Goal: Task Accomplishment & Management: Use online tool/utility

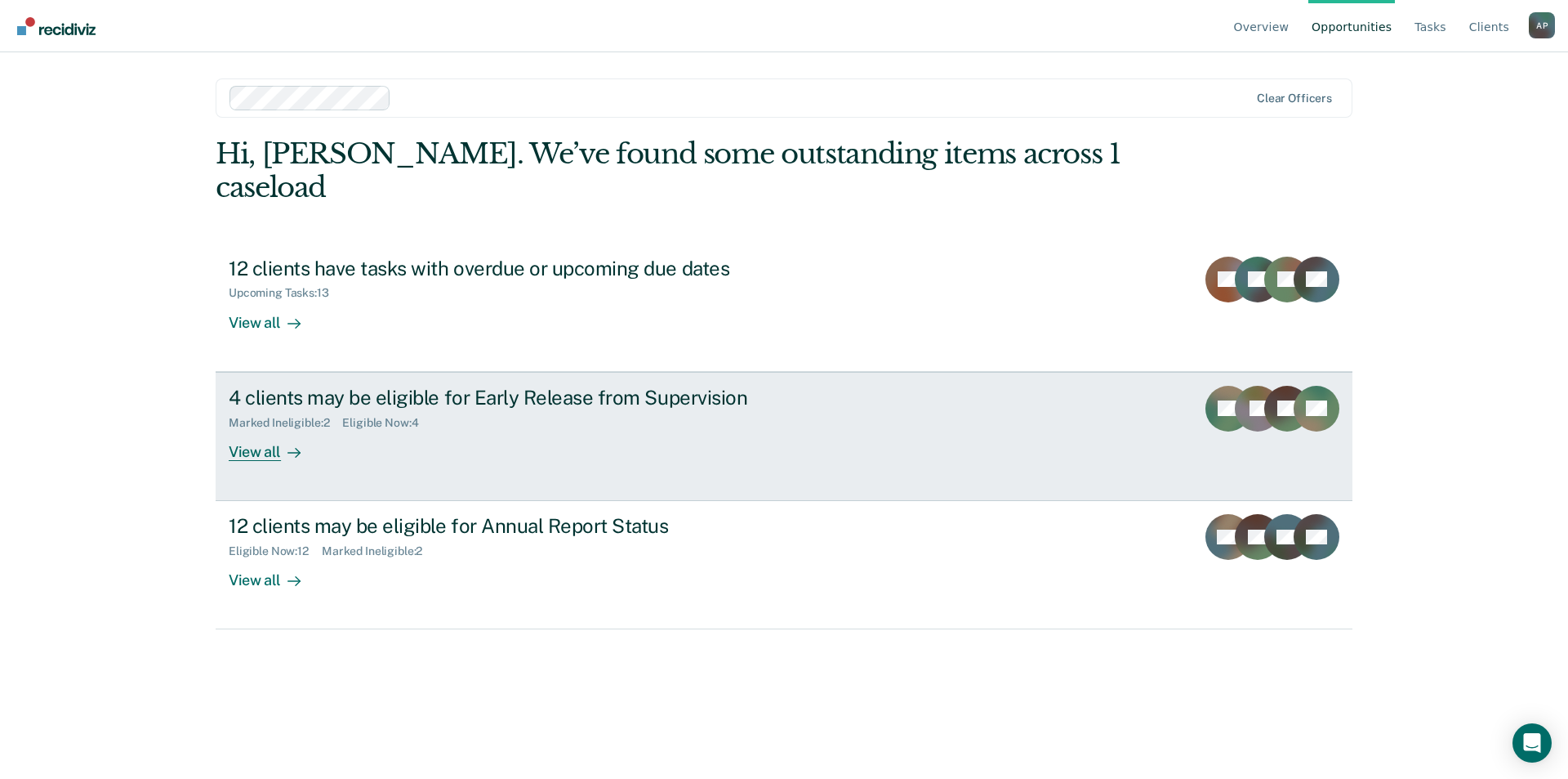
click at [243, 429] on div "View all" at bounding box center [274, 445] width 92 height 32
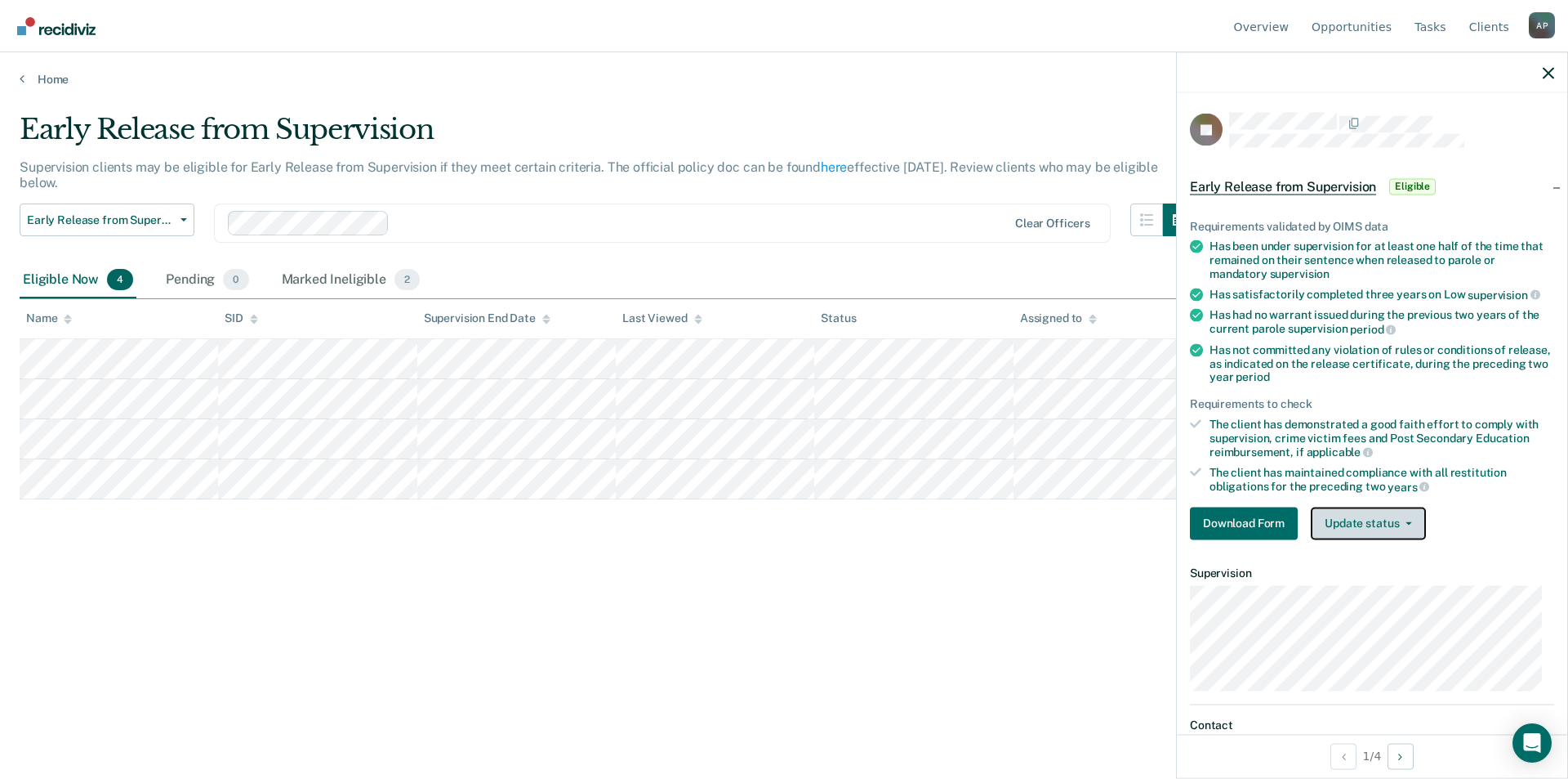
click at [1395, 530] on button "Update status" at bounding box center [1368, 522] width 115 height 32
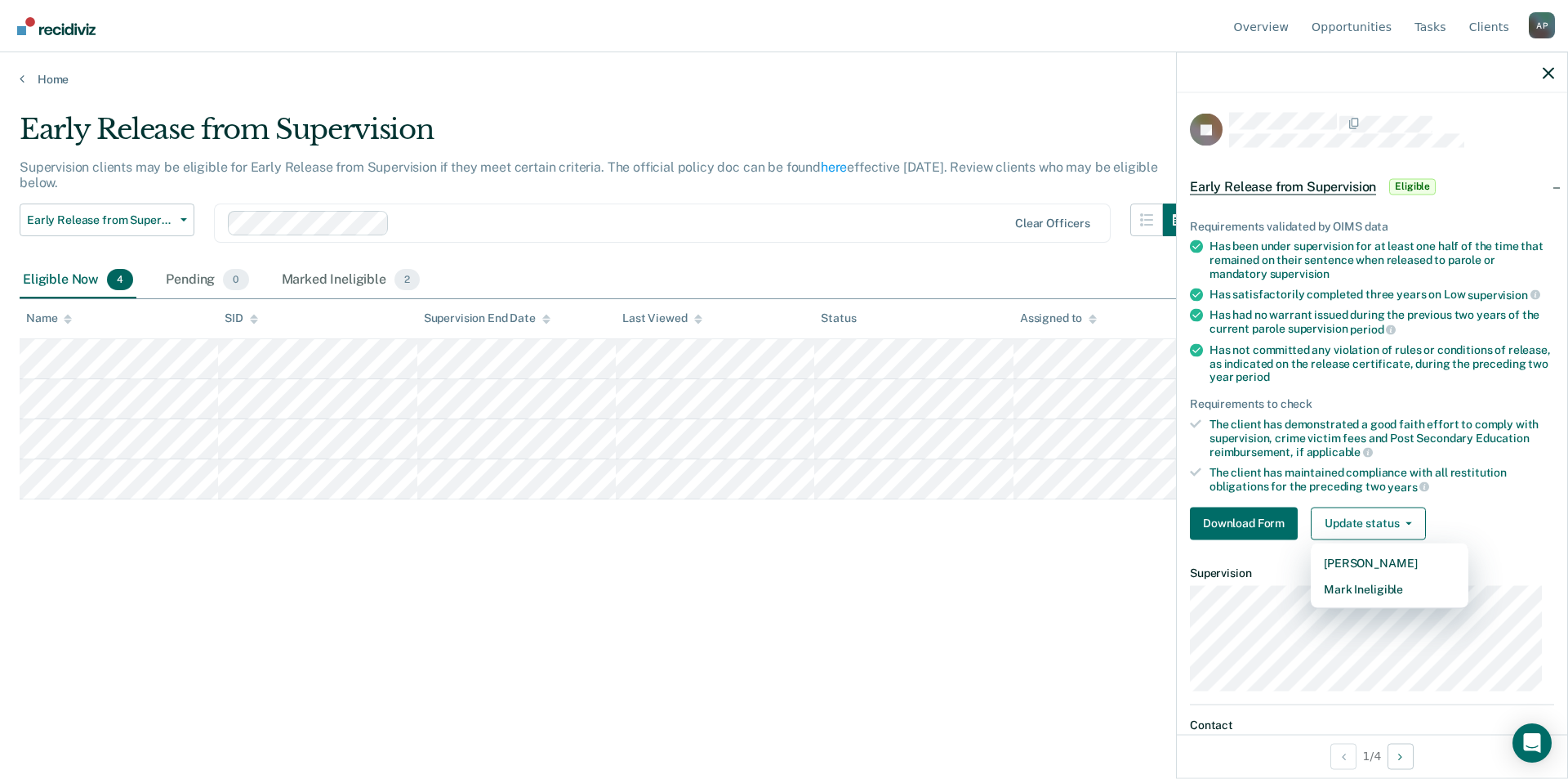
click at [1522, 436] on div "The client has demonstrated a good faith effort to comply with supervision, cri…" at bounding box center [1382, 437] width 345 height 41
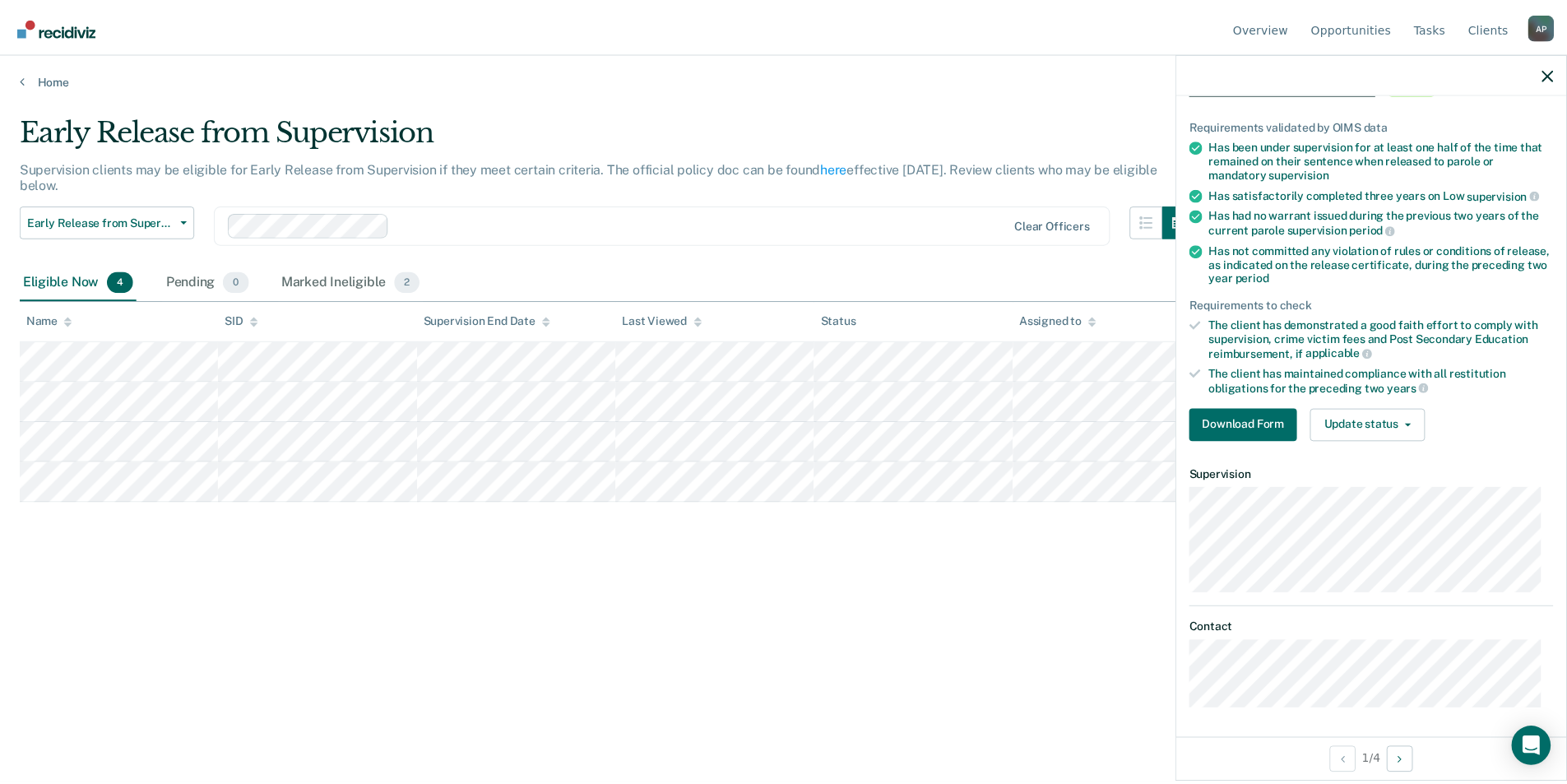
scroll to position [104, 0]
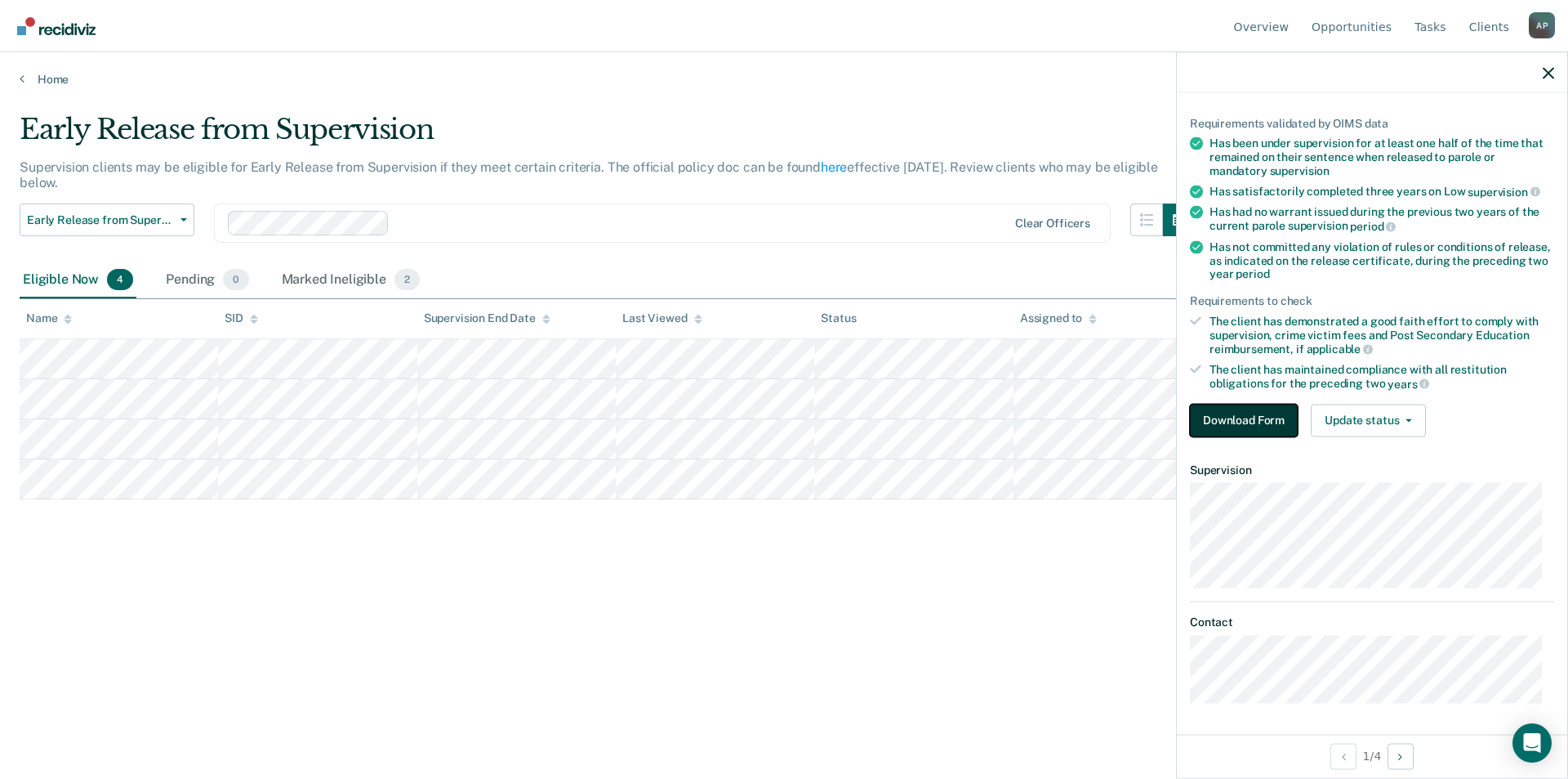
click at [1238, 409] on button "Download Form" at bounding box center [1244, 420] width 108 height 32
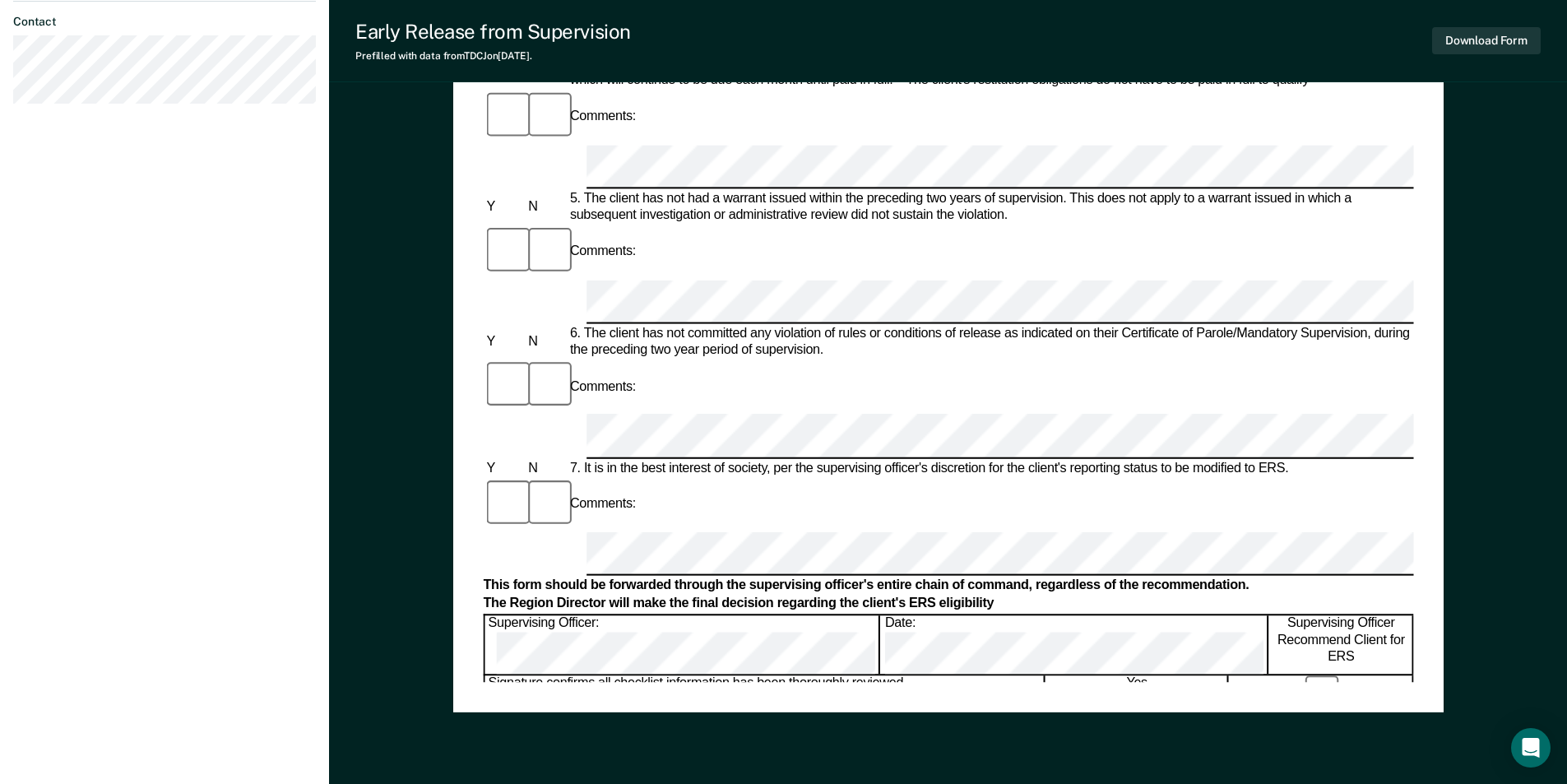
scroll to position [740, 0]
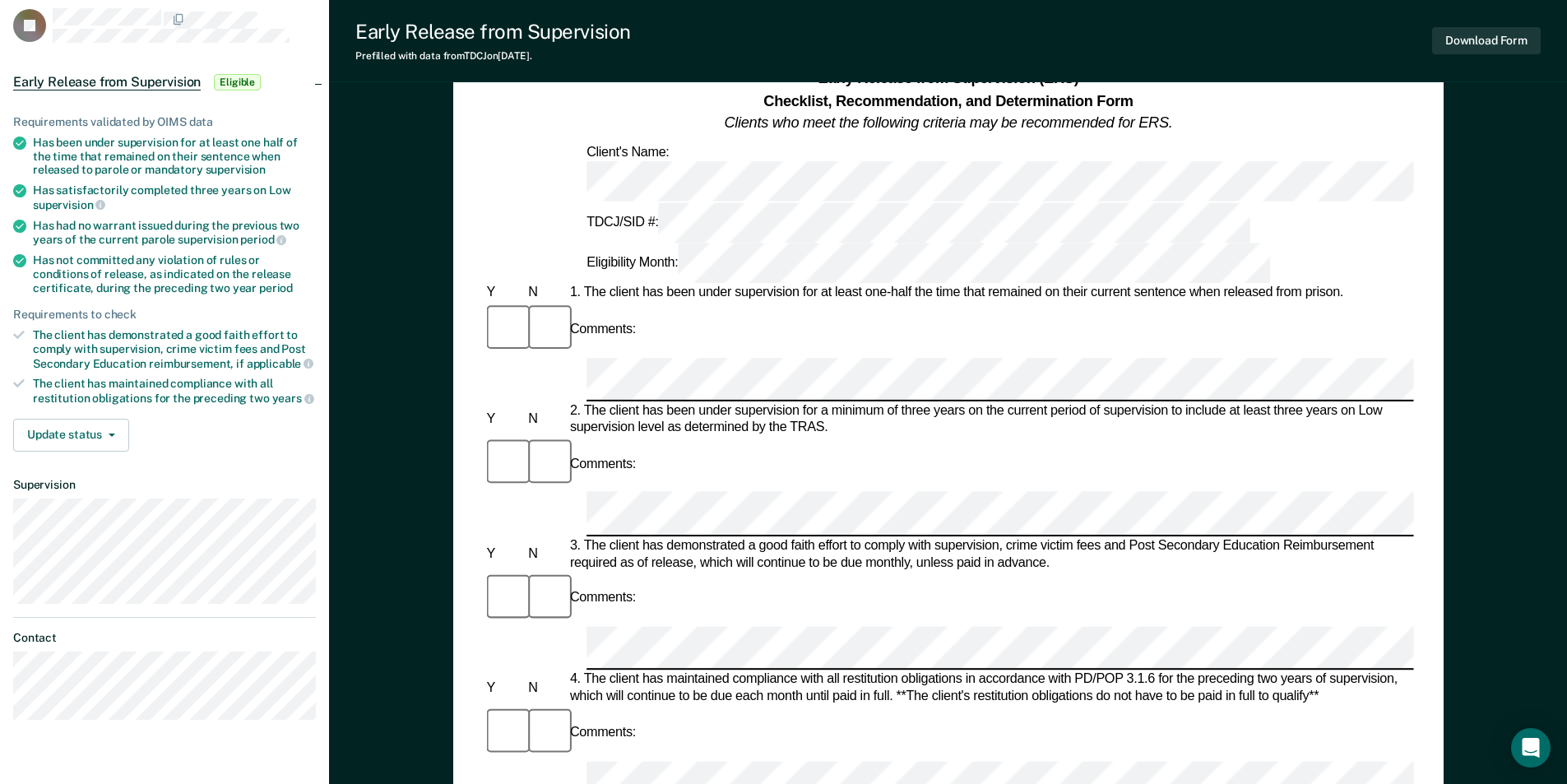
scroll to position [0, 0]
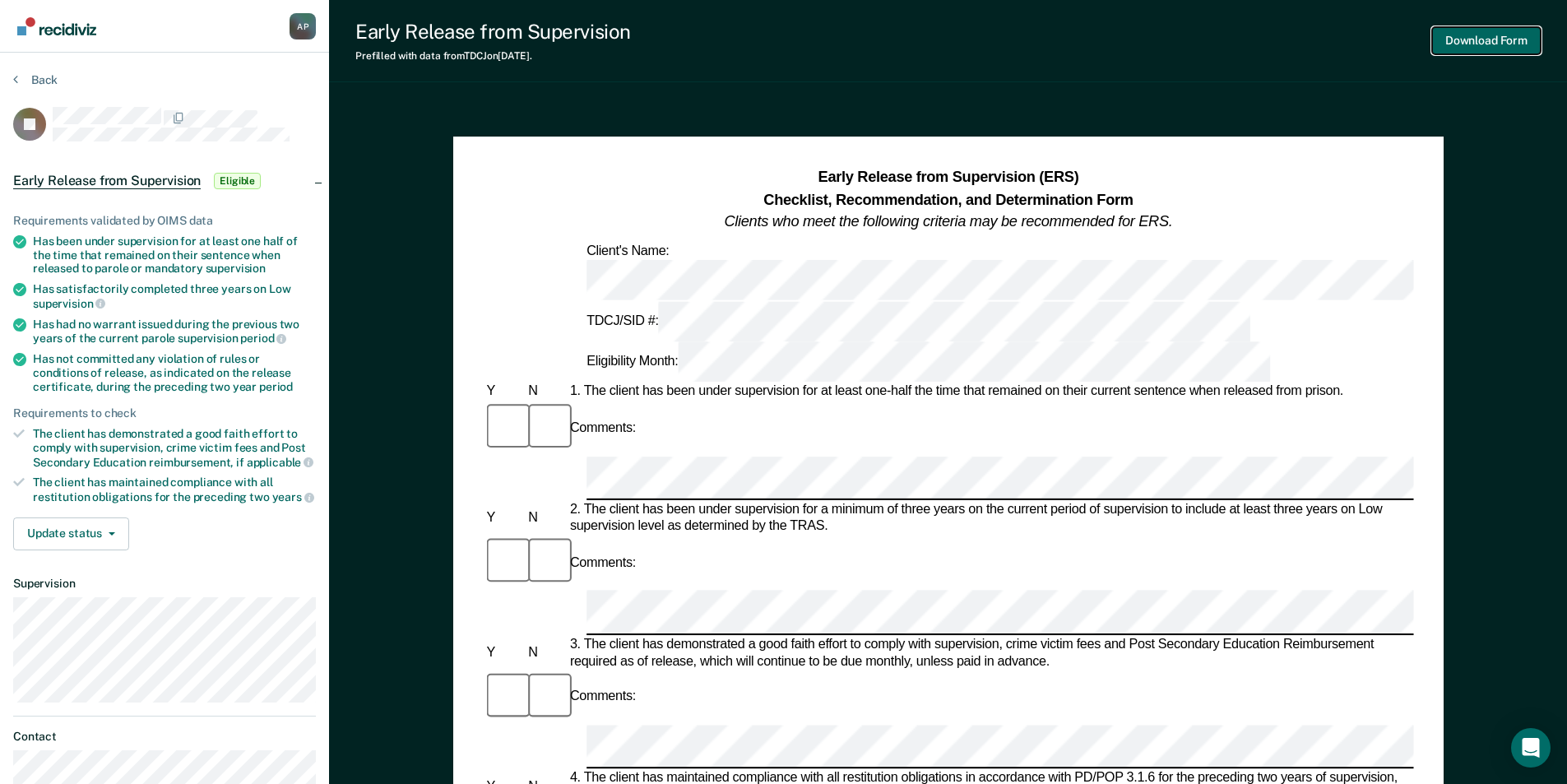
click at [1468, 41] on button "Download Form" at bounding box center [1487, 40] width 109 height 27
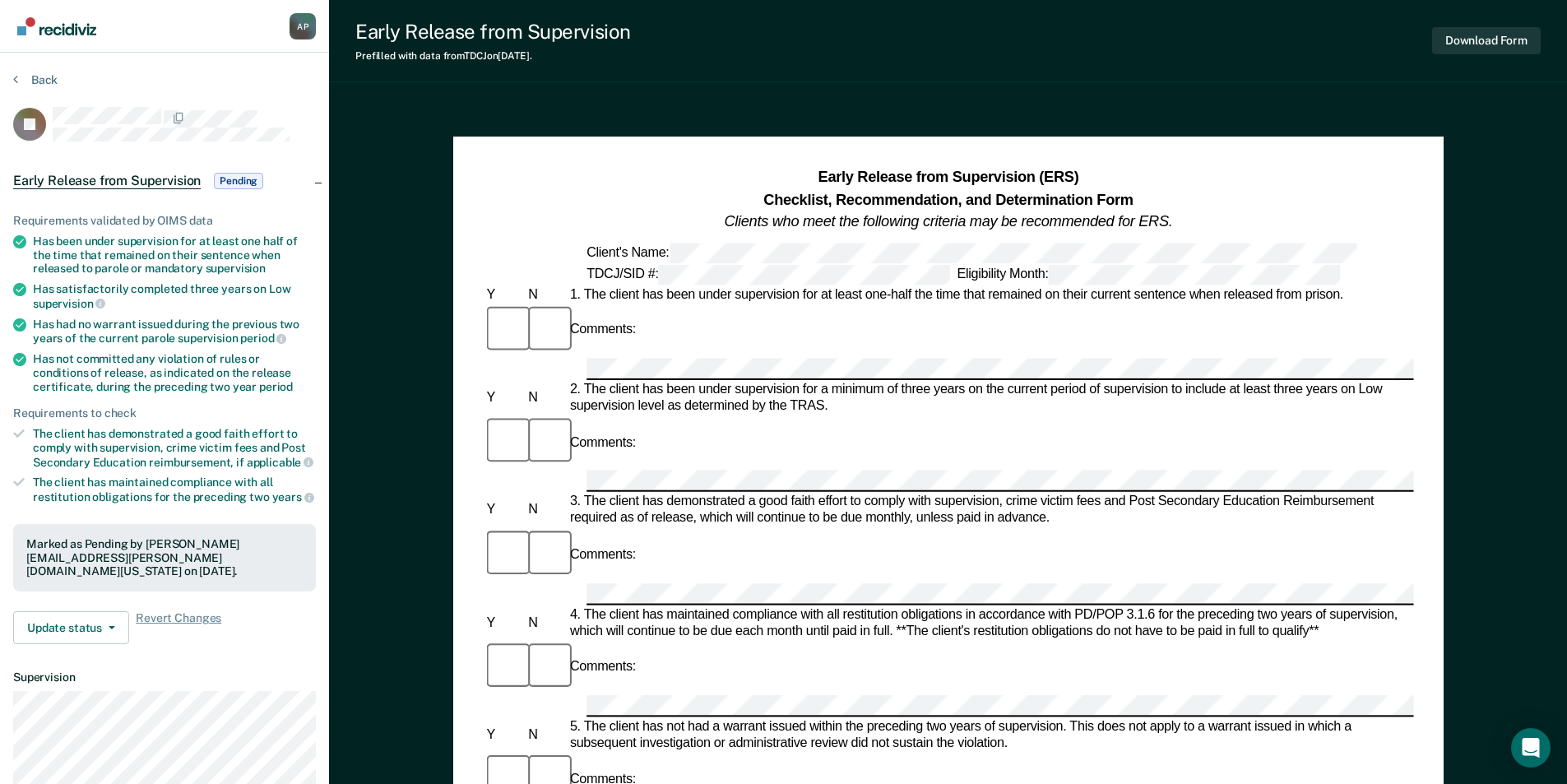
click at [1023, 46] on div "Early Release from Supervision Prefilled with data from TDCJ on 10-07-2025 . Do…" at bounding box center [948, 41] width 1239 height 82
click at [29, 83] on button "Back" at bounding box center [35, 79] width 45 height 15
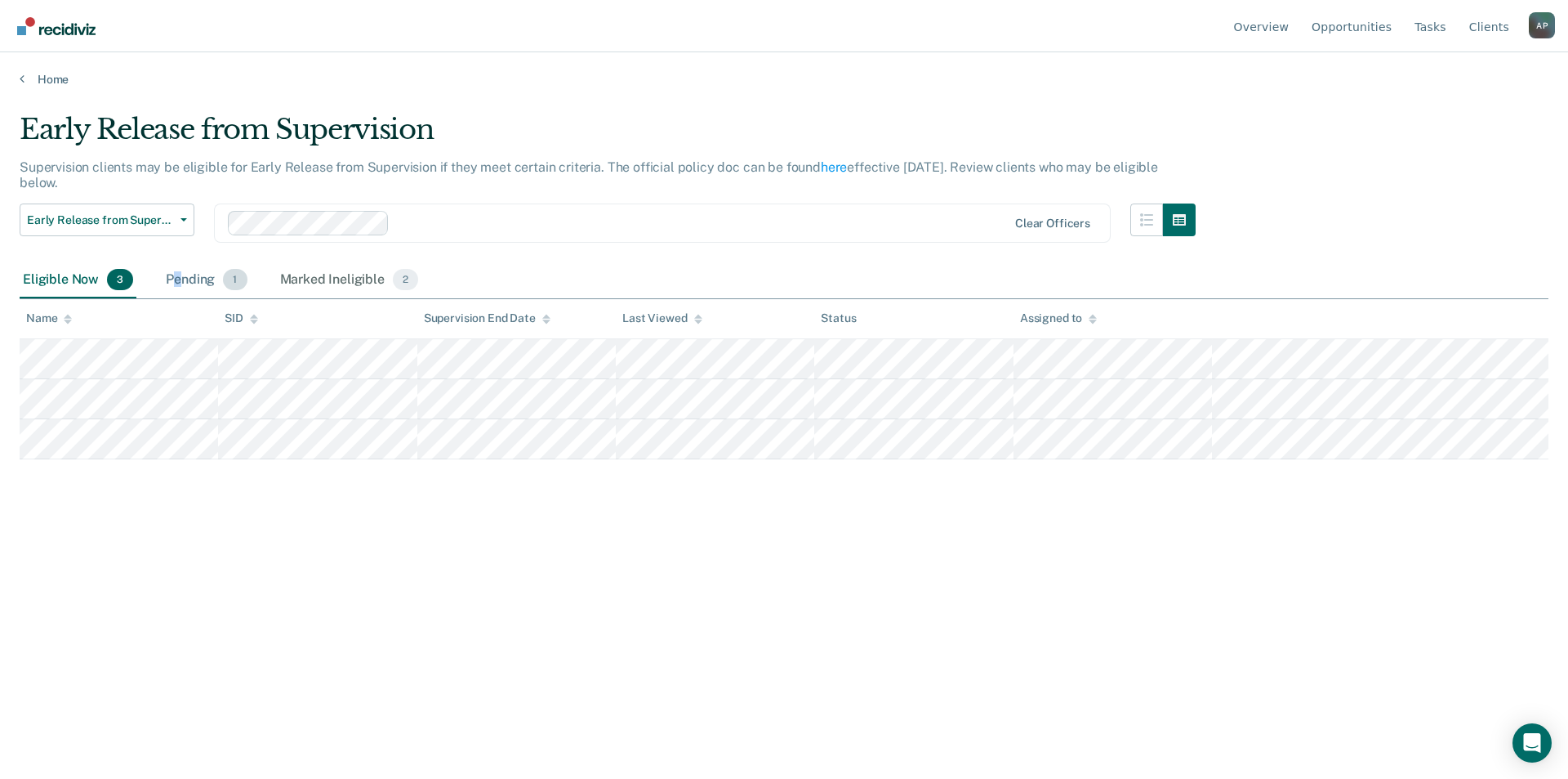
click at [176, 271] on div "Pending 1" at bounding box center [206, 280] width 88 height 36
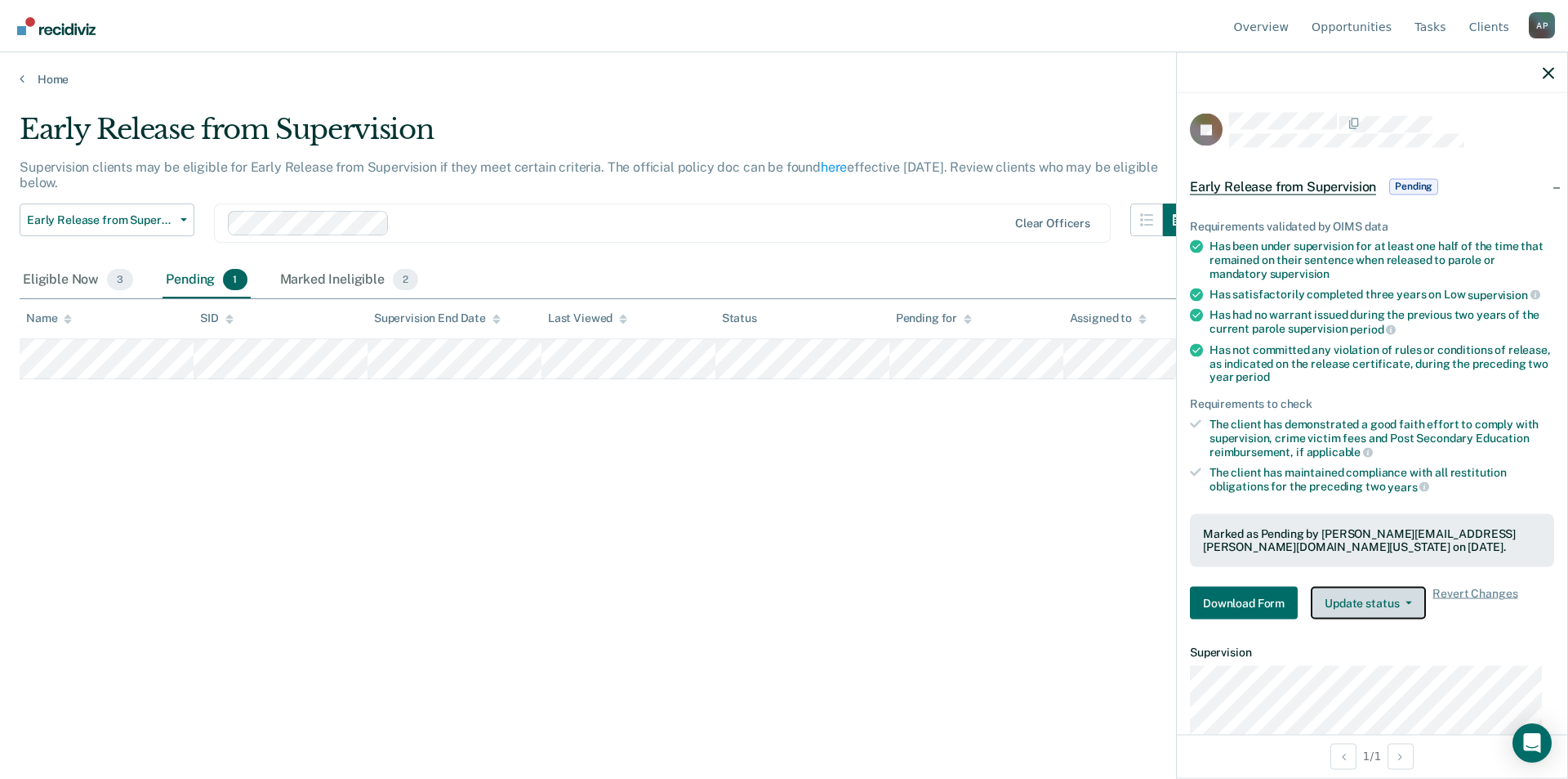
click at [1412, 607] on button "Update status" at bounding box center [1368, 603] width 115 height 32
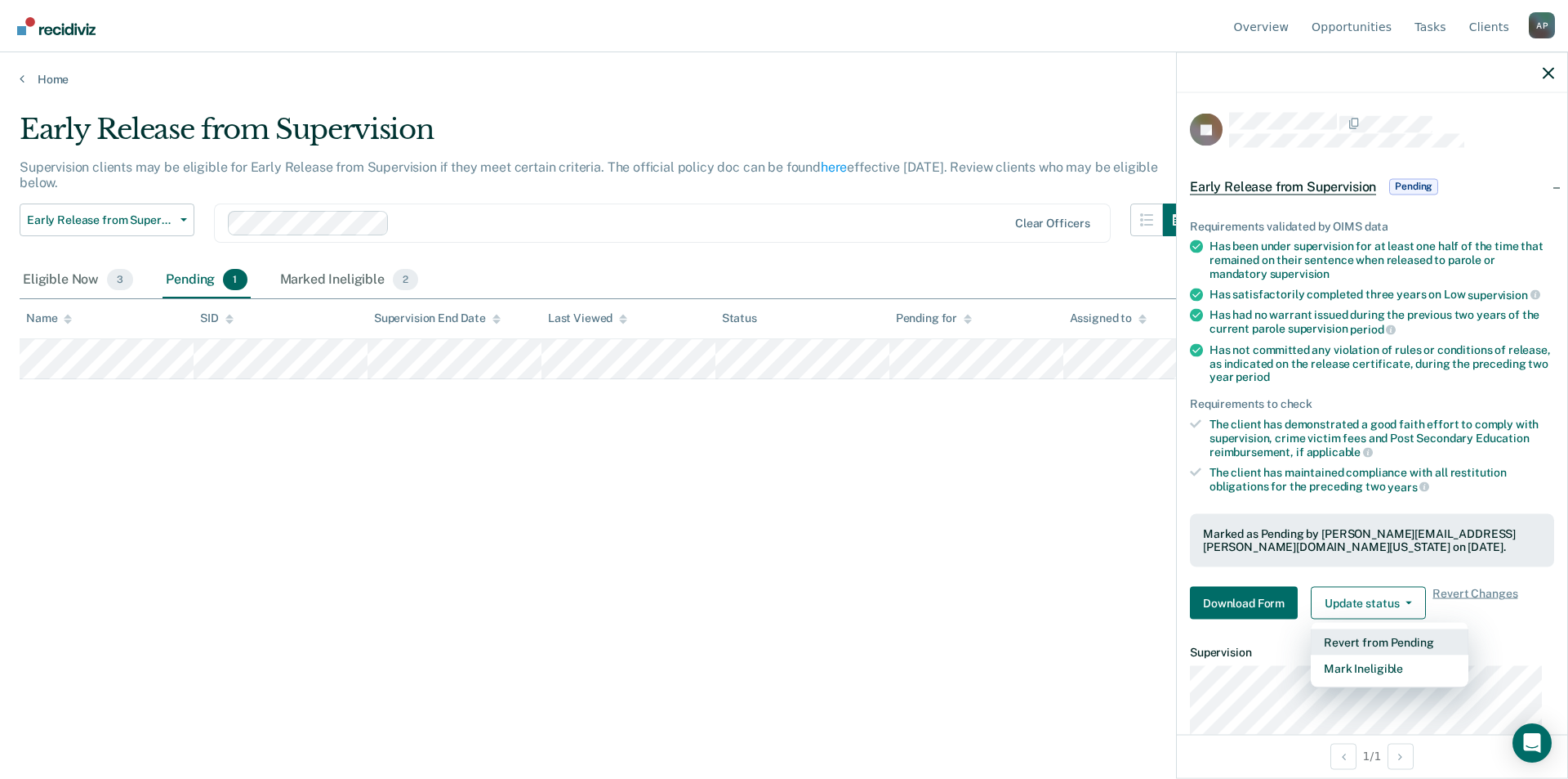
click at [1408, 637] on button "Revert from Pending" at bounding box center [1390, 642] width 157 height 27
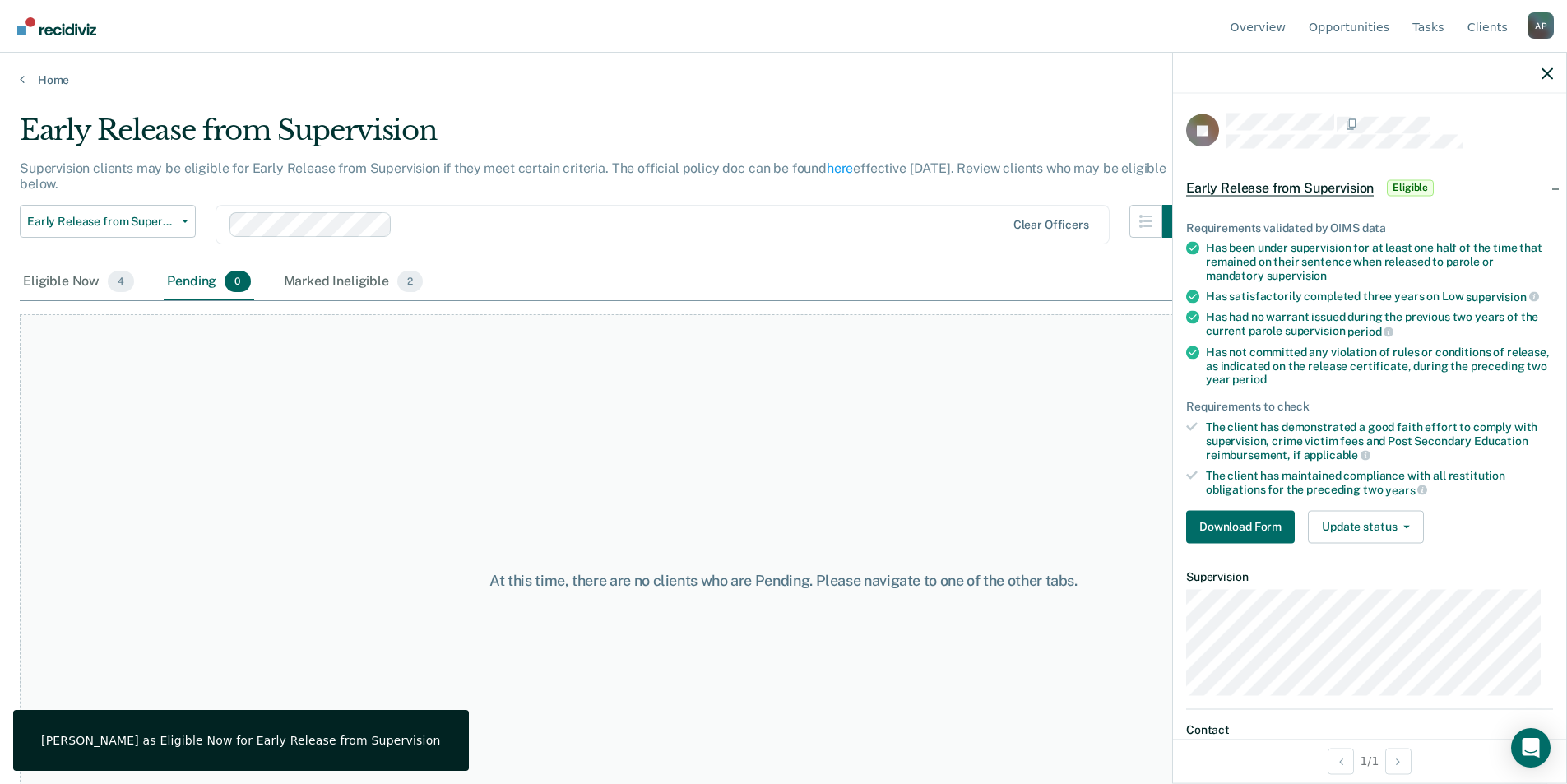
click at [33, 89] on main "Early Release from Supervision Supervision clients may be eligible for Early Re…" at bounding box center [784, 433] width 1567 height 692
click at [27, 79] on link "Home" at bounding box center [784, 79] width 1528 height 15
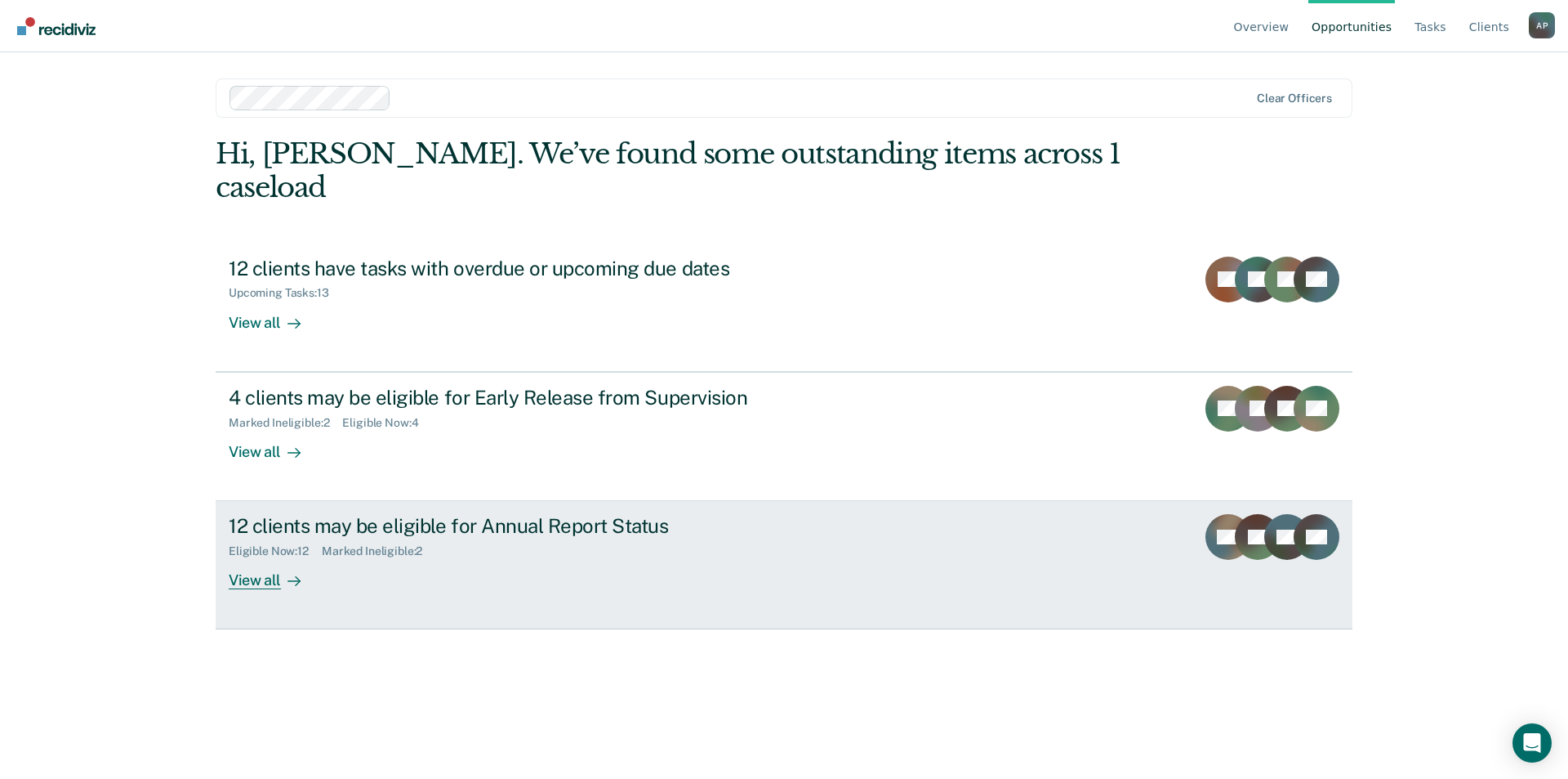
click at [281, 571] on div at bounding box center [290, 580] width 20 height 19
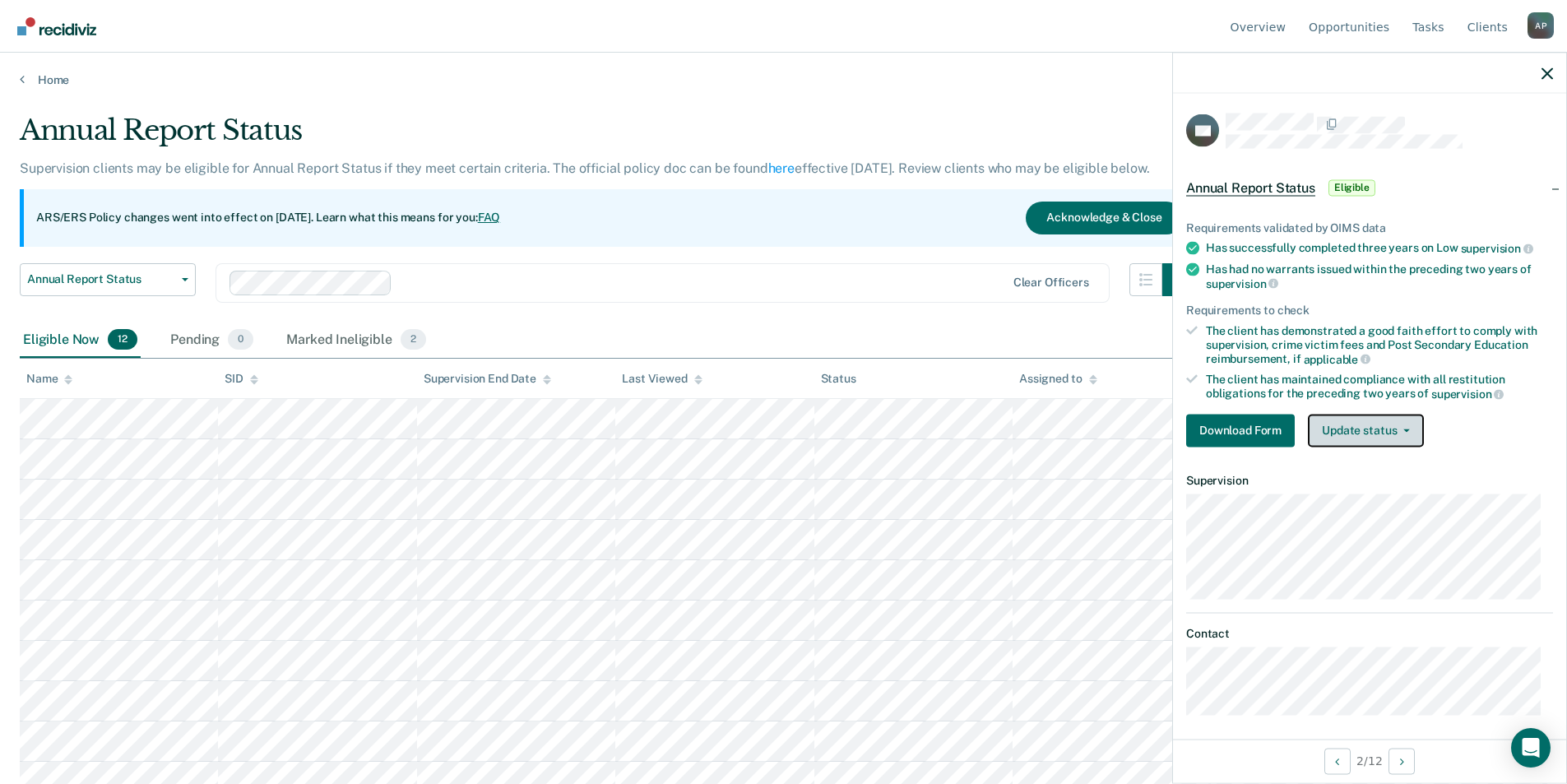
click at [1388, 430] on button "Update status" at bounding box center [1366, 429] width 116 height 33
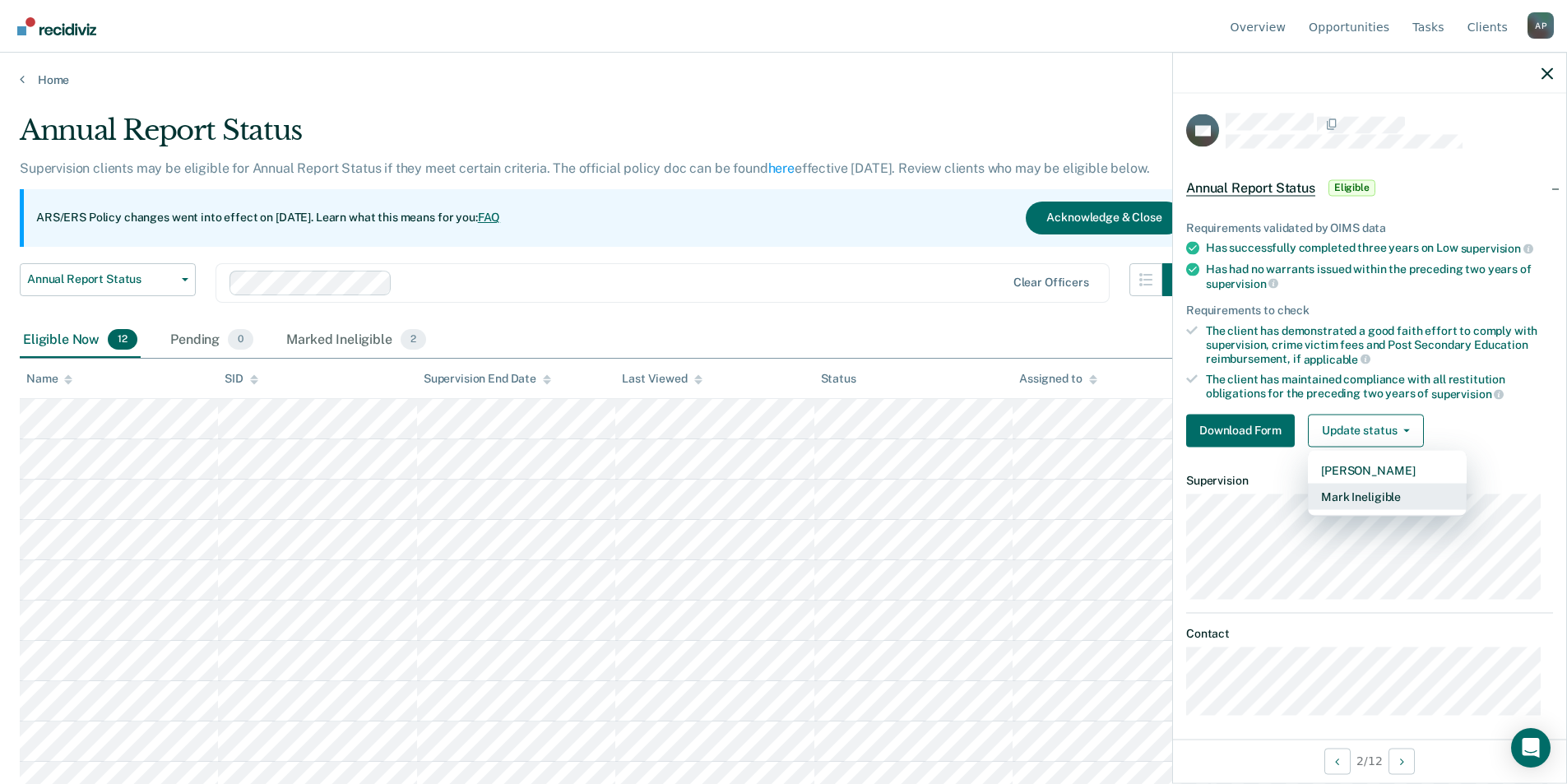
click at [1386, 490] on button "Mark Ineligible" at bounding box center [1387, 496] width 159 height 27
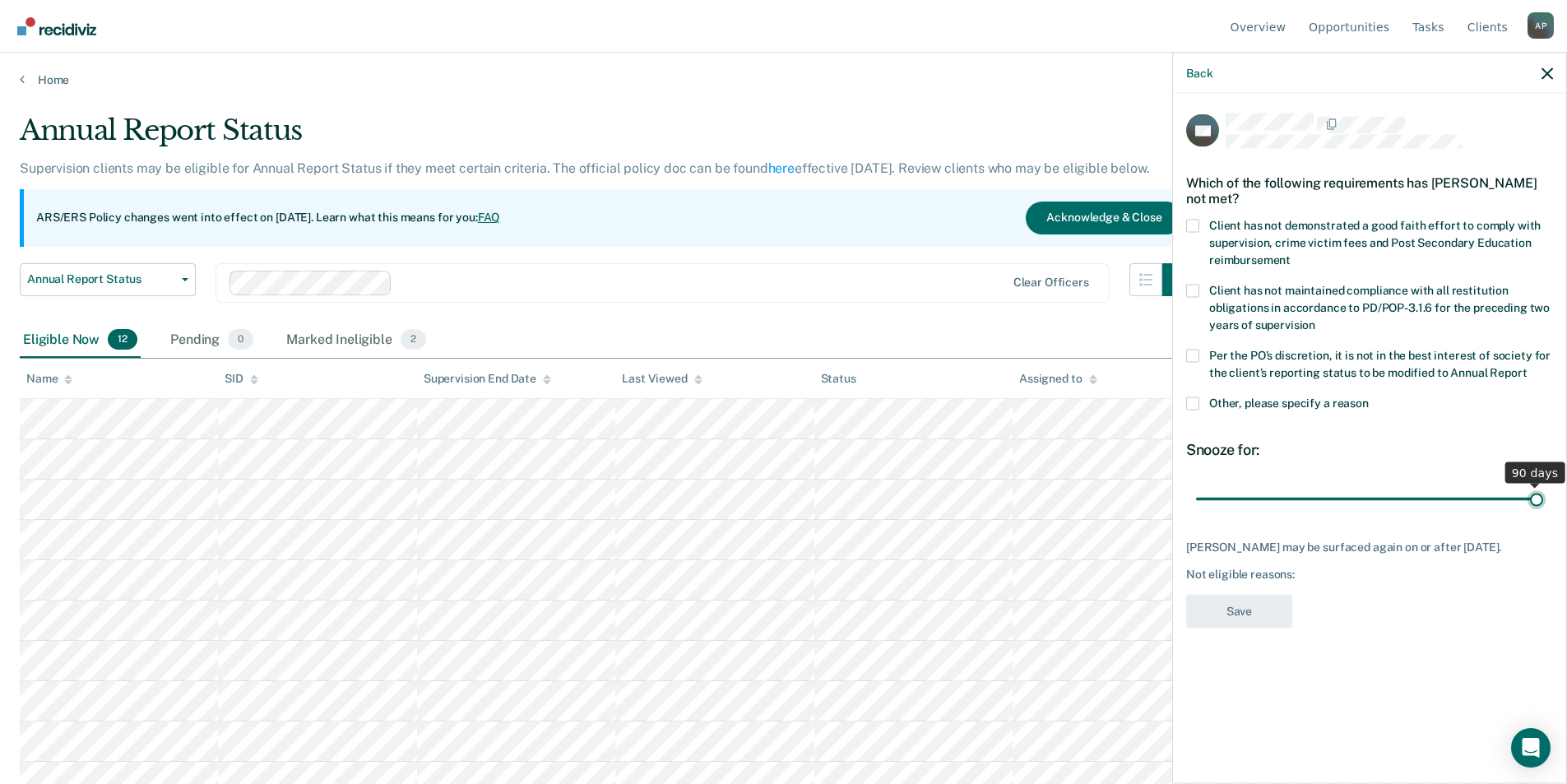
drag, startPoint x: 1310, startPoint y: 503, endPoint x: 1558, endPoint y: 498, distance: 248.1
type input "90"
click at [1543, 498] on input "range" at bounding box center [1370, 499] width 347 height 29
click at [1189, 222] on span at bounding box center [1192, 225] width 13 height 13
click at [1291, 254] on input "Client has not demonstrated a good faith effort to comply with supervision, cri…" at bounding box center [1291, 254] width 0 height 0
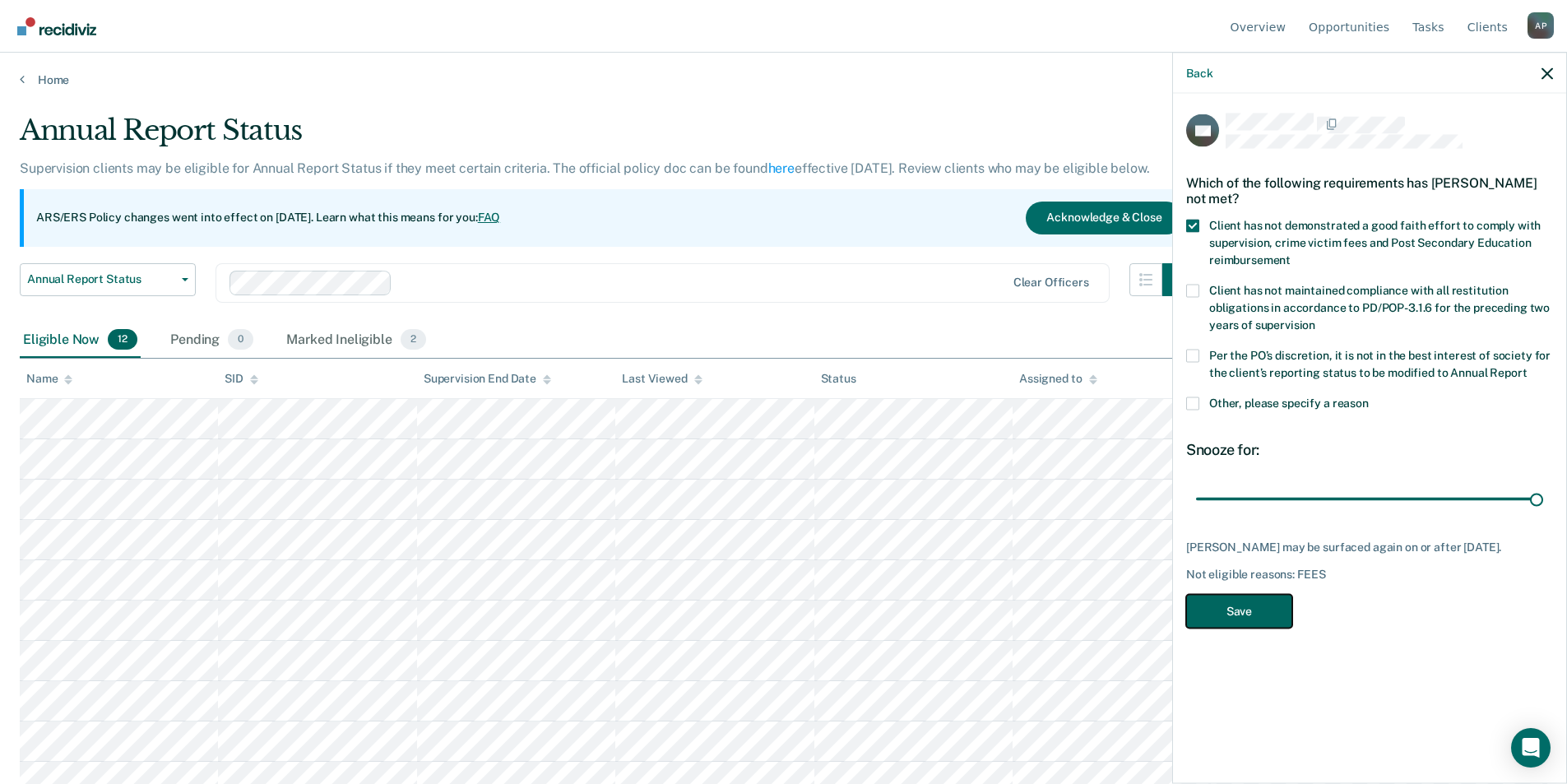
click at [1240, 608] on button "Save" at bounding box center [1239, 611] width 106 height 34
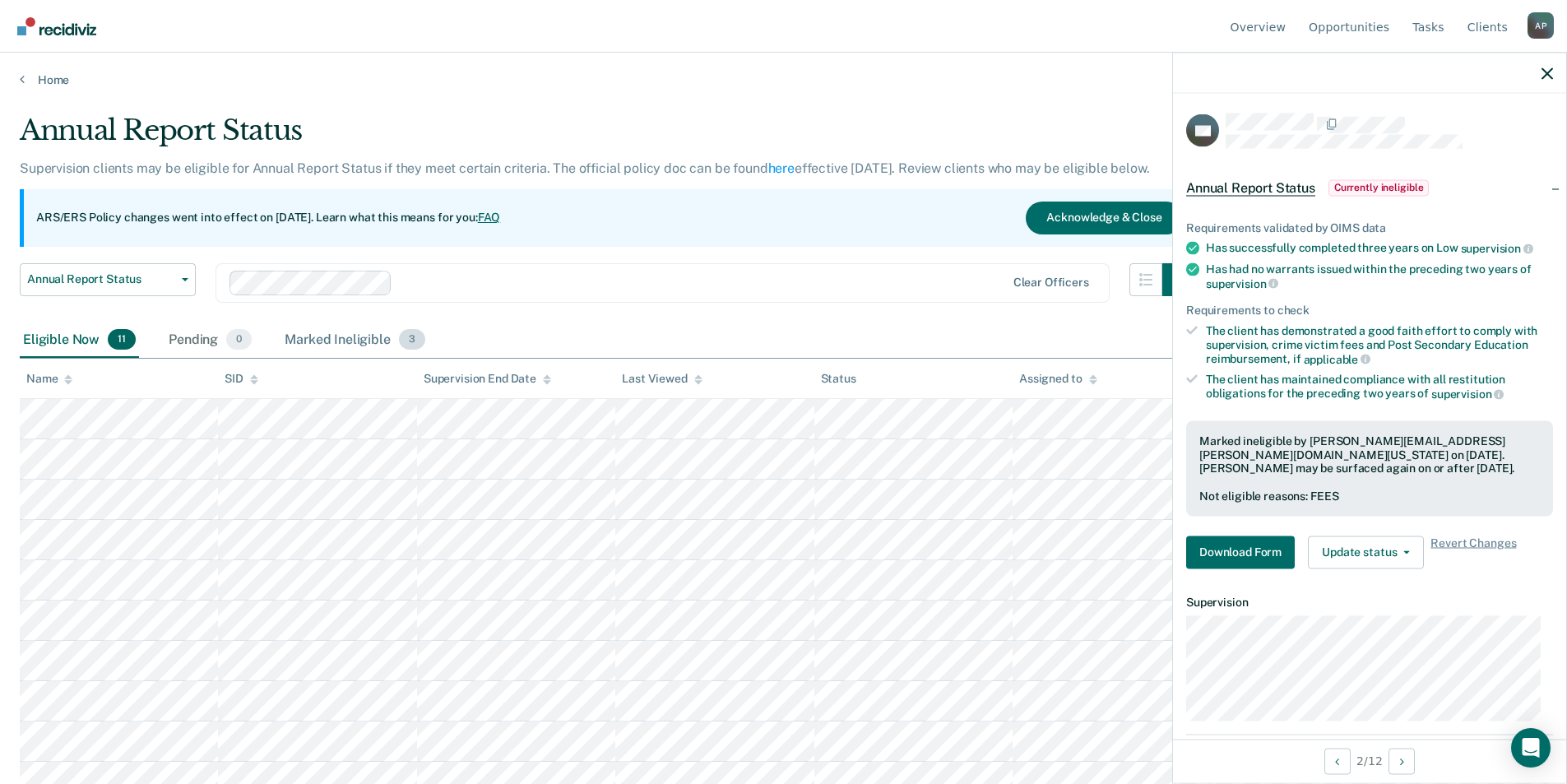
click at [350, 333] on div "Marked Ineligible 3" at bounding box center [355, 340] width 148 height 37
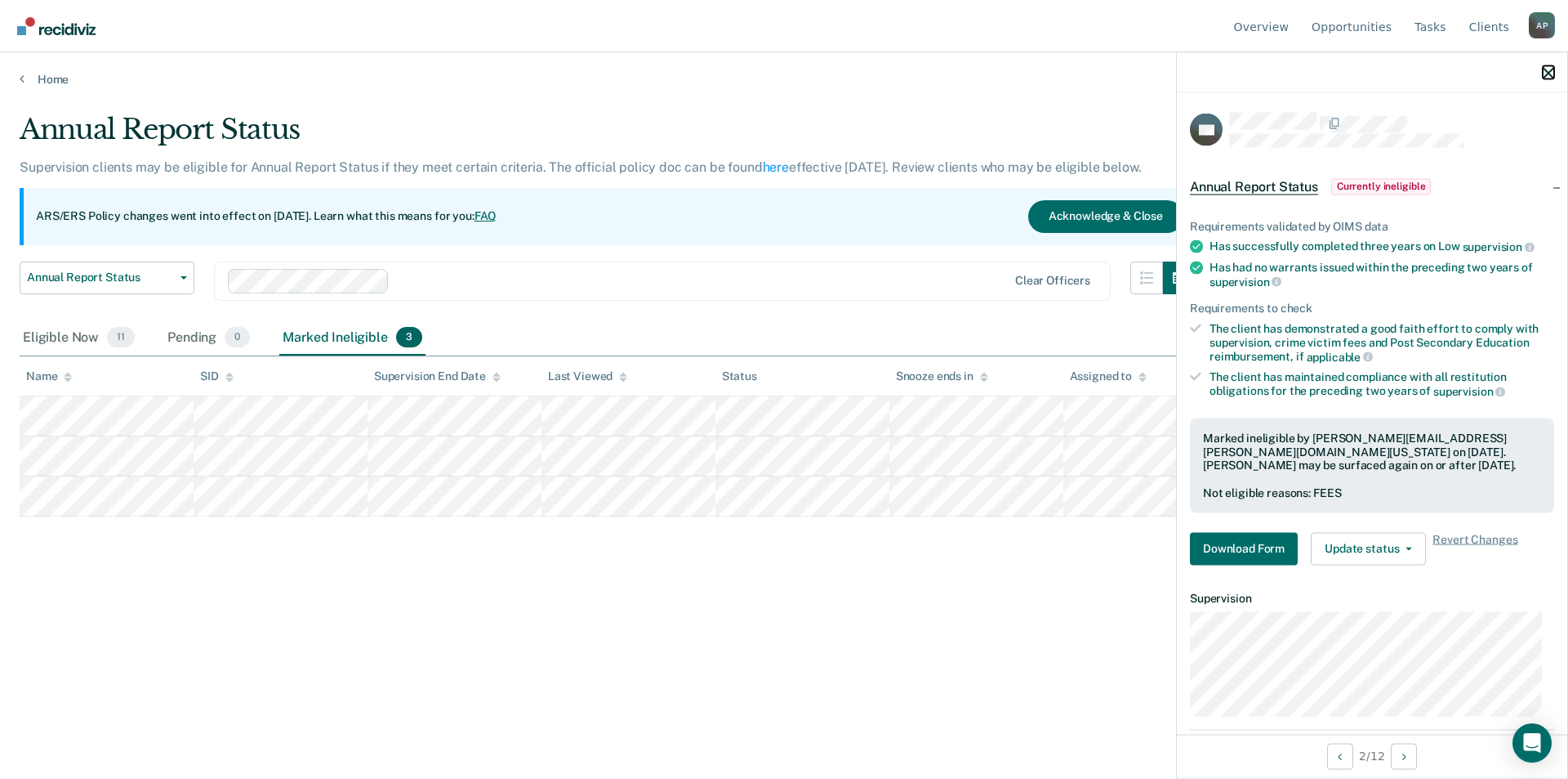
click at [1544, 75] on icon "button" at bounding box center [1548, 73] width 12 height 12
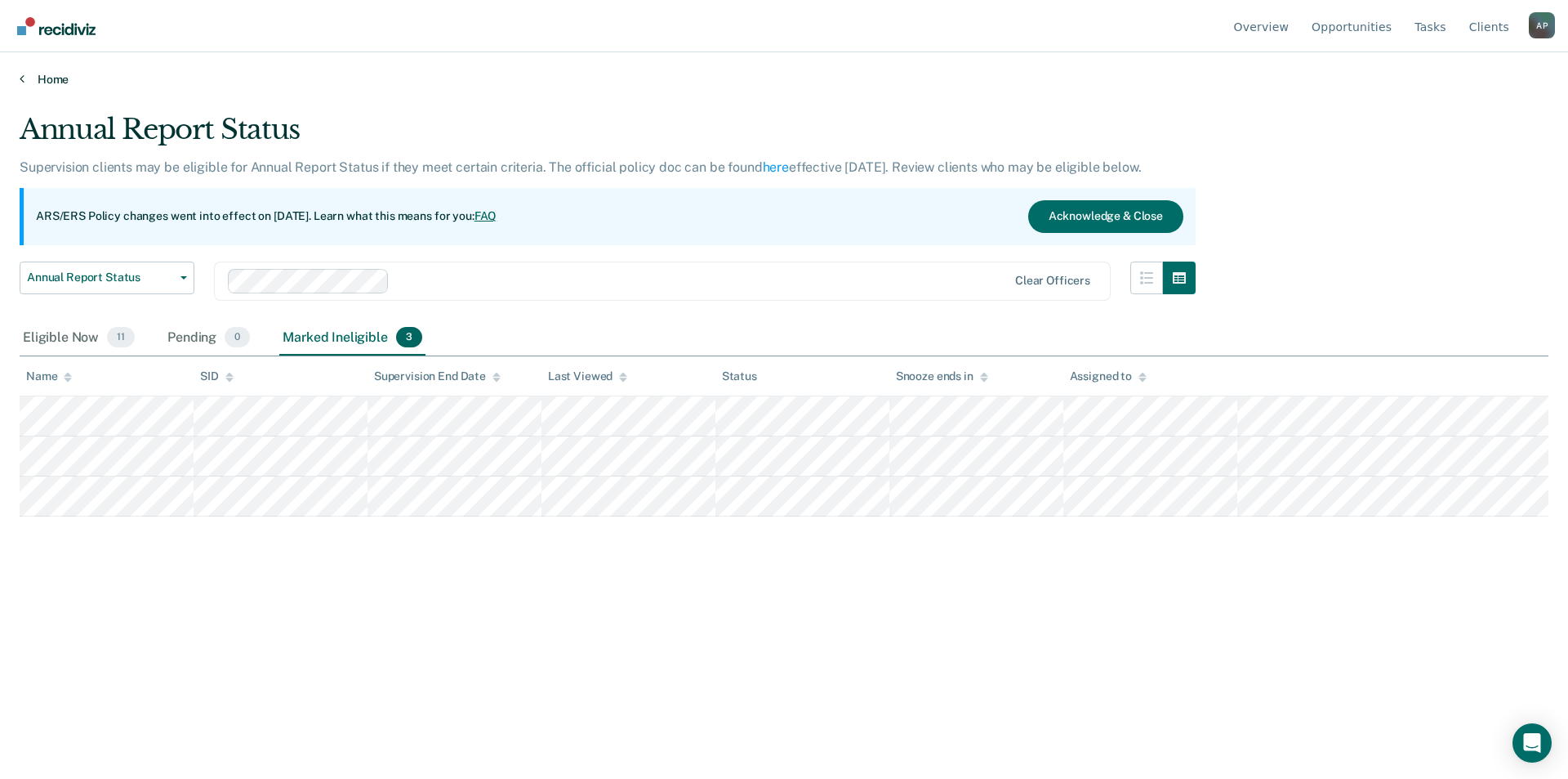
click at [50, 86] on link "Home" at bounding box center [784, 79] width 1529 height 15
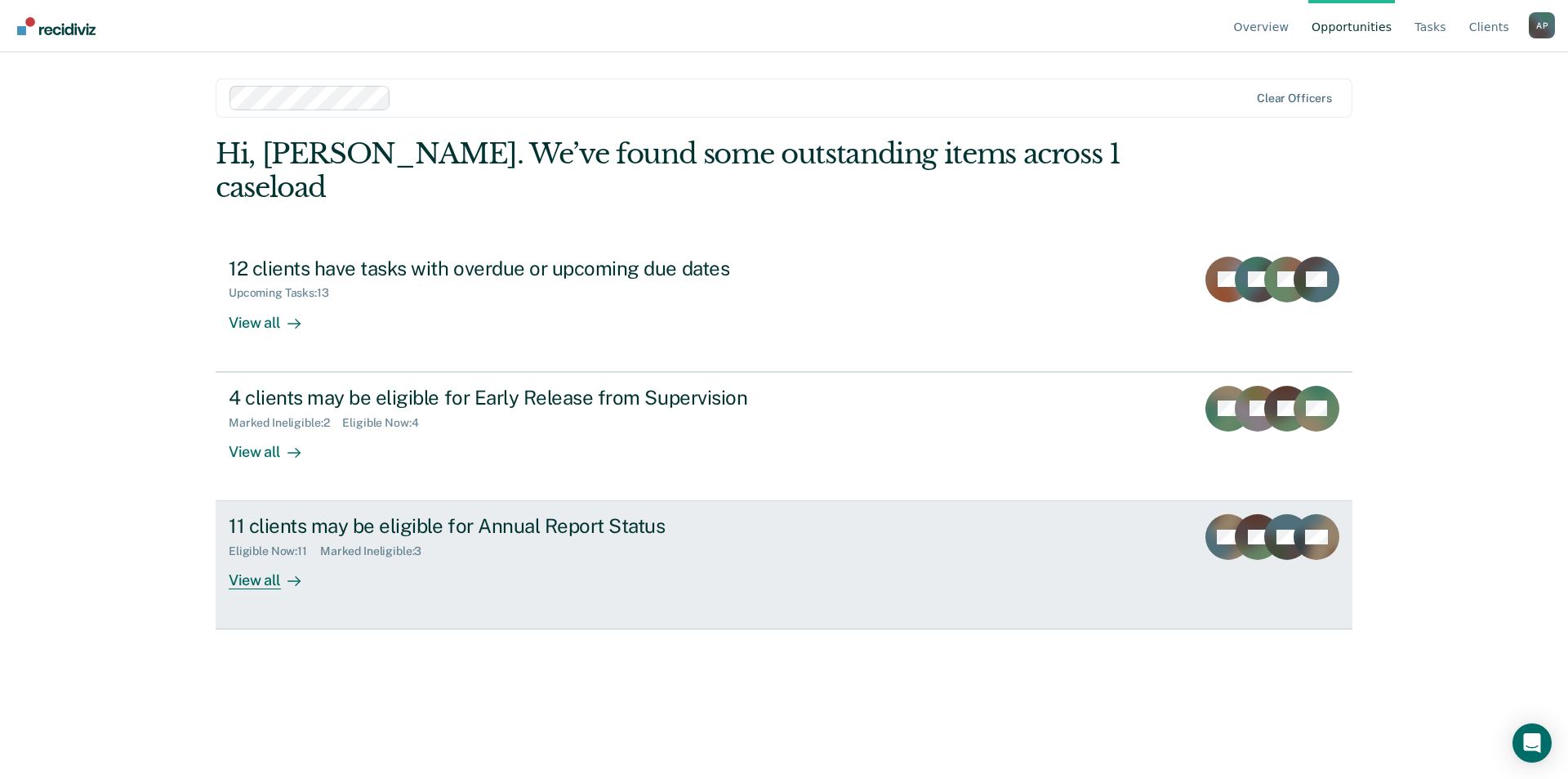
click at [295, 514] on div "11 clients may be eligible for Annual Report Status" at bounding box center [515, 526] width 573 height 24
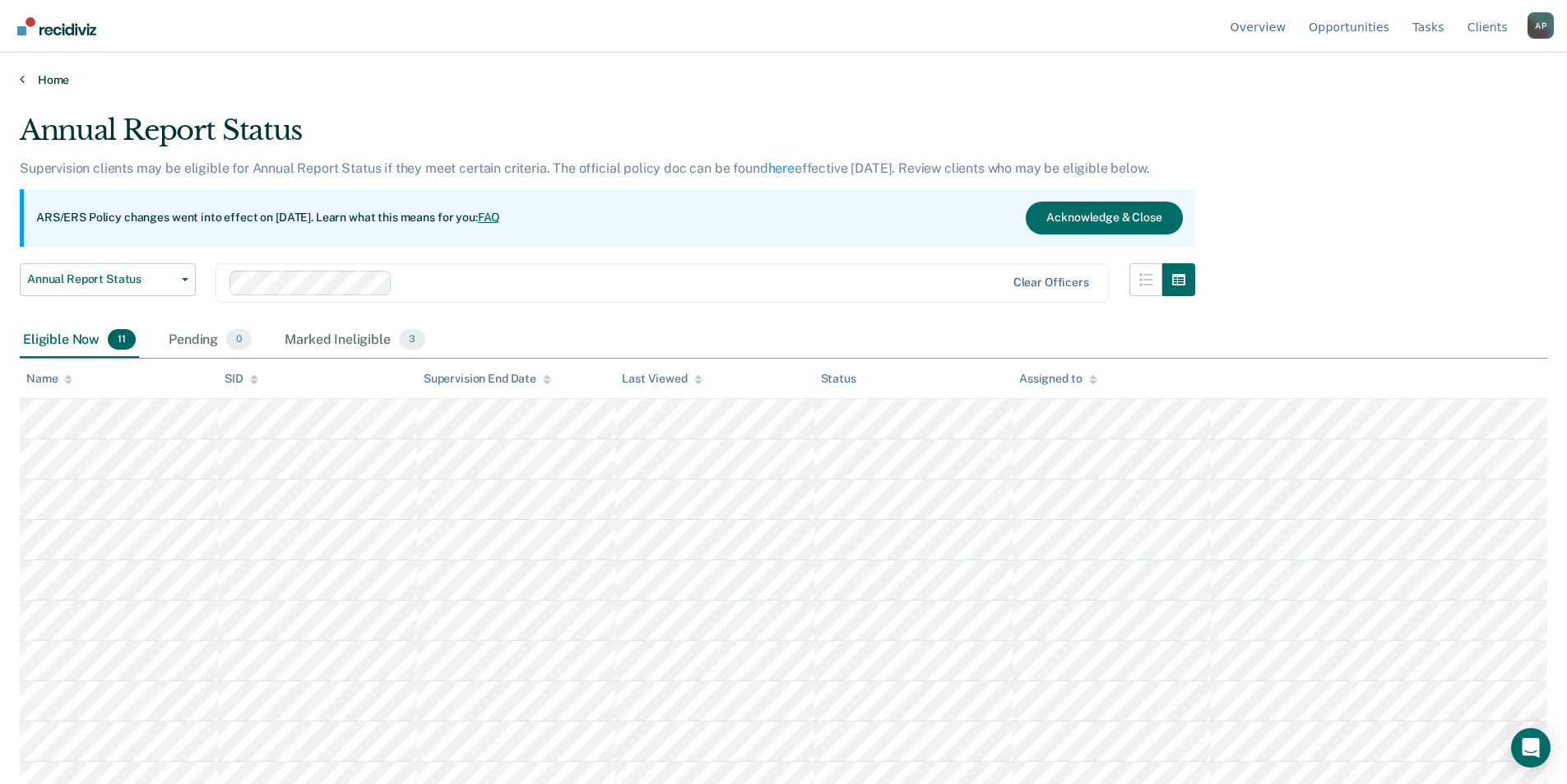
click at [31, 86] on link "Home" at bounding box center [784, 79] width 1528 height 15
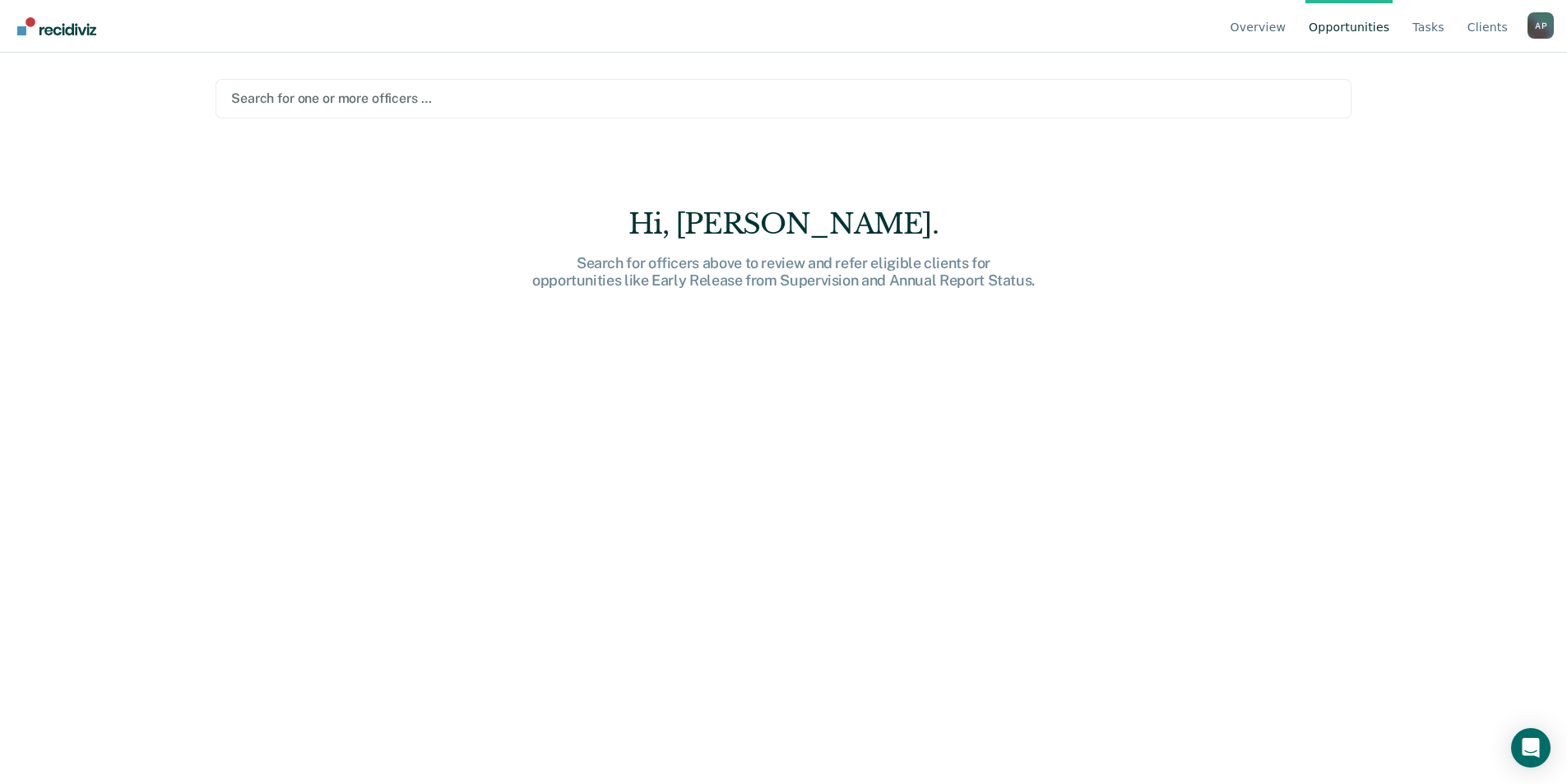
click at [379, 99] on div at bounding box center [784, 98] width 1105 height 19
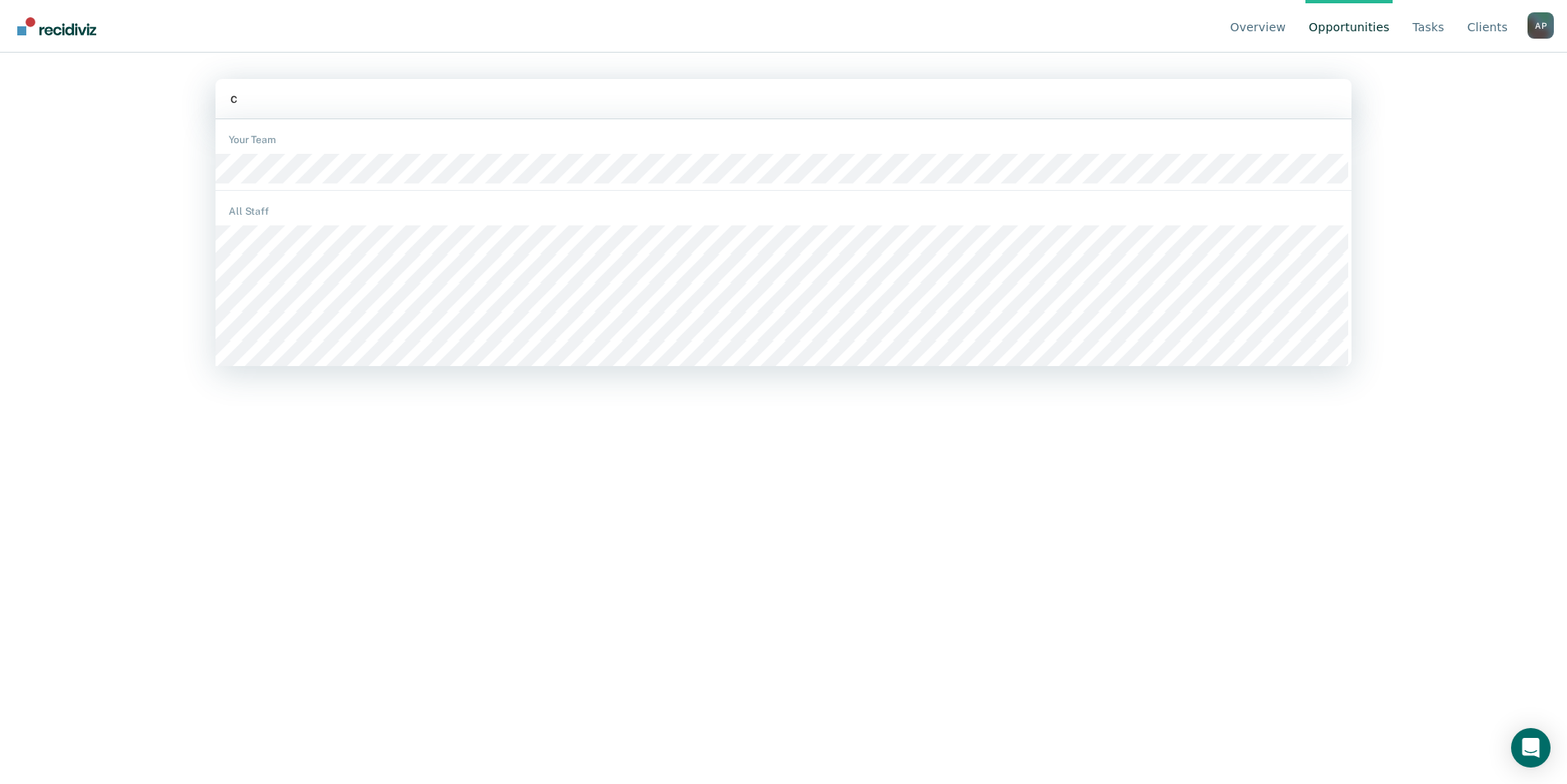
type input "ch"
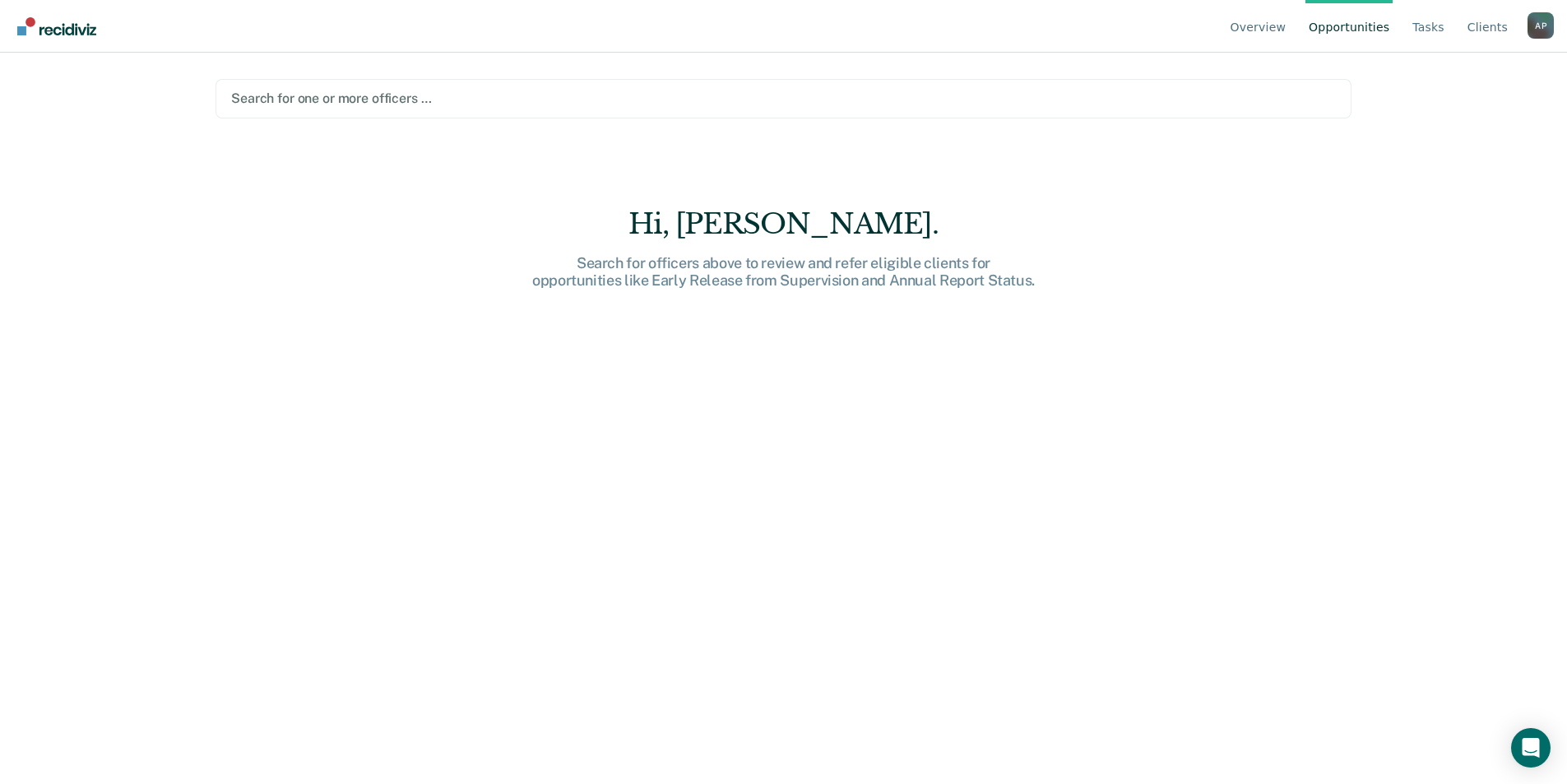
click at [360, 93] on div at bounding box center [784, 98] width 1105 height 19
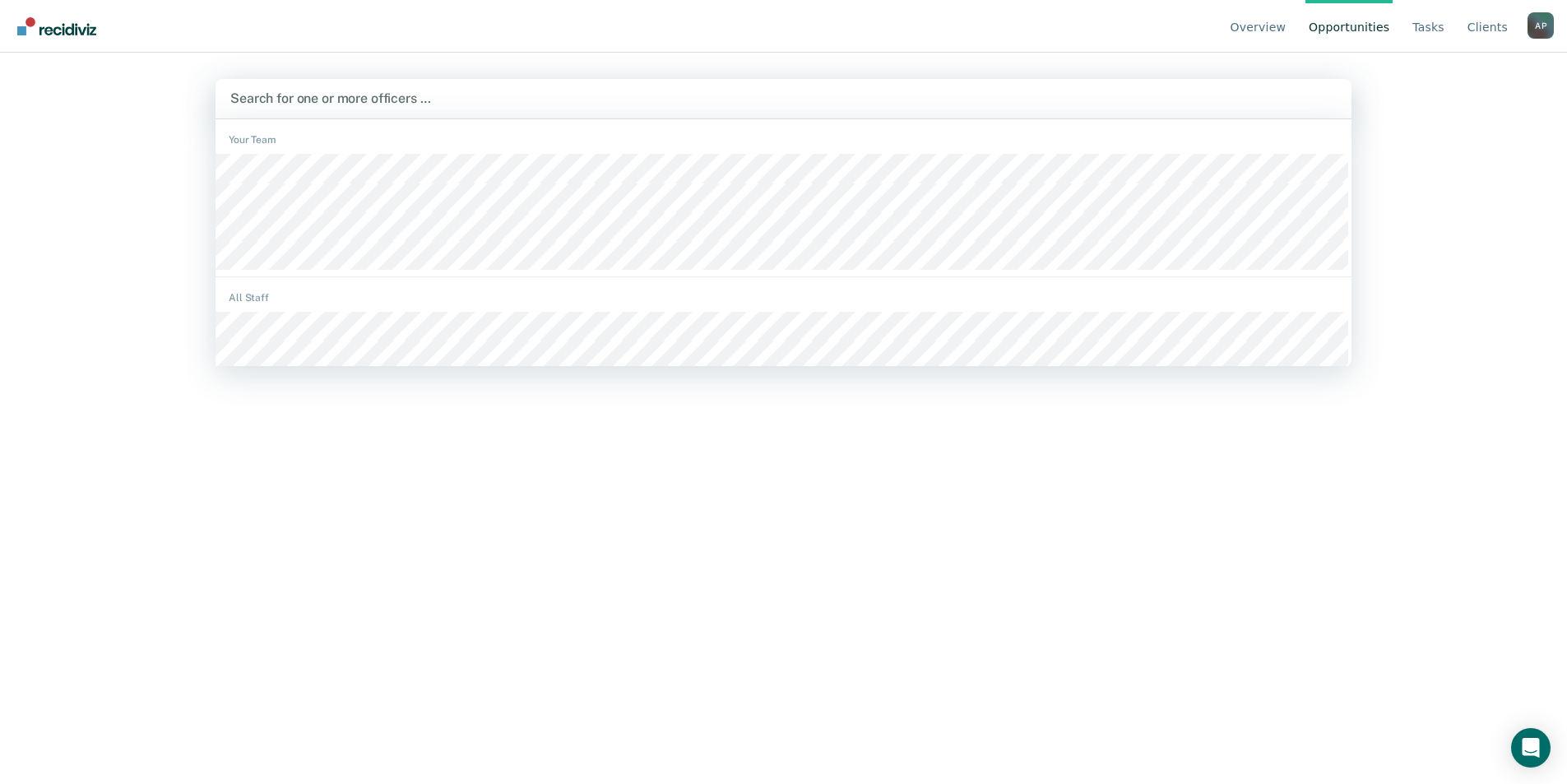
type input "n"
type input "mar"
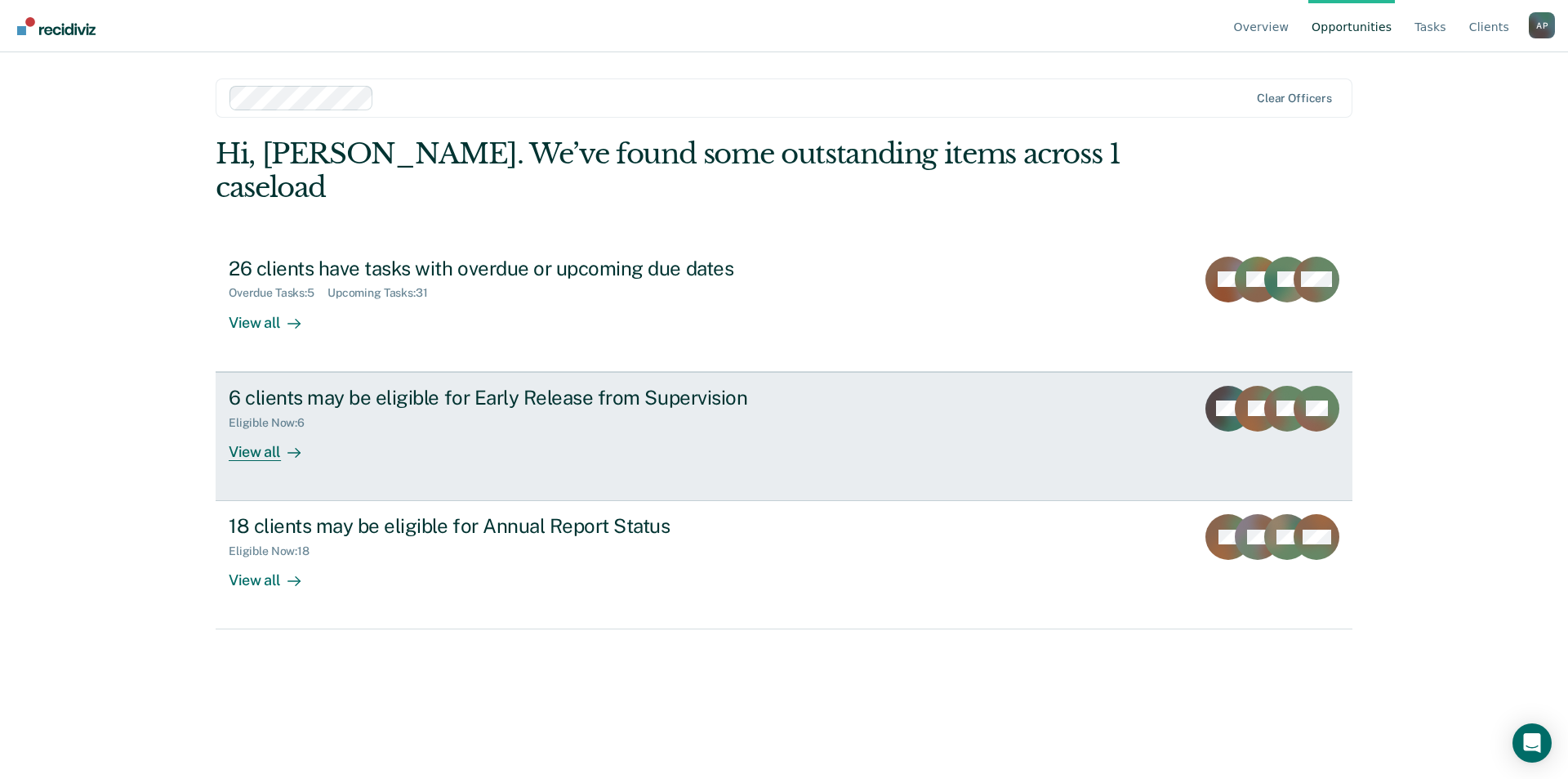
click at [255, 429] on div "View all" at bounding box center [274, 445] width 92 height 32
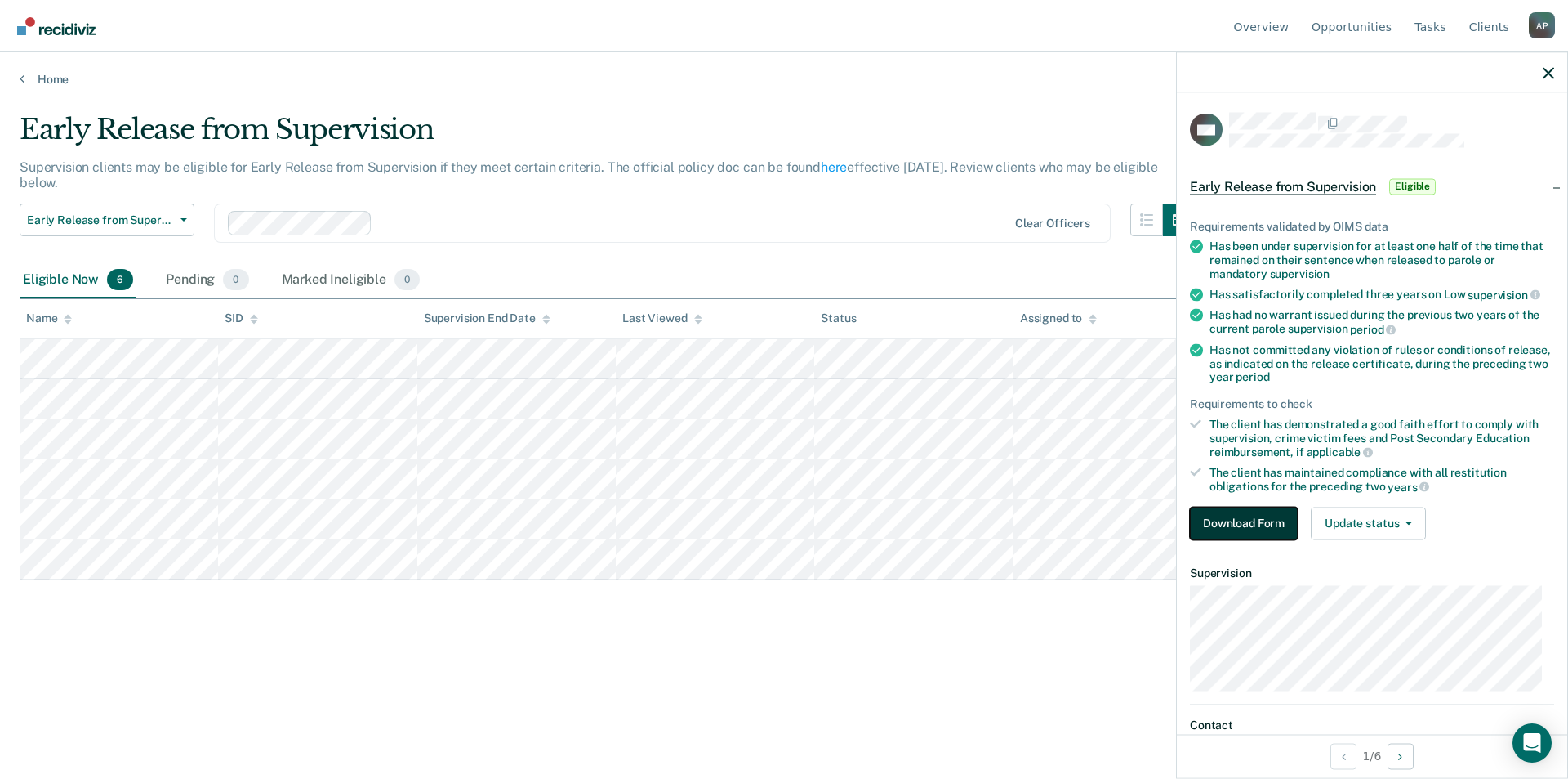
click at [1247, 520] on button "Download Form" at bounding box center [1244, 522] width 108 height 32
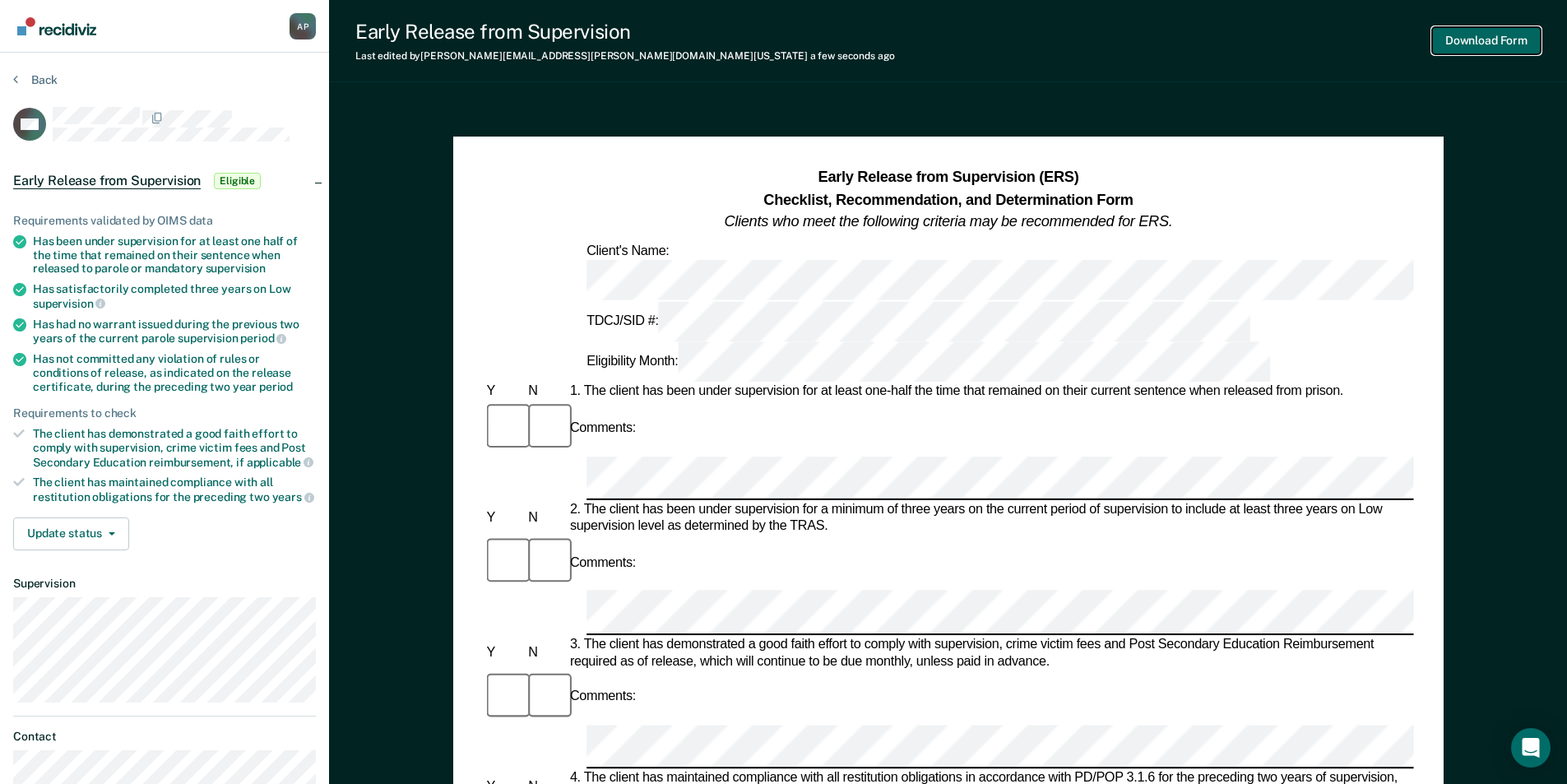
click at [1467, 41] on button "Download Form" at bounding box center [1487, 40] width 109 height 27
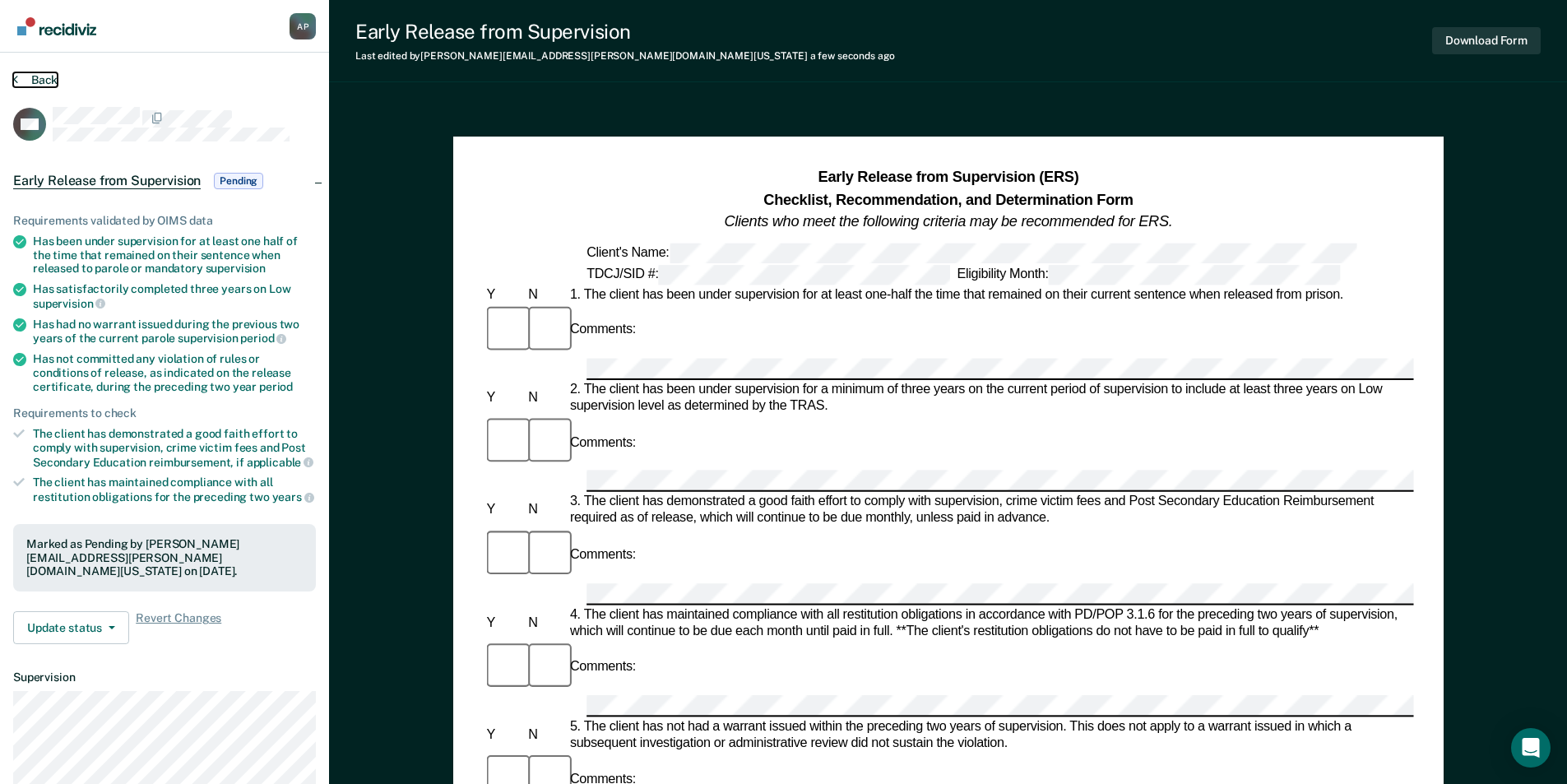
click at [33, 84] on button "Back" at bounding box center [35, 79] width 45 height 15
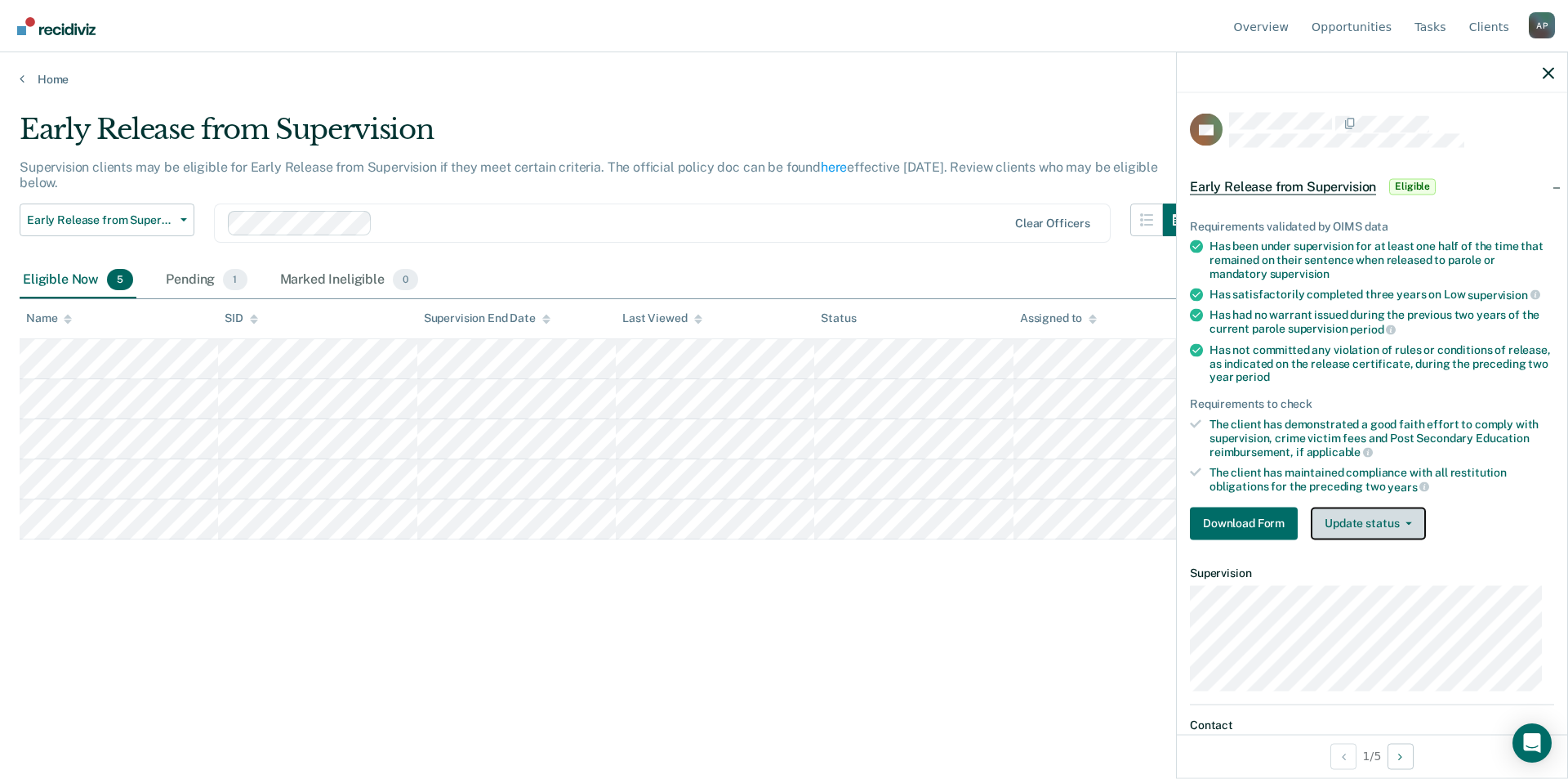
click at [1353, 528] on button "Update status" at bounding box center [1368, 522] width 115 height 32
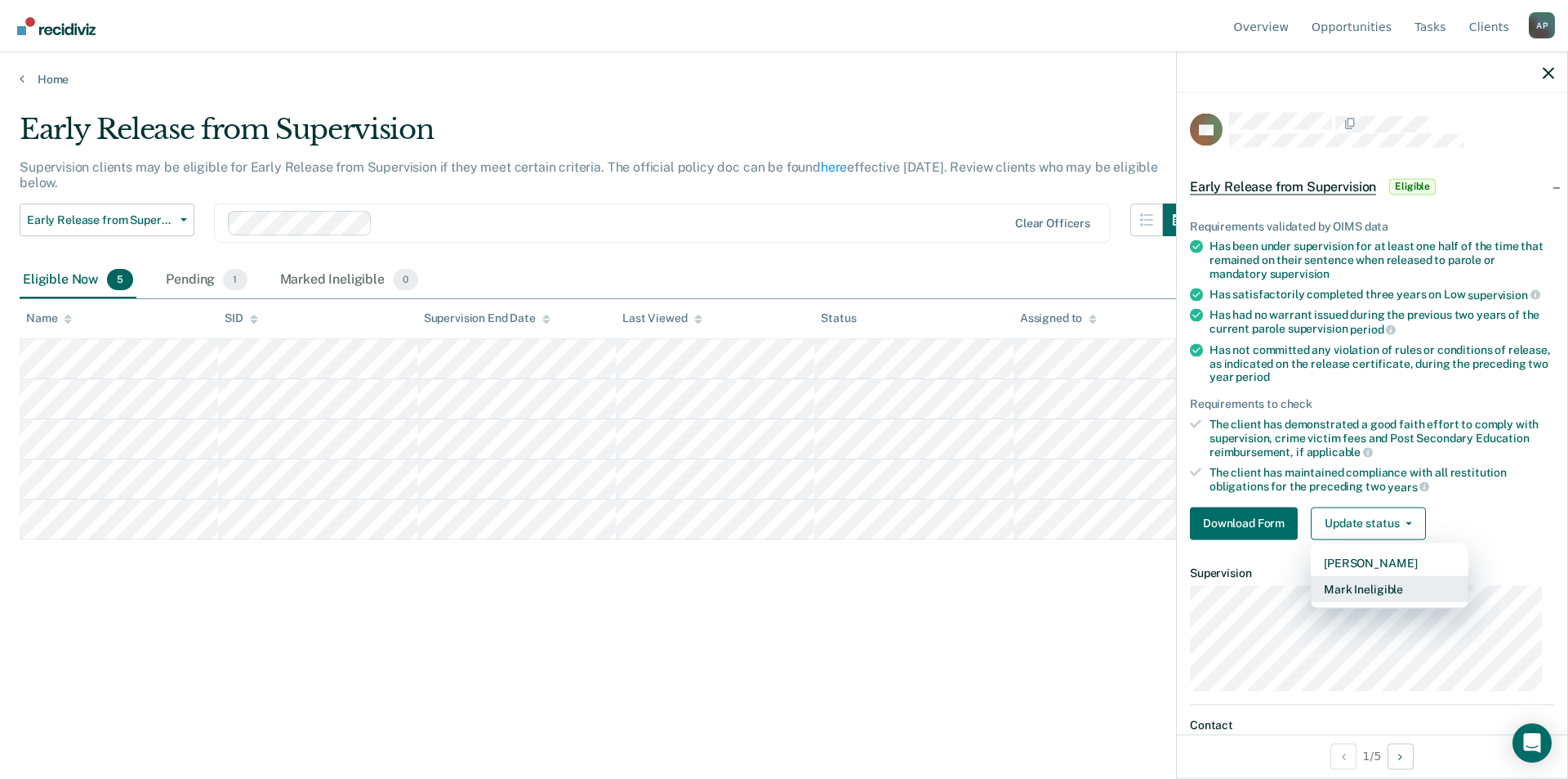
click at [1362, 583] on button "Mark Ineligible" at bounding box center [1390, 588] width 157 height 27
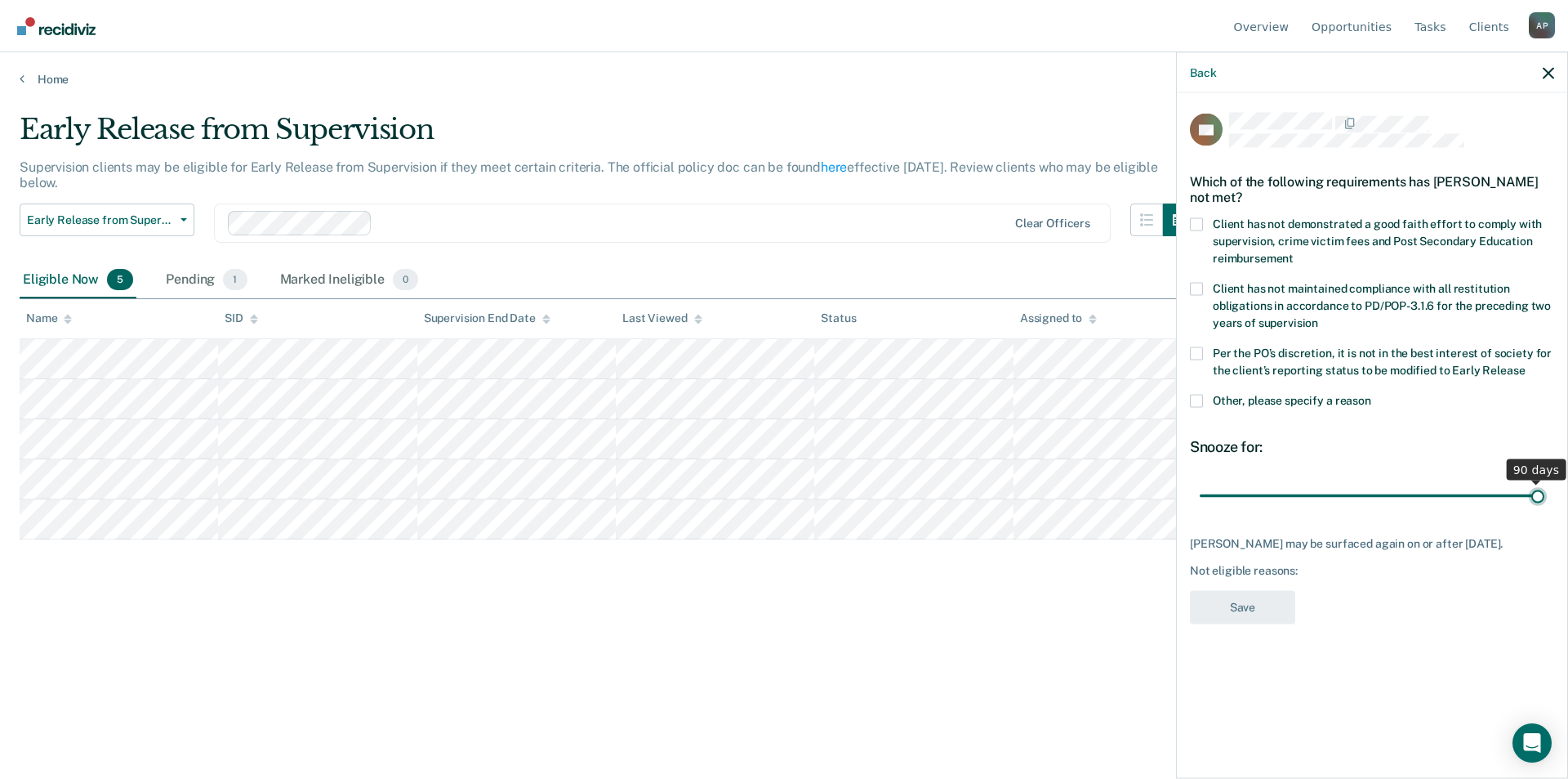
drag, startPoint x: 1316, startPoint y: 495, endPoint x: 1567, endPoint y: 469, distance: 252.3
type input "90"
click at [1544, 482] on input "range" at bounding box center [1372, 495] width 345 height 29
click at [1201, 225] on span at bounding box center [1196, 224] width 13 height 13
click at [1293, 252] on input "Client has not demonstrated a good faith effort to comply with supervision, cri…" at bounding box center [1293, 252] width 0 height 0
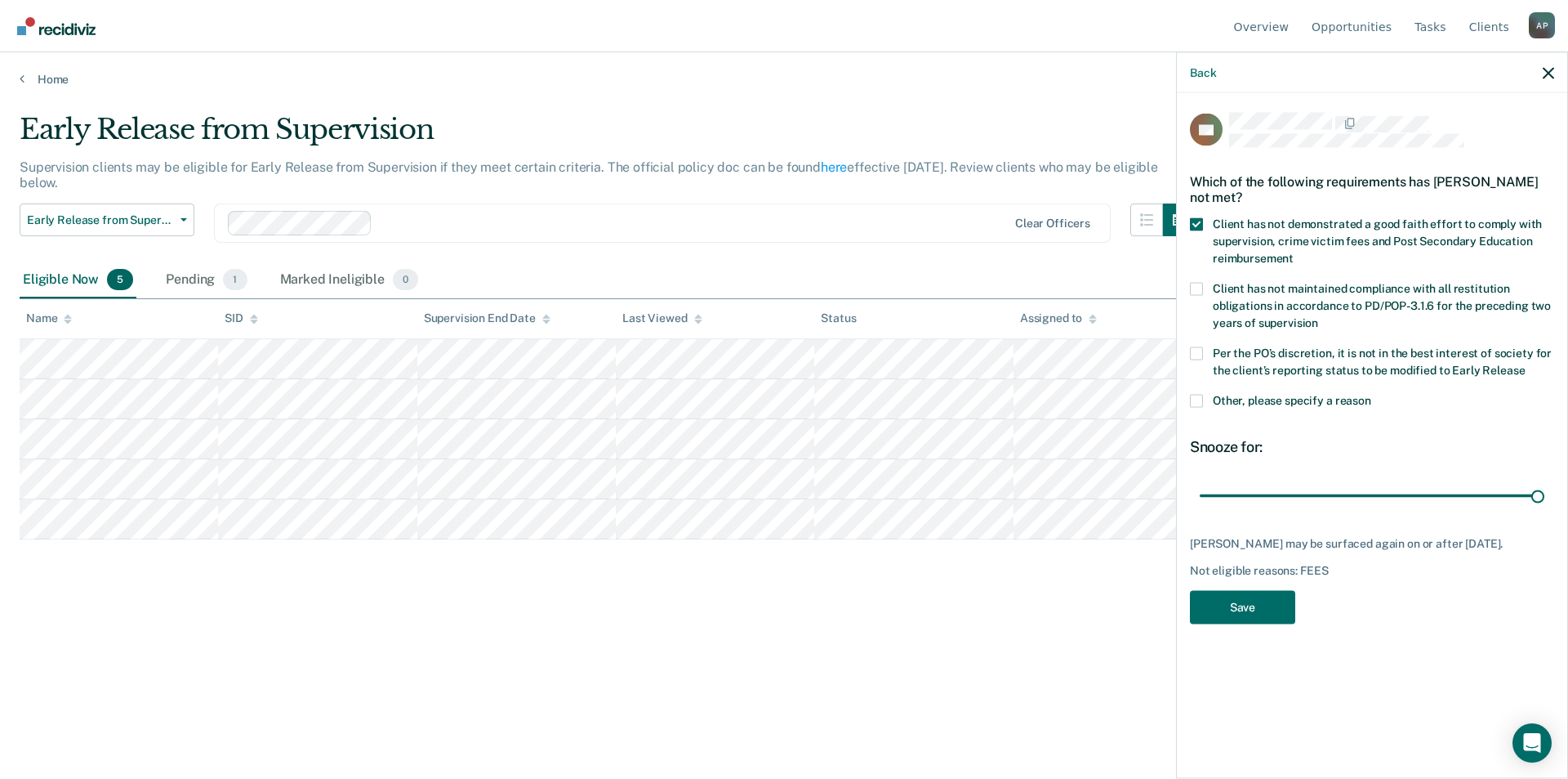
click at [1203, 288] on label "Client has not maintained compliance with all restitution obligations in accord…" at bounding box center [1372, 307] width 364 height 51
click at [1318, 316] on input "Client has not maintained compliance with all restitution obligations in accord…" at bounding box center [1318, 316] width 0 height 0
click at [1250, 601] on button "Save" at bounding box center [1242, 607] width 105 height 33
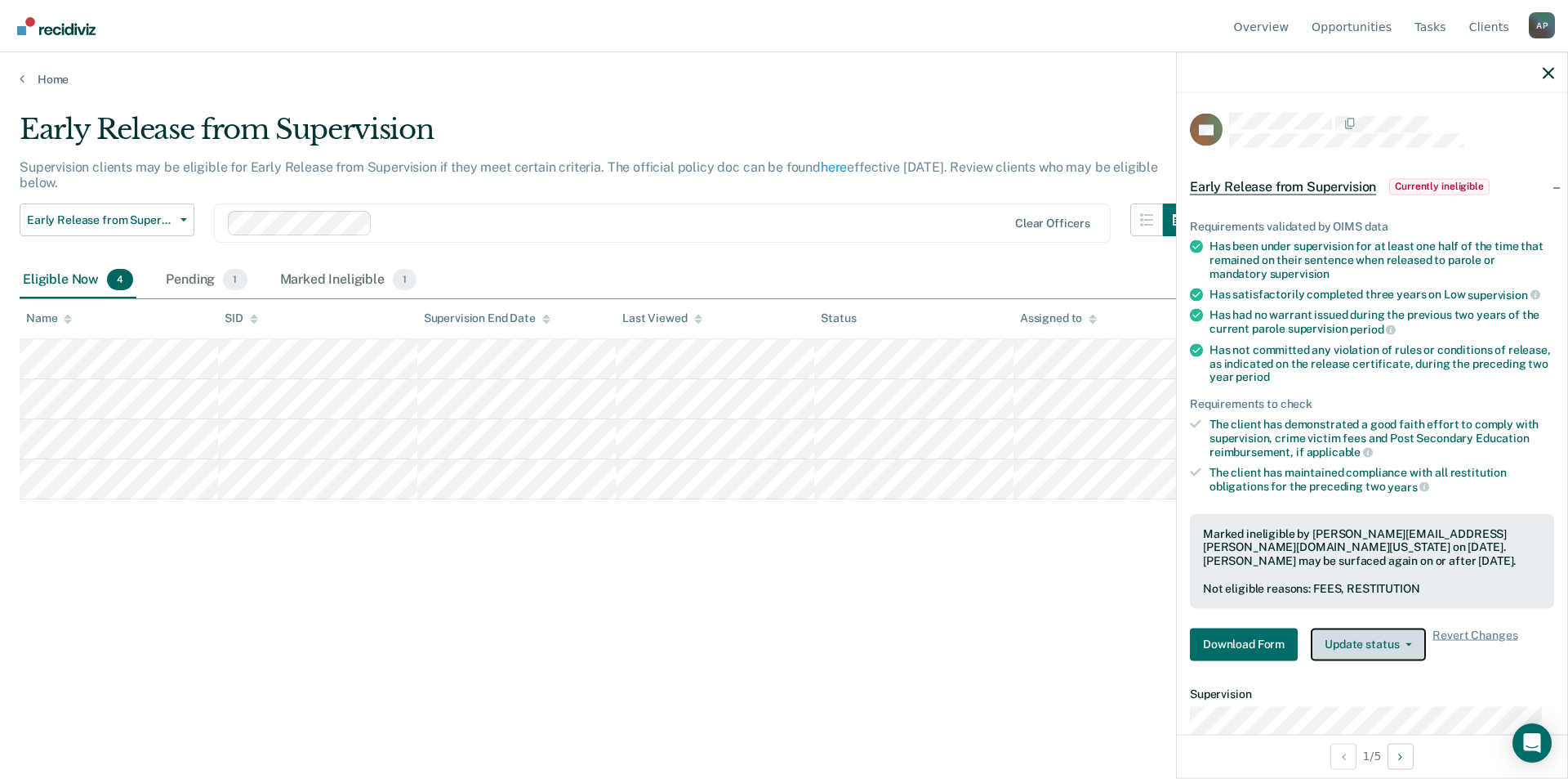
click at [1354, 643] on button "Update status" at bounding box center [1368, 643] width 115 height 32
click at [1371, 701] on button "Update Ineligibility" at bounding box center [1390, 709] width 157 height 27
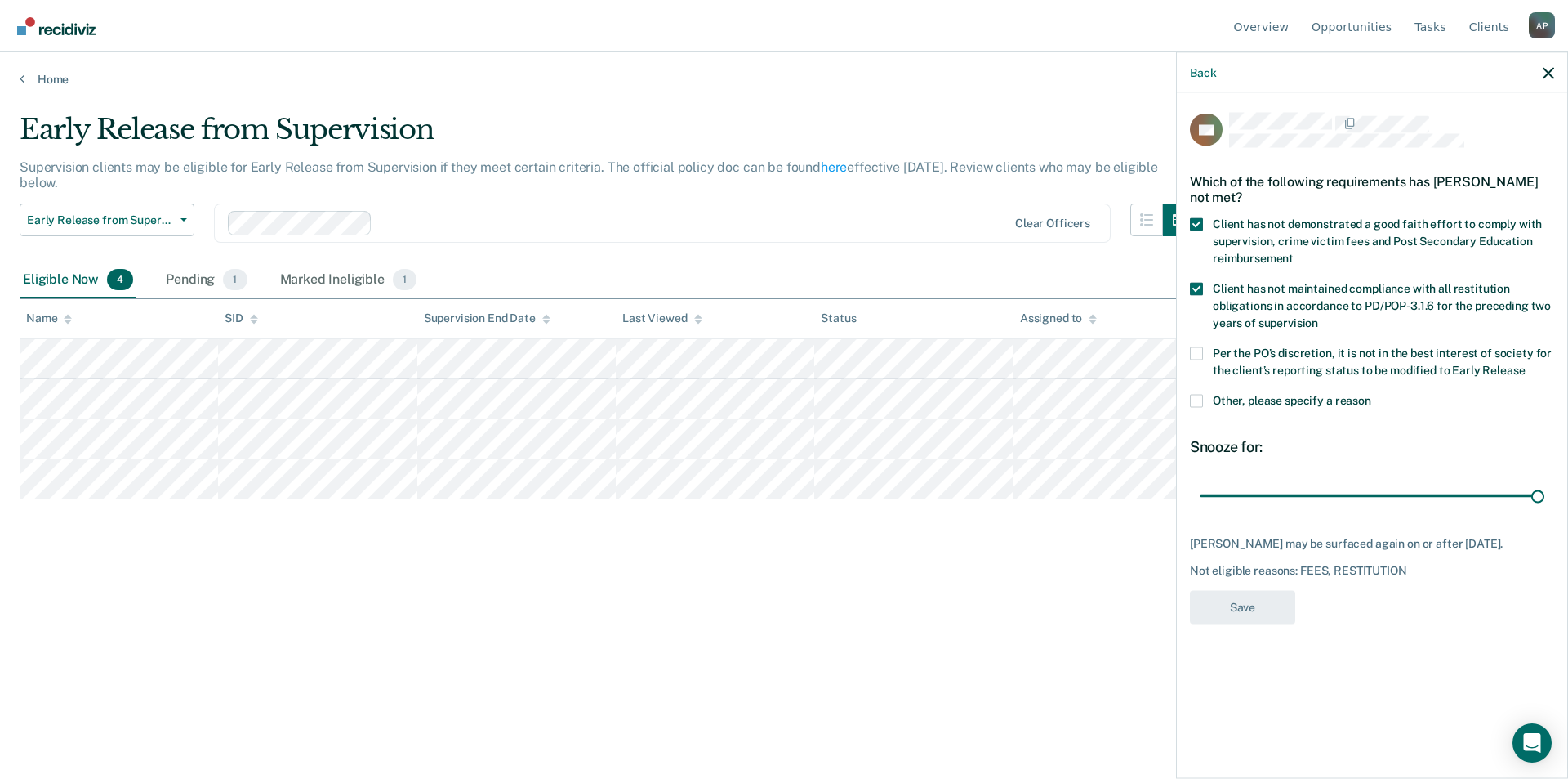
click at [1198, 286] on span at bounding box center [1196, 288] width 13 height 13
click at [1318, 316] on input "Client has not maintained compliance with all restitution obligations in accord…" at bounding box center [1318, 316] width 0 height 0
click at [1198, 286] on span at bounding box center [1196, 288] width 13 height 13
click at [1318, 316] on input "Client has not maintained compliance with all restitution obligations in accord…" at bounding box center [1318, 316] width 0 height 0
click at [1541, 73] on div "Back" at bounding box center [1372, 72] width 391 height 40
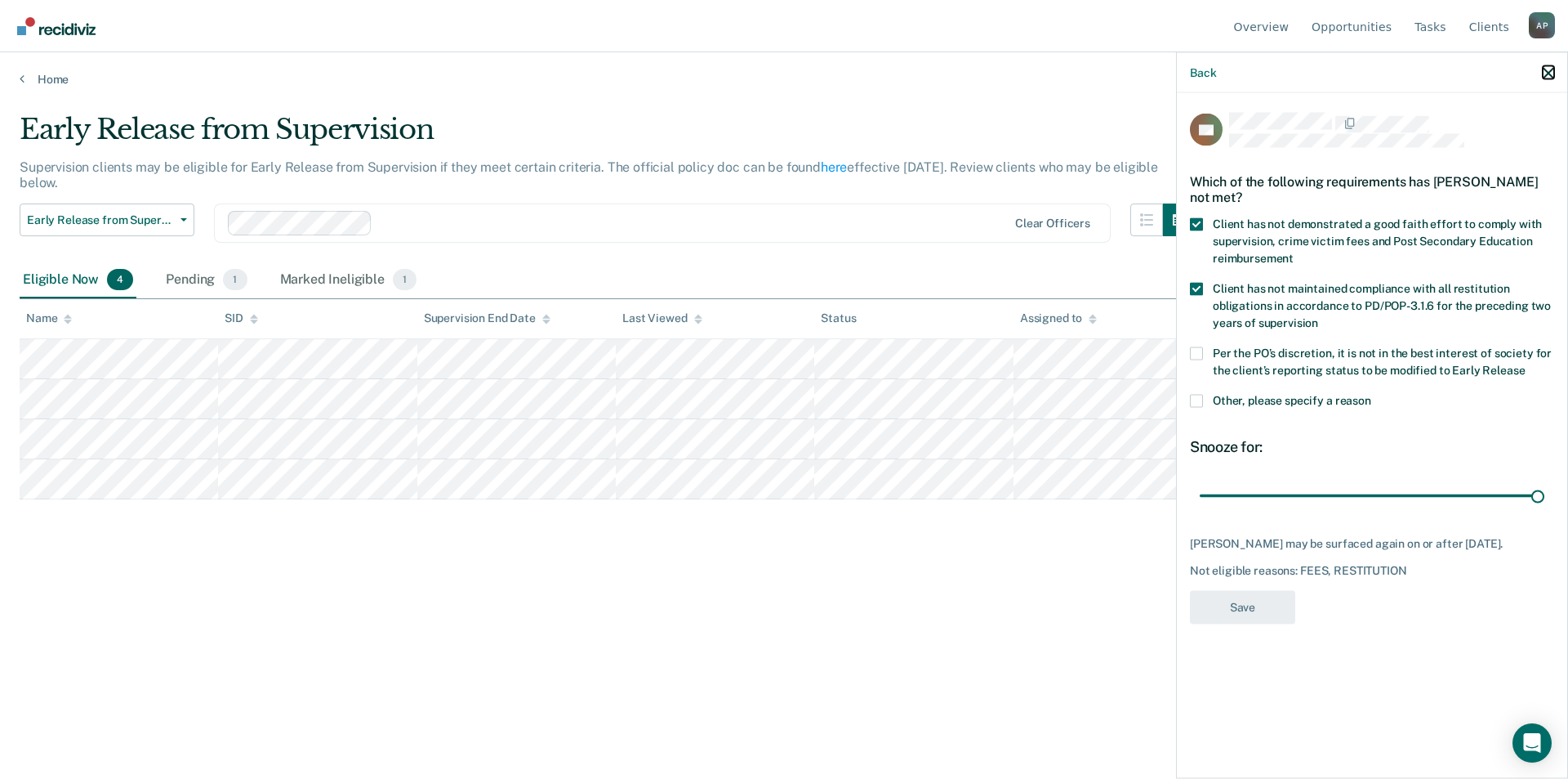
click at [1549, 70] on icon "button" at bounding box center [1548, 73] width 12 height 12
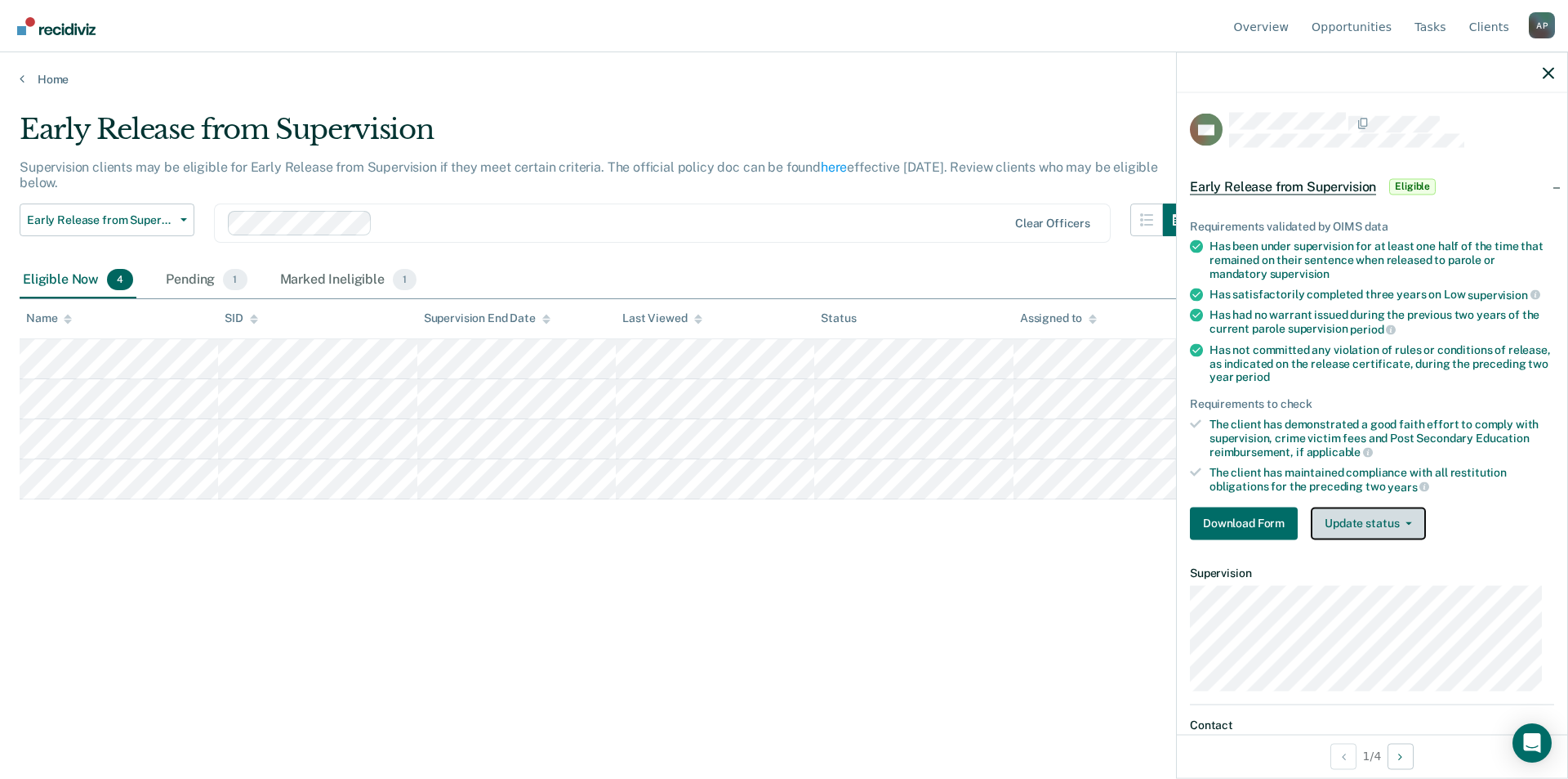
click at [1354, 518] on button "Update status" at bounding box center [1368, 522] width 115 height 32
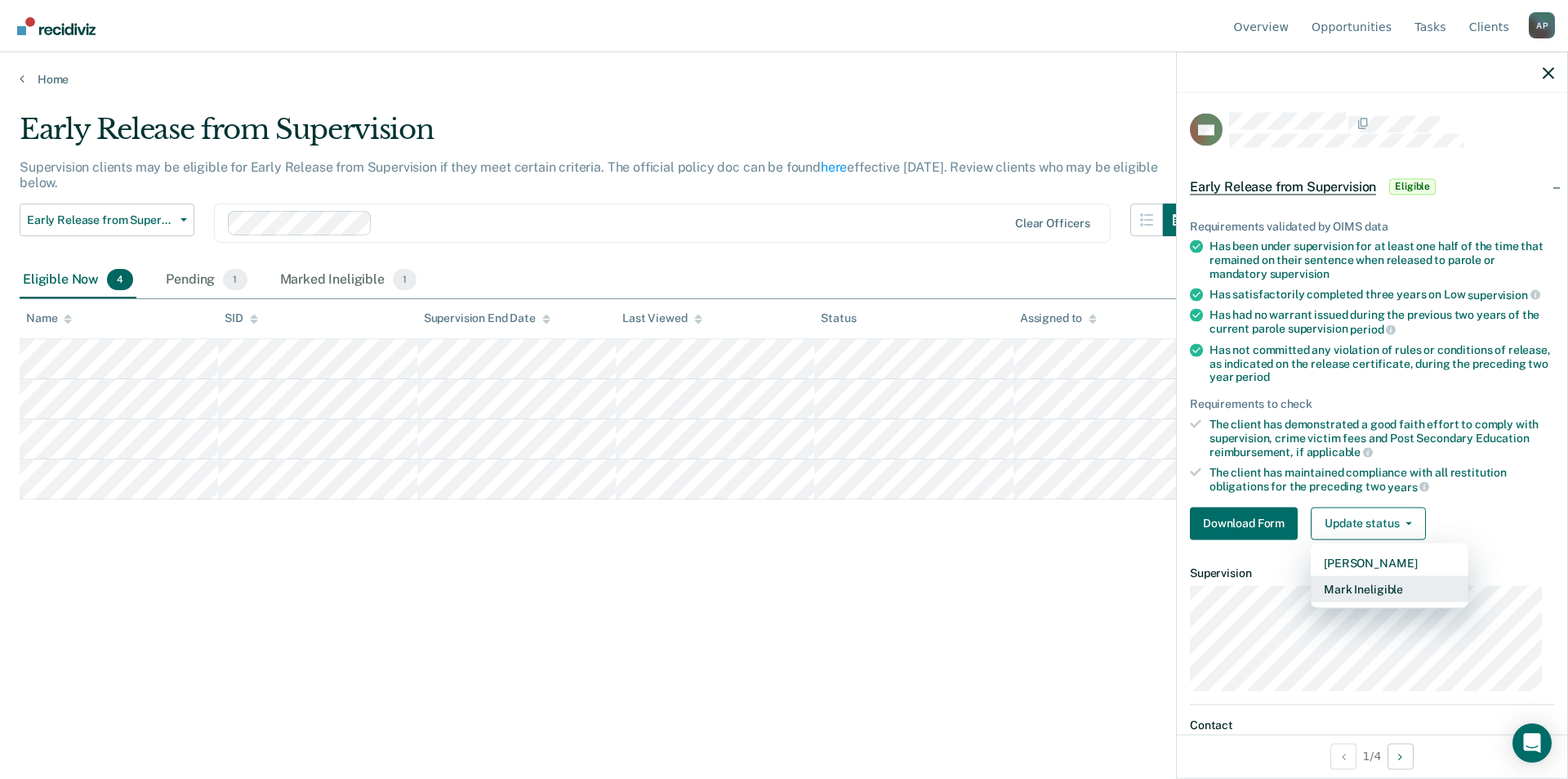
click at [1376, 587] on button "Mark Ineligible" at bounding box center [1390, 588] width 157 height 27
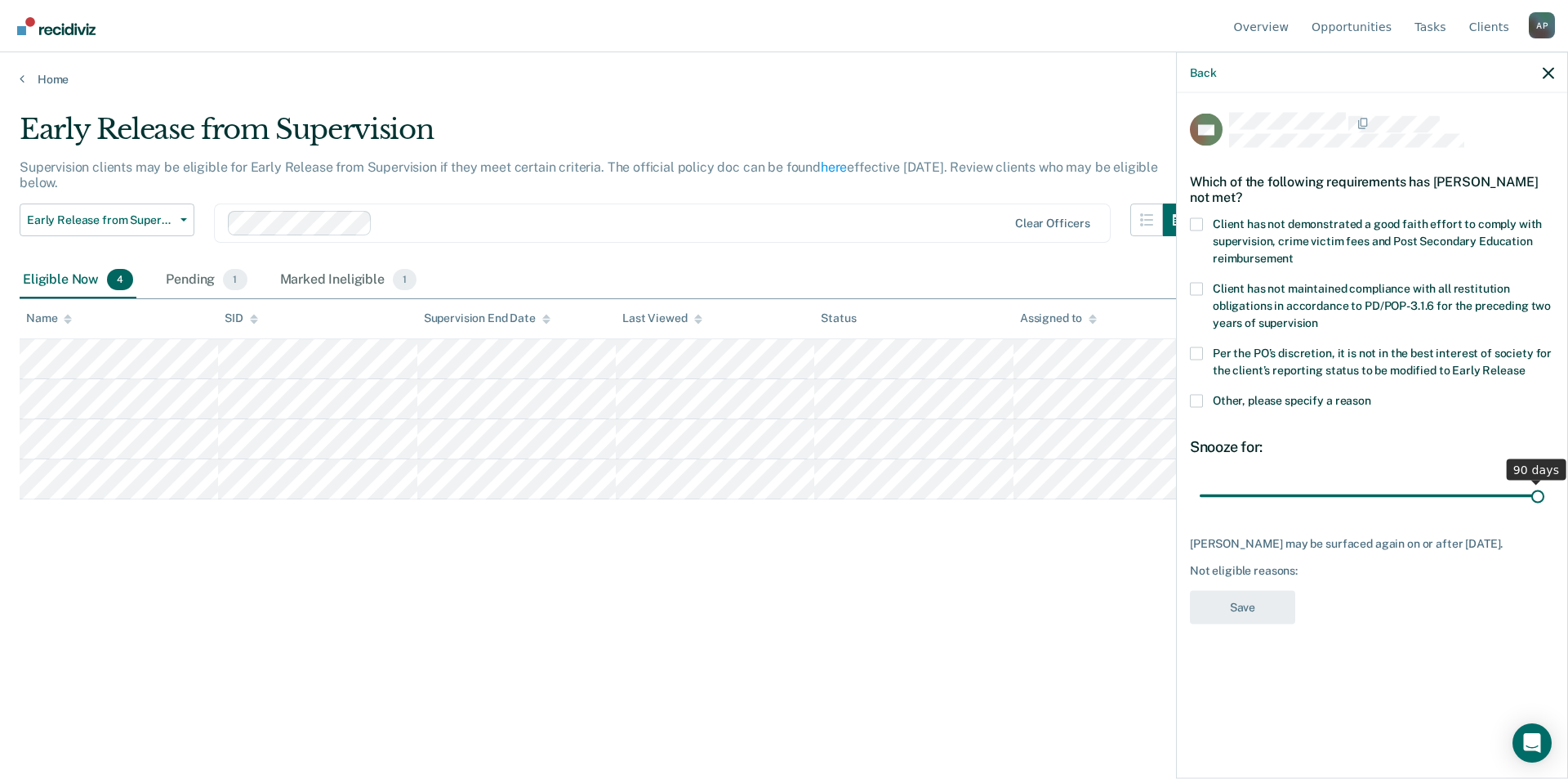
drag, startPoint x: 1316, startPoint y: 496, endPoint x: 1547, endPoint y: 496, distance: 231.0
type input "90"
click at [1544, 500] on input "range" at bounding box center [1372, 495] width 345 height 29
click at [1200, 219] on span at bounding box center [1196, 224] width 13 height 13
click at [1293, 252] on input "Client has not demonstrated a good faith effort to comply with supervision, cri…" at bounding box center [1293, 252] width 0 height 0
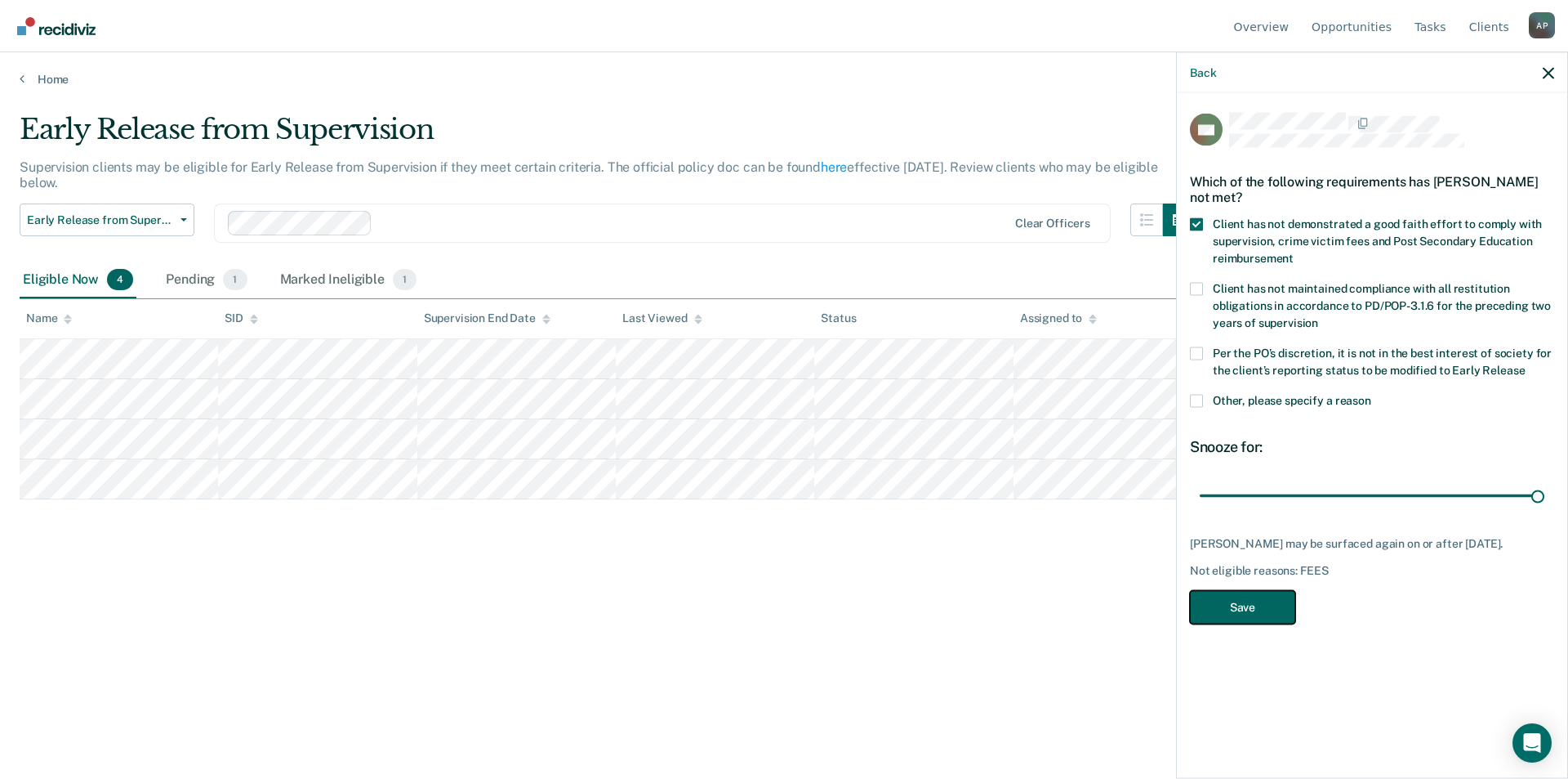
click at [1210, 601] on button "Save" at bounding box center [1242, 607] width 105 height 33
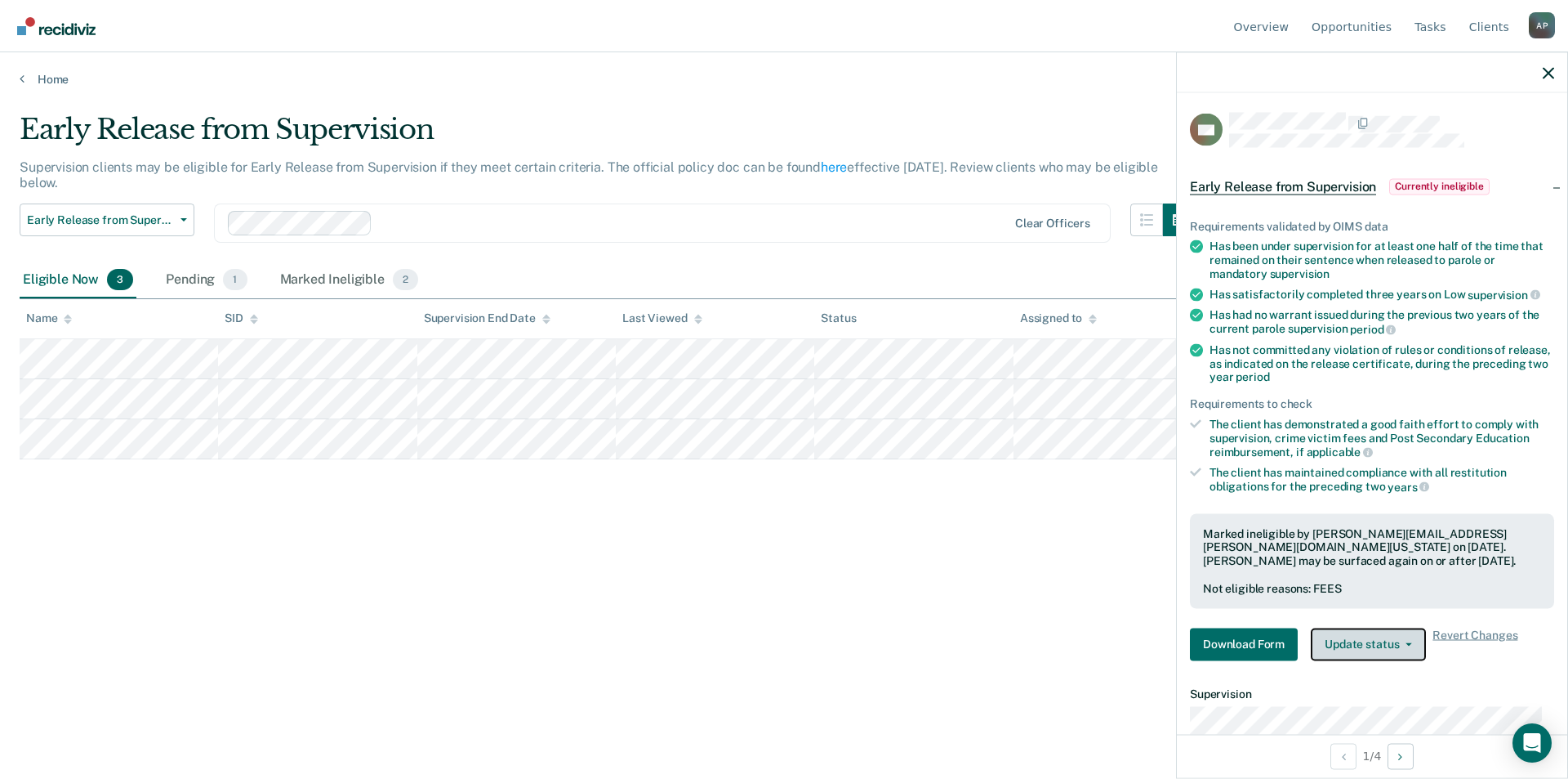
click at [1345, 630] on button "Update status" at bounding box center [1368, 643] width 115 height 32
click at [1359, 680] on button "[PERSON_NAME]" at bounding box center [1390, 682] width 157 height 27
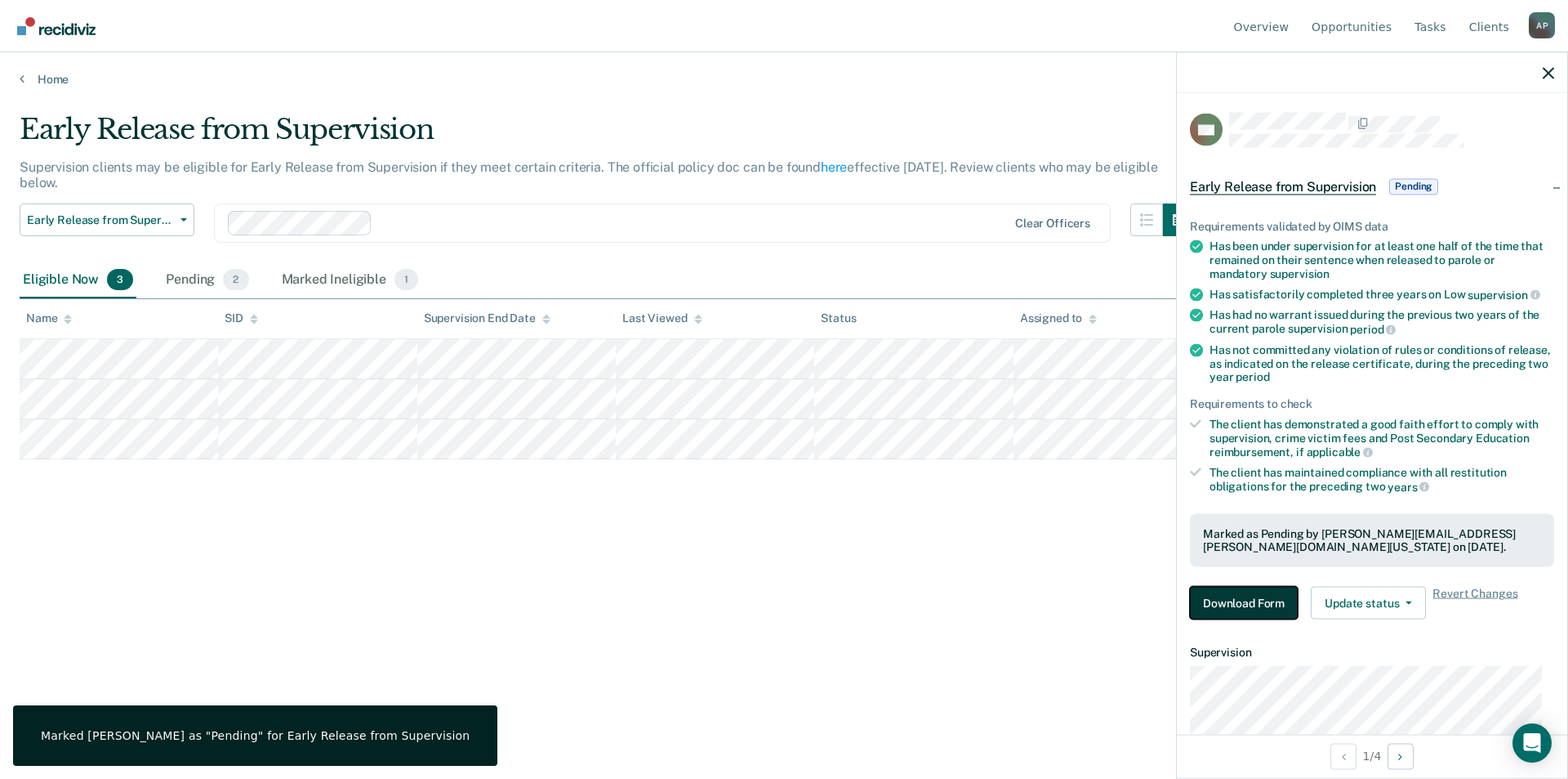
click at [1230, 592] on button "Download Form" at bounding box center [1244, 603] width 108 height 32
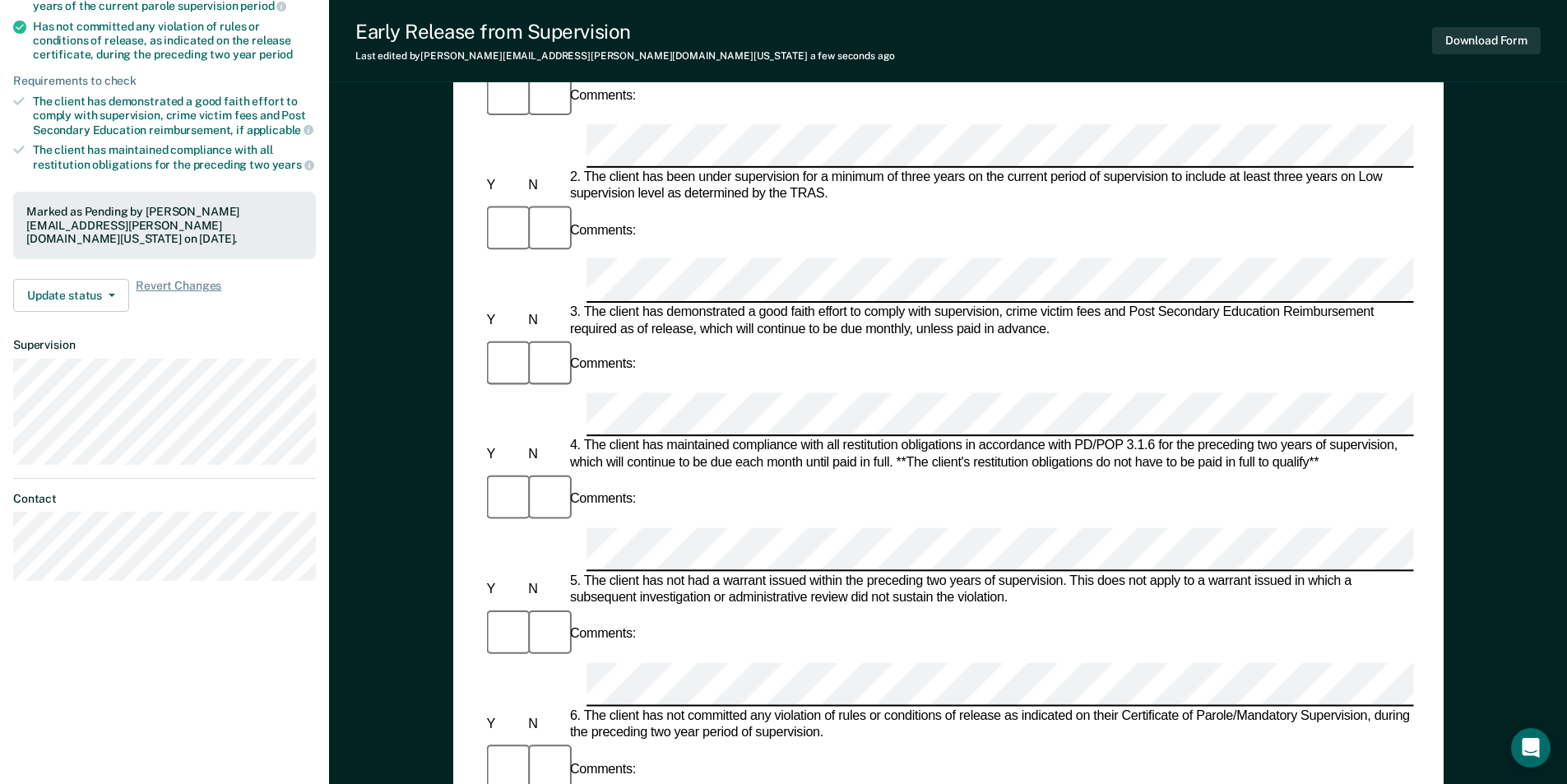
scroll to position [329, 0]
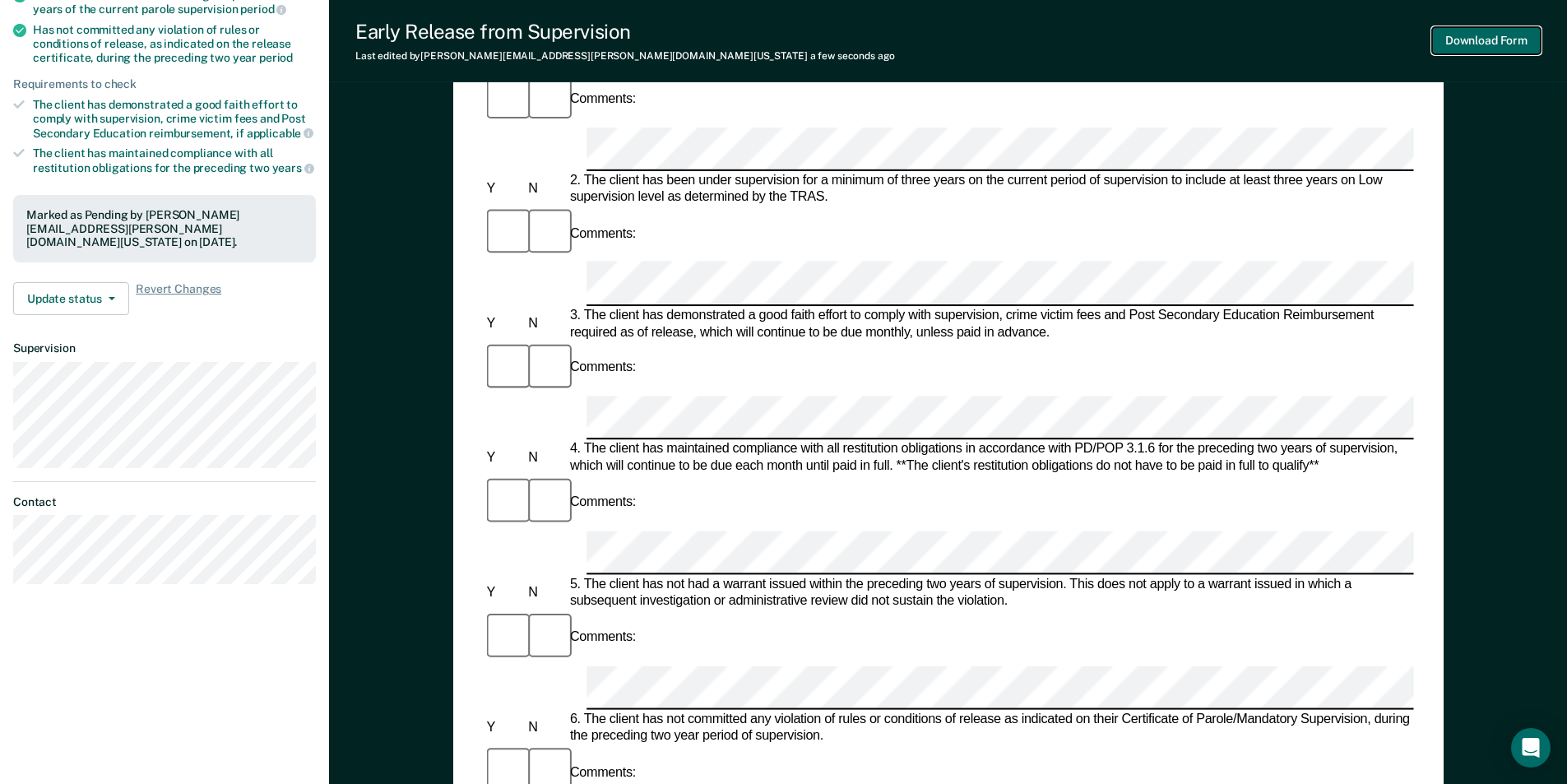
click at [1486, 36] on button "Download Form" at bounding box center [1487, 40] width 109 height 27
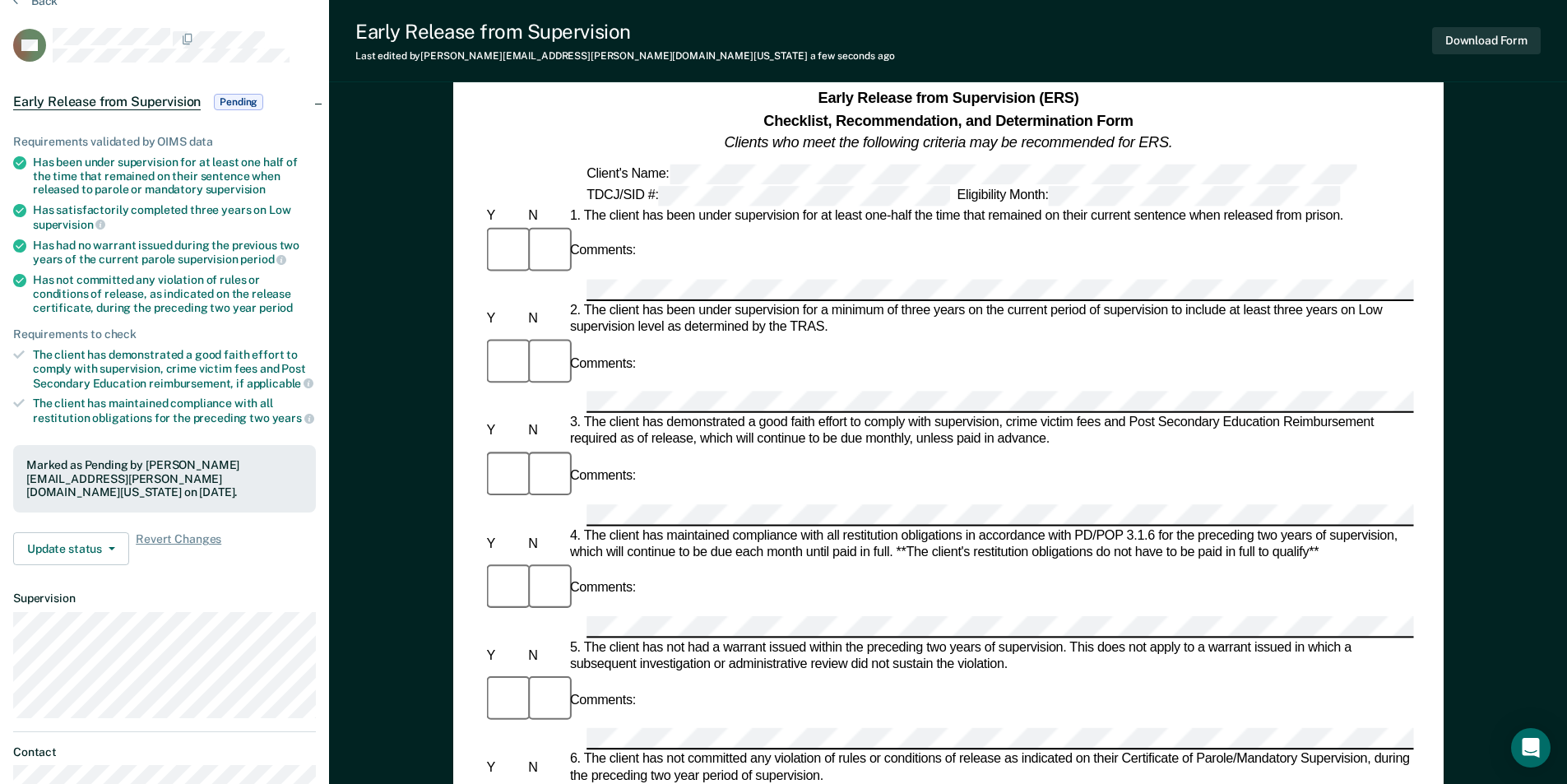
scroll to position [0, 0]
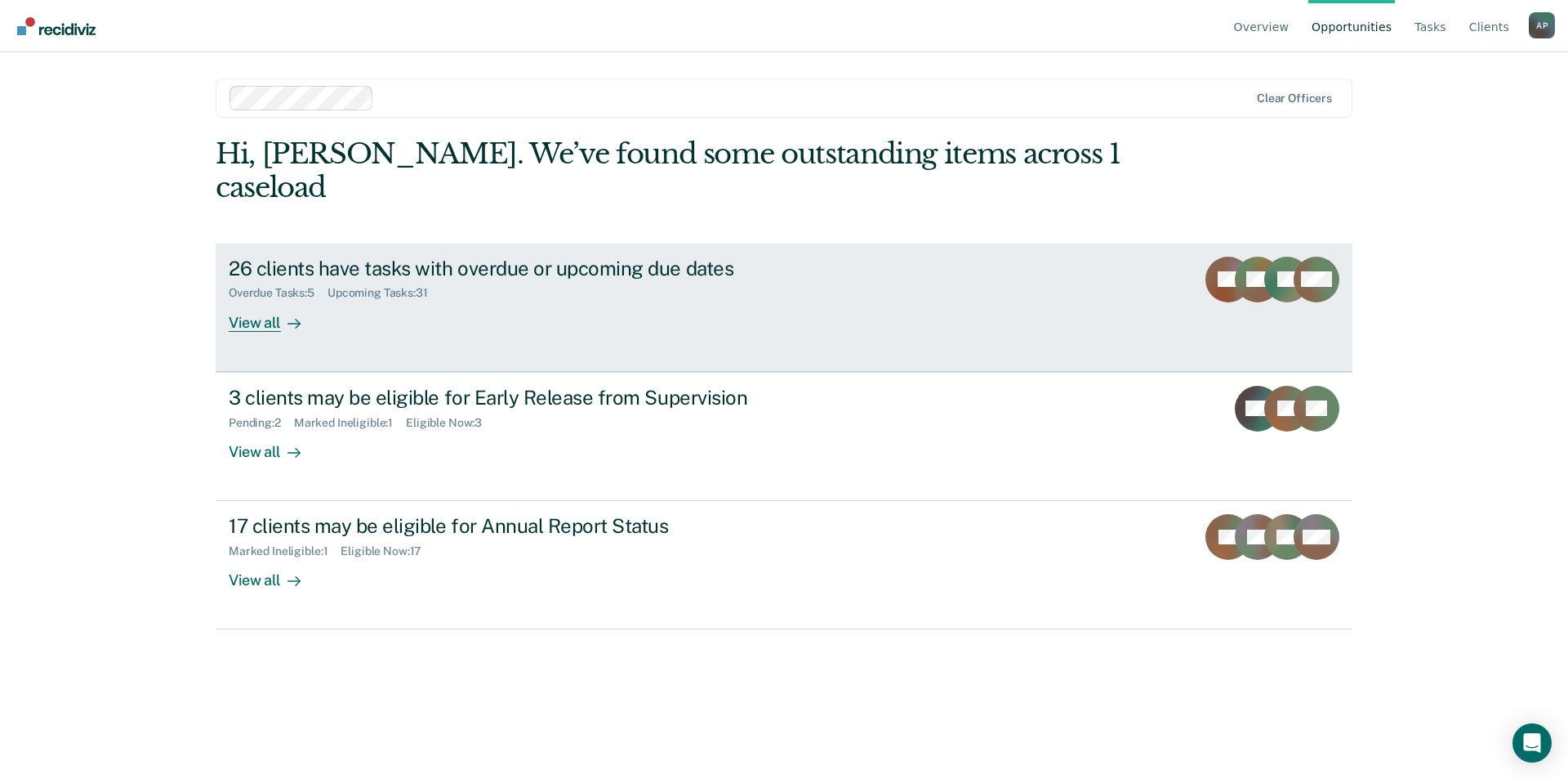
click at [272, 299] on div "View all" at bounding box center [274, 315] width 92 height 32
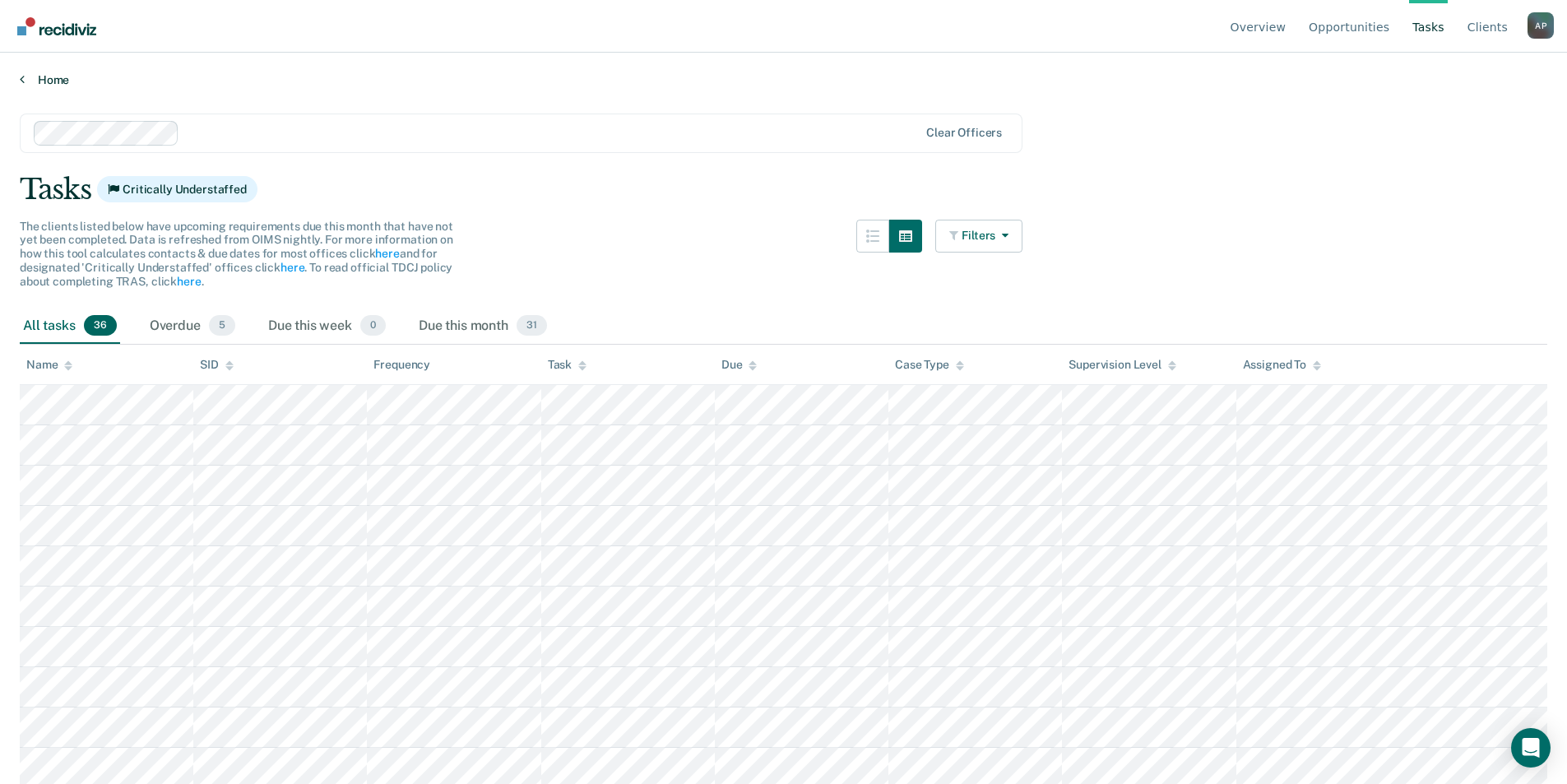
click at [50, 76] on link "Home" at bounding box center [784, 79] width 1528 height 15
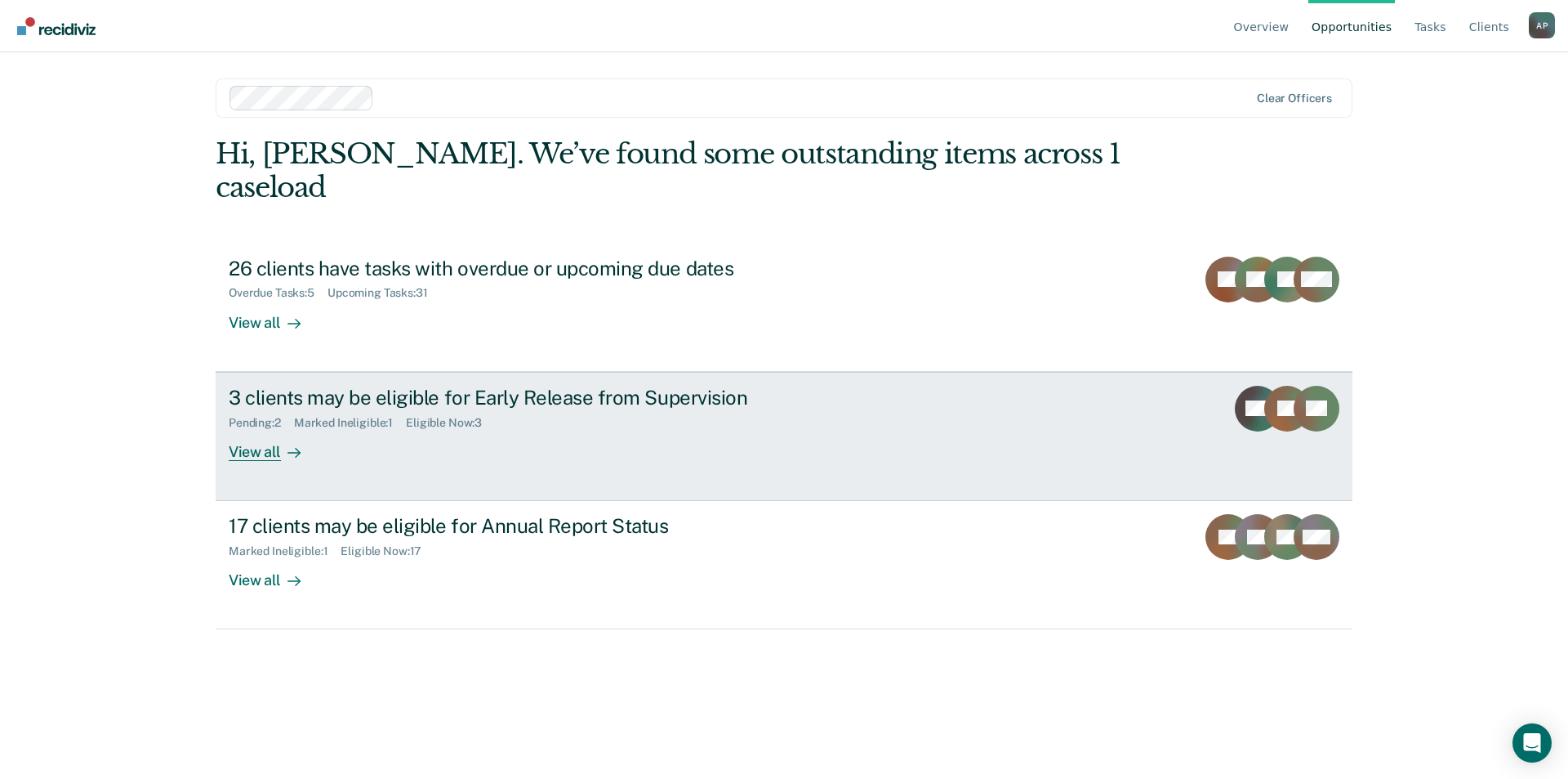
click at [249, 429] on div "View all" at bounding box center [274, 445] width 92 height 32
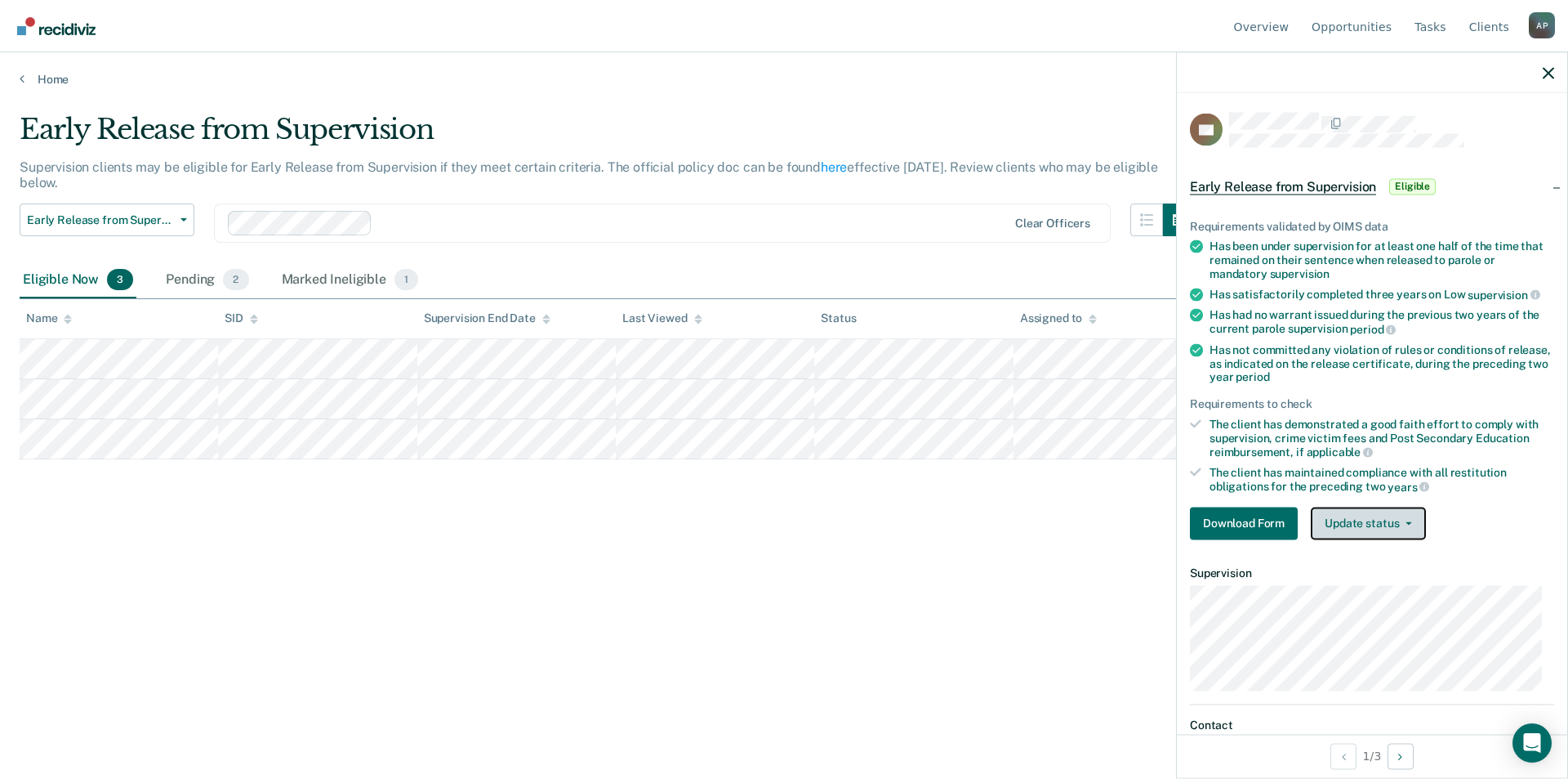
click at [1358, 510] on button "Update status" at bounding box center [1368, 522] width 115 height 32
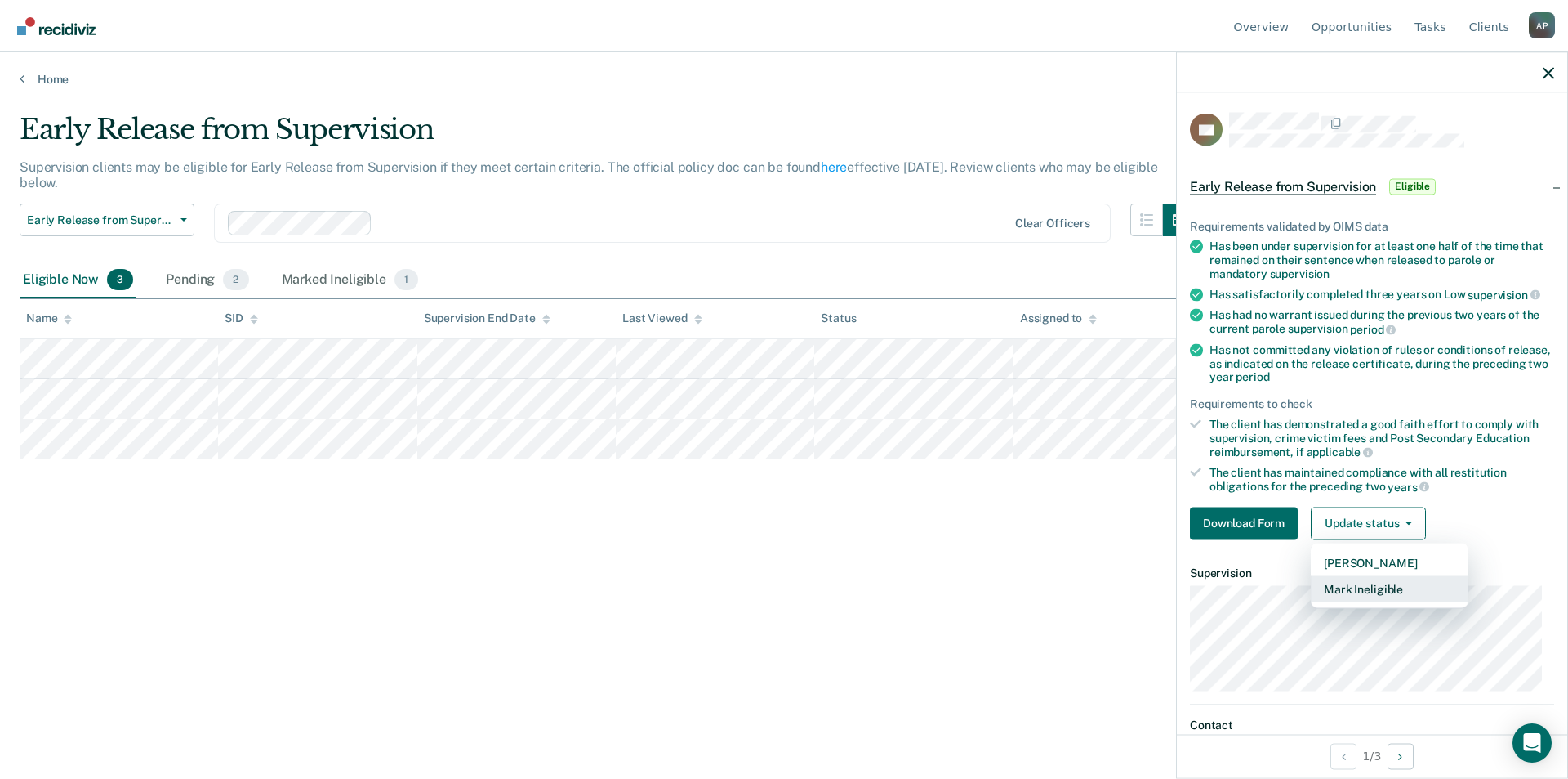
click at [1367, 592] on button "Mark Ineligible" at bounding box center [1390, 588] width 157 height 27
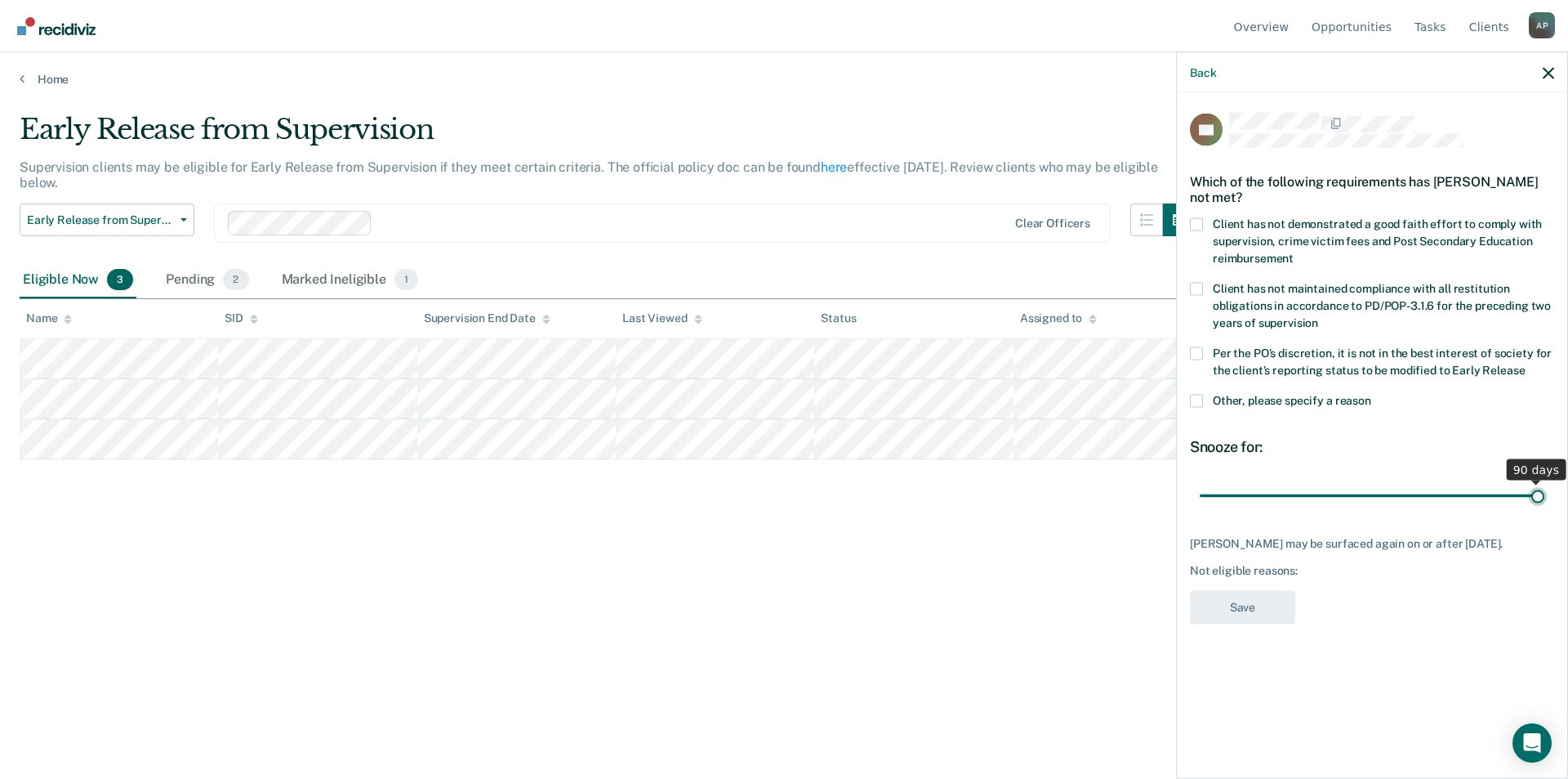
drag, startPoint x: 1311, startPoint y: 497, endPoint x: 1543, endPoint y: 482, distance: 232.5
type input "90"
click at [1543, 482] on input "range" at bounding box center [1372, 495] width 345 height 29
click at [1194, 225] on span at bounding box center [1196, 224] width 13 height 13
click at [1293, 252] on input "Client has not demonstrated a good faith effort to comply with supervision, cri…" at bounding box center [1293, 252] width 0 height 0
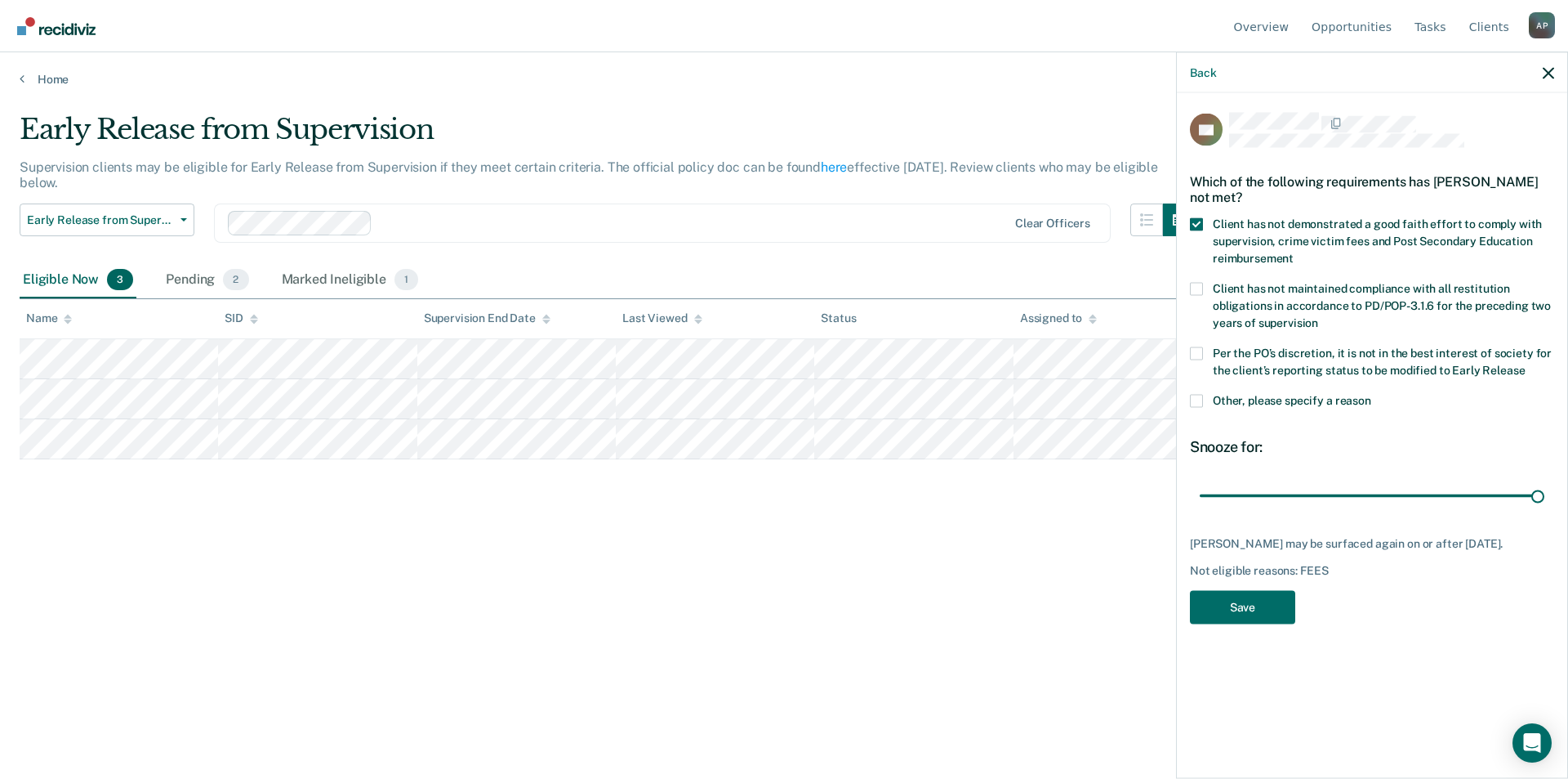
click at [1541, 77] on div "Back" at bounding box center [1372, 72] width 391 height 40
click at [1540, 71] on div "Back" at bounding box center [1372, 72] width 391 height 40
click at [1546, 71] on icon "button" at bounding box center [1548, 73] width 12 height 12
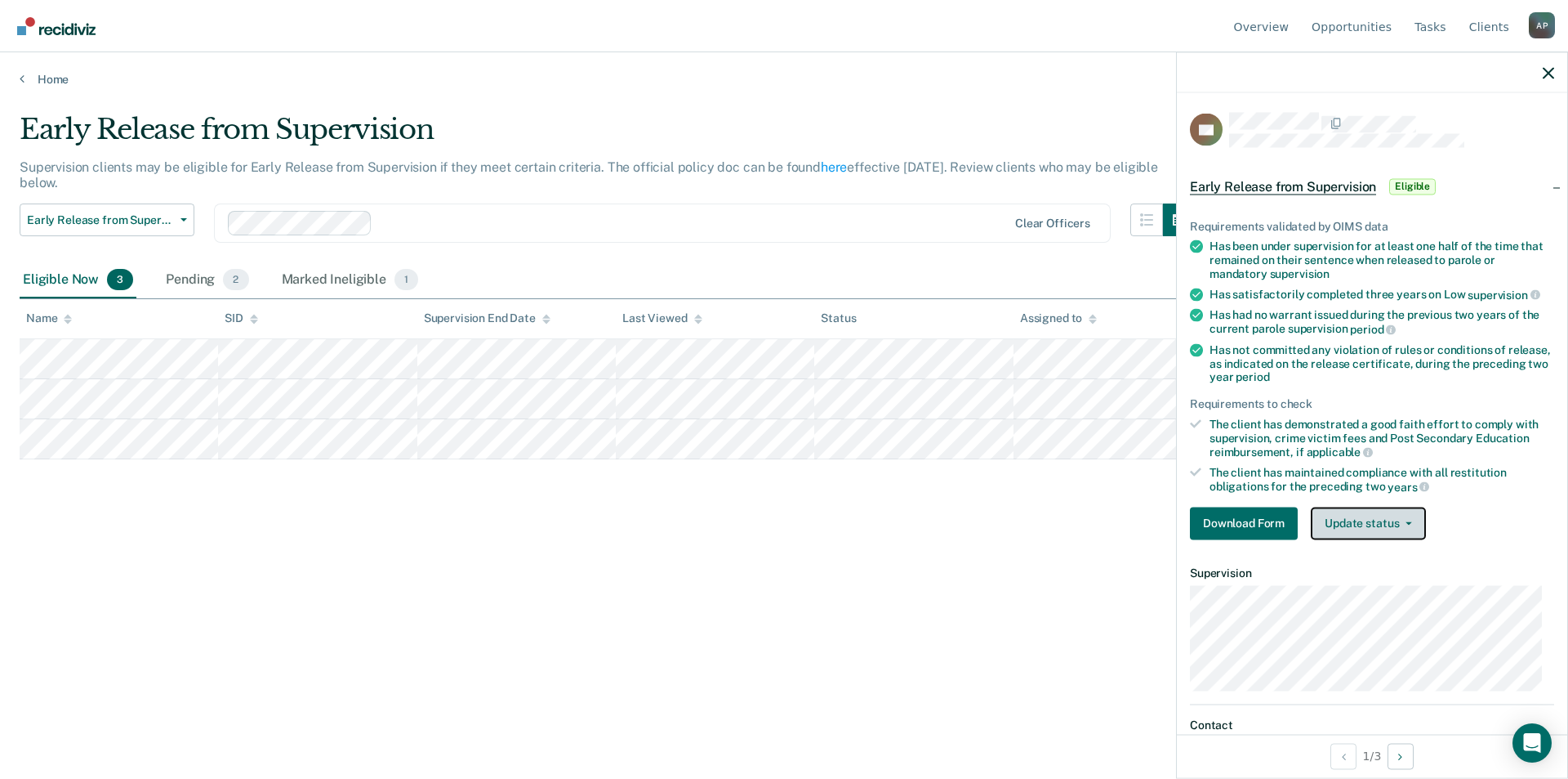
click at [1383, 520] on button "Update status" at bounding box center [1368, 522] width 115 height 32
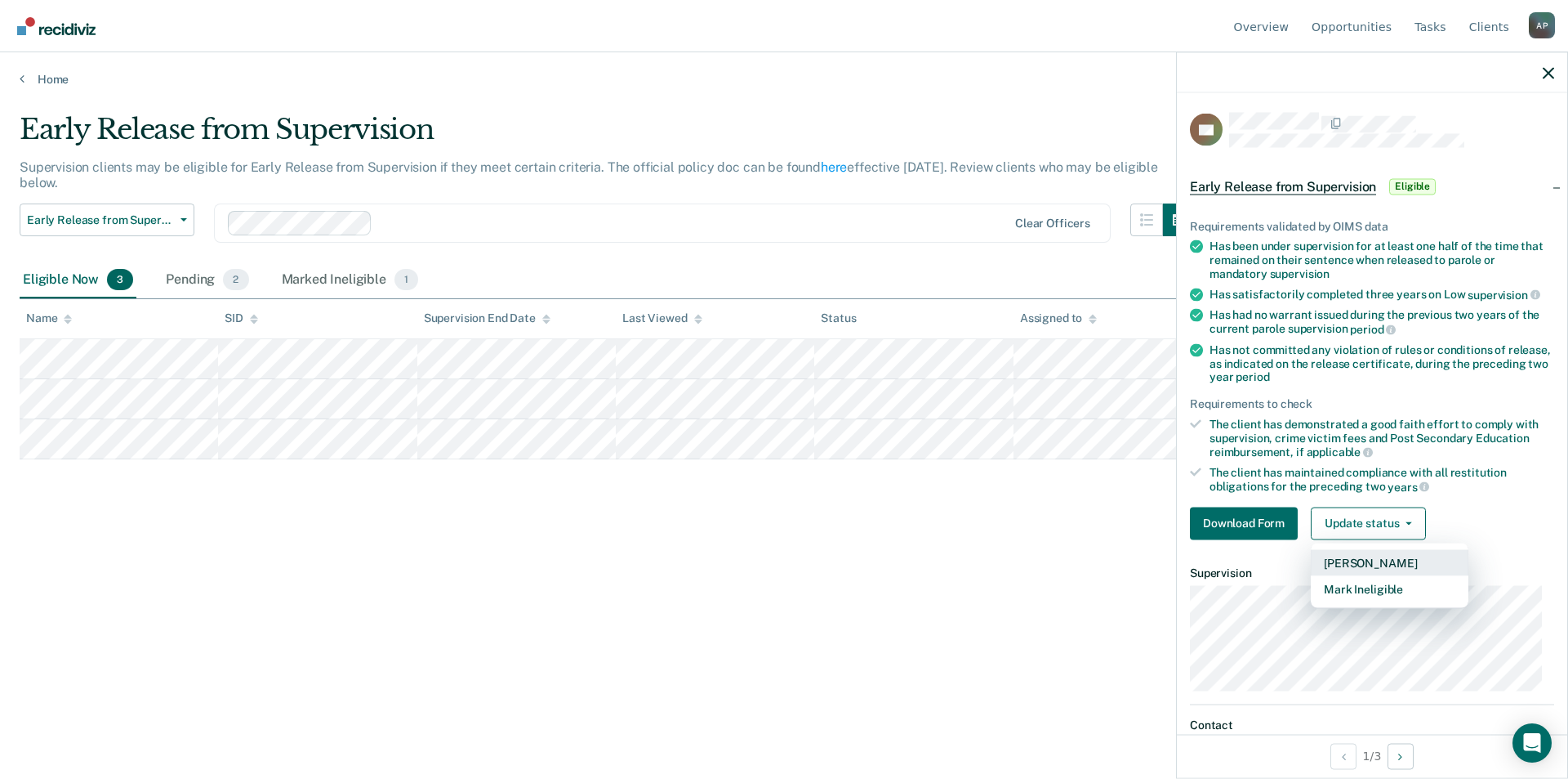
click at [1389, 555] on button "[PERSON_NAME]" at bounding box center [1390, 562] width 157 height 27
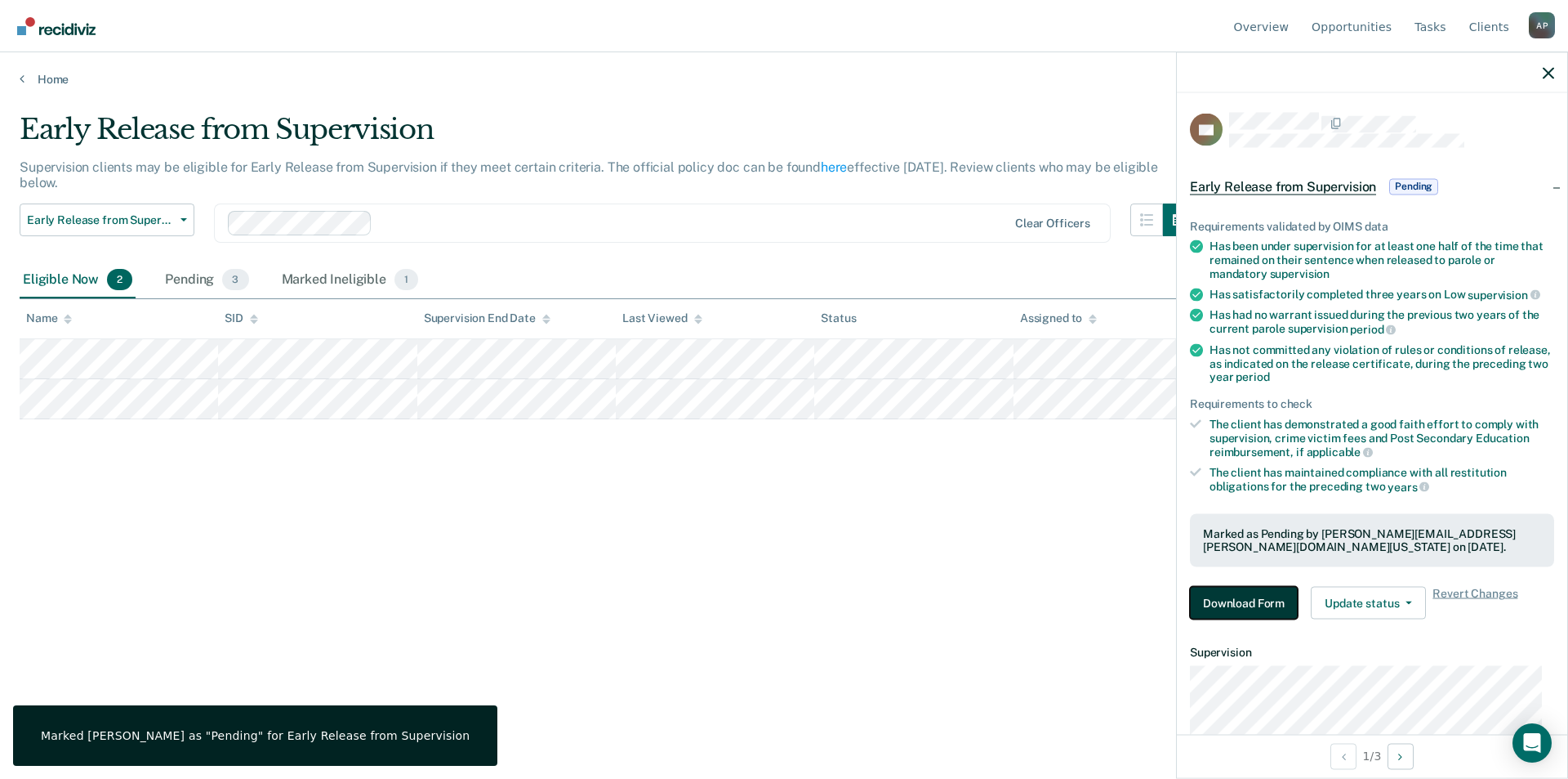
click at [1257, 604] on button "Download Form" at bounding box center [1244, 603] width 108 height 32
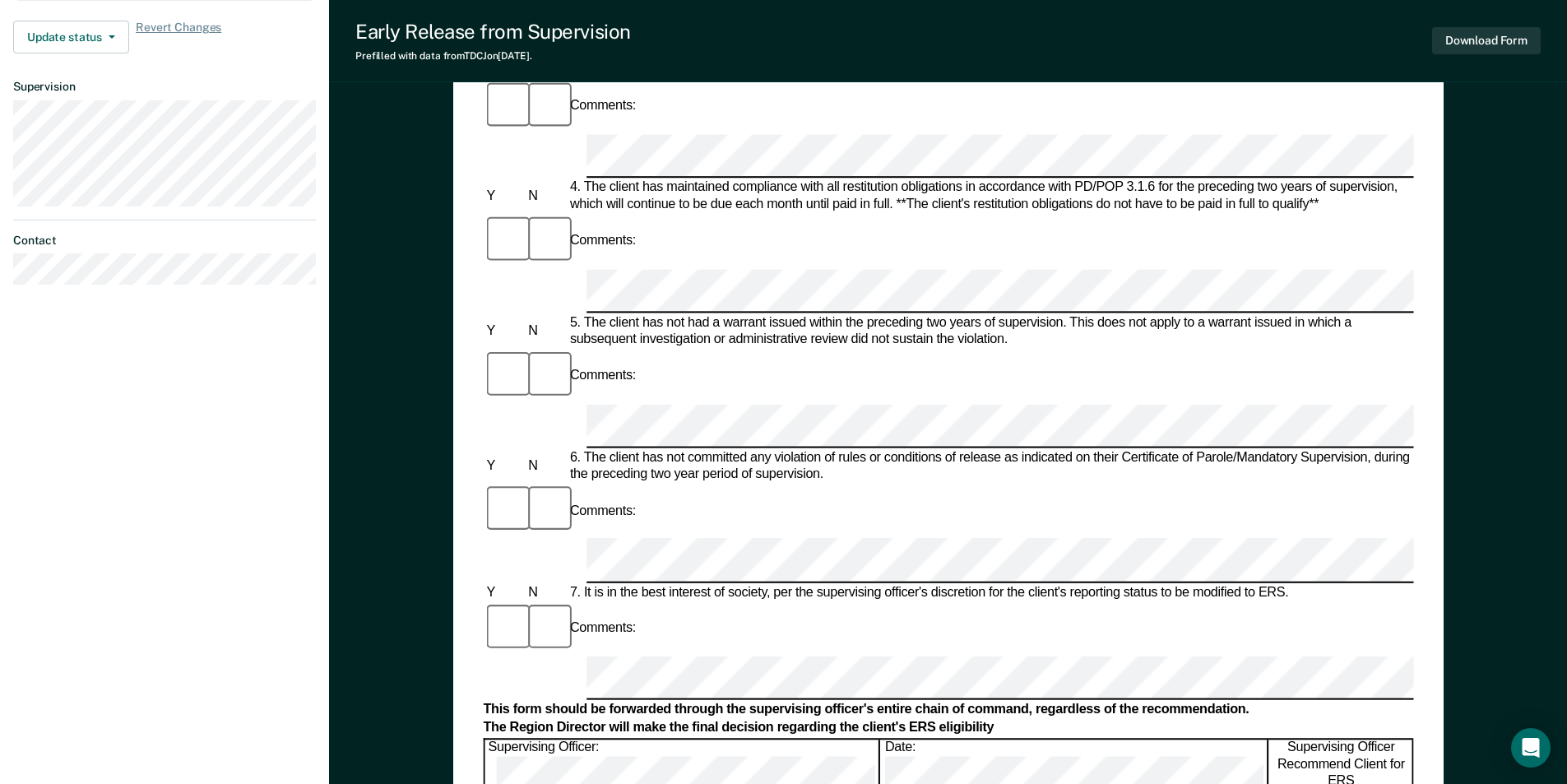
scroll to position [658, 0]
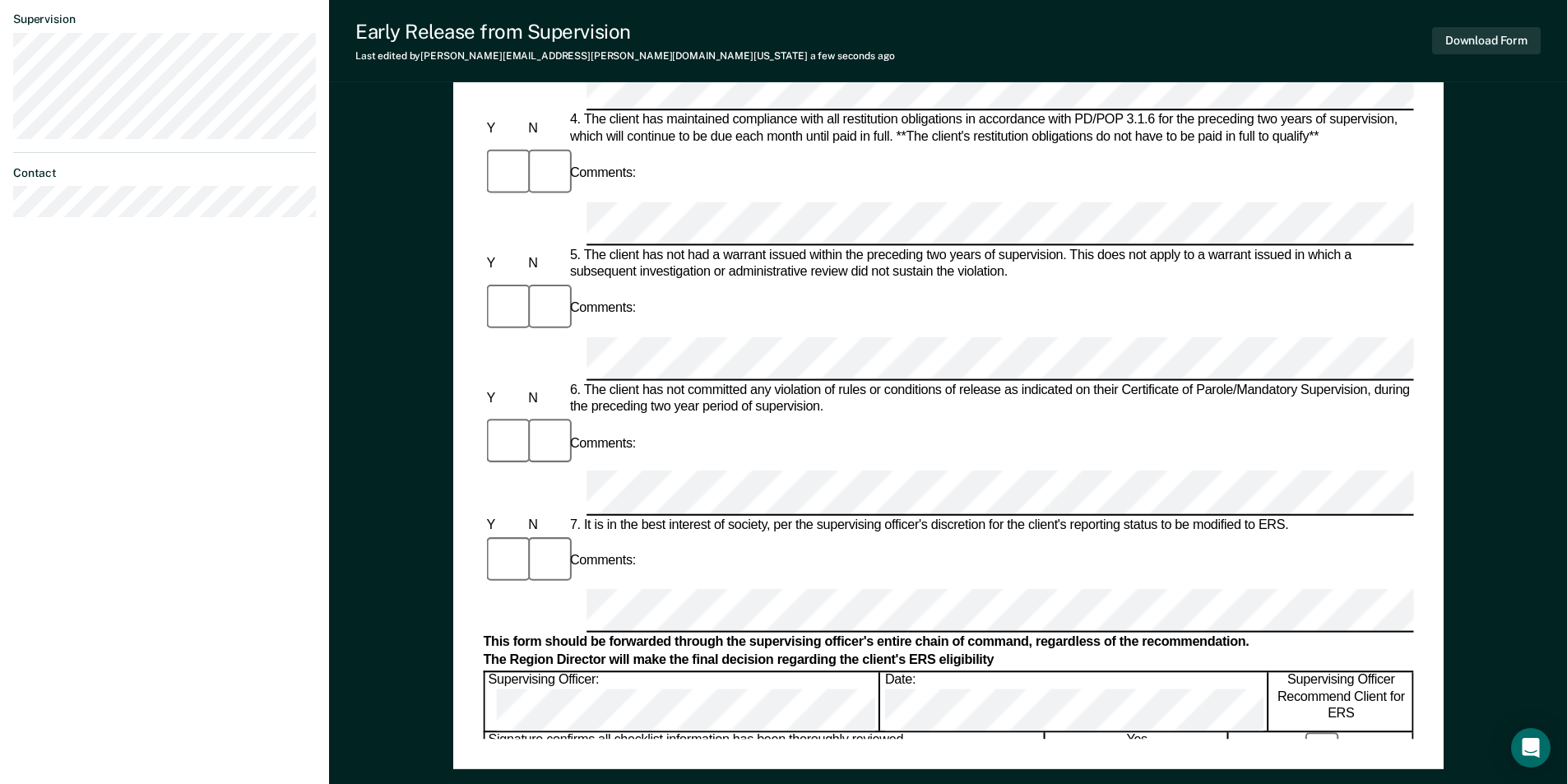
click at [1481, 46] on button "Download Form" at bounding box center [1487, 40] width 109 height 27
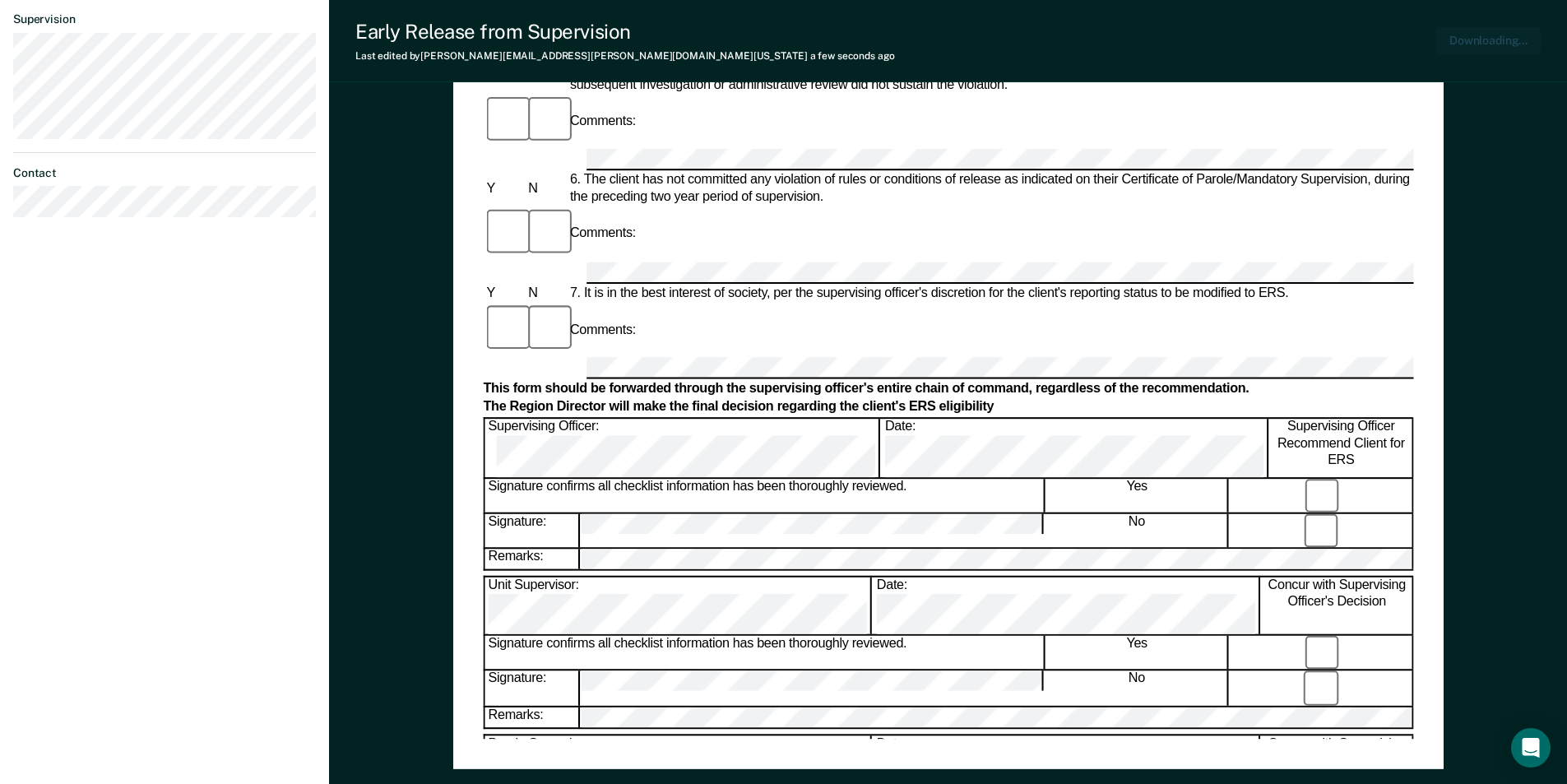
scroll to position [0, 0]
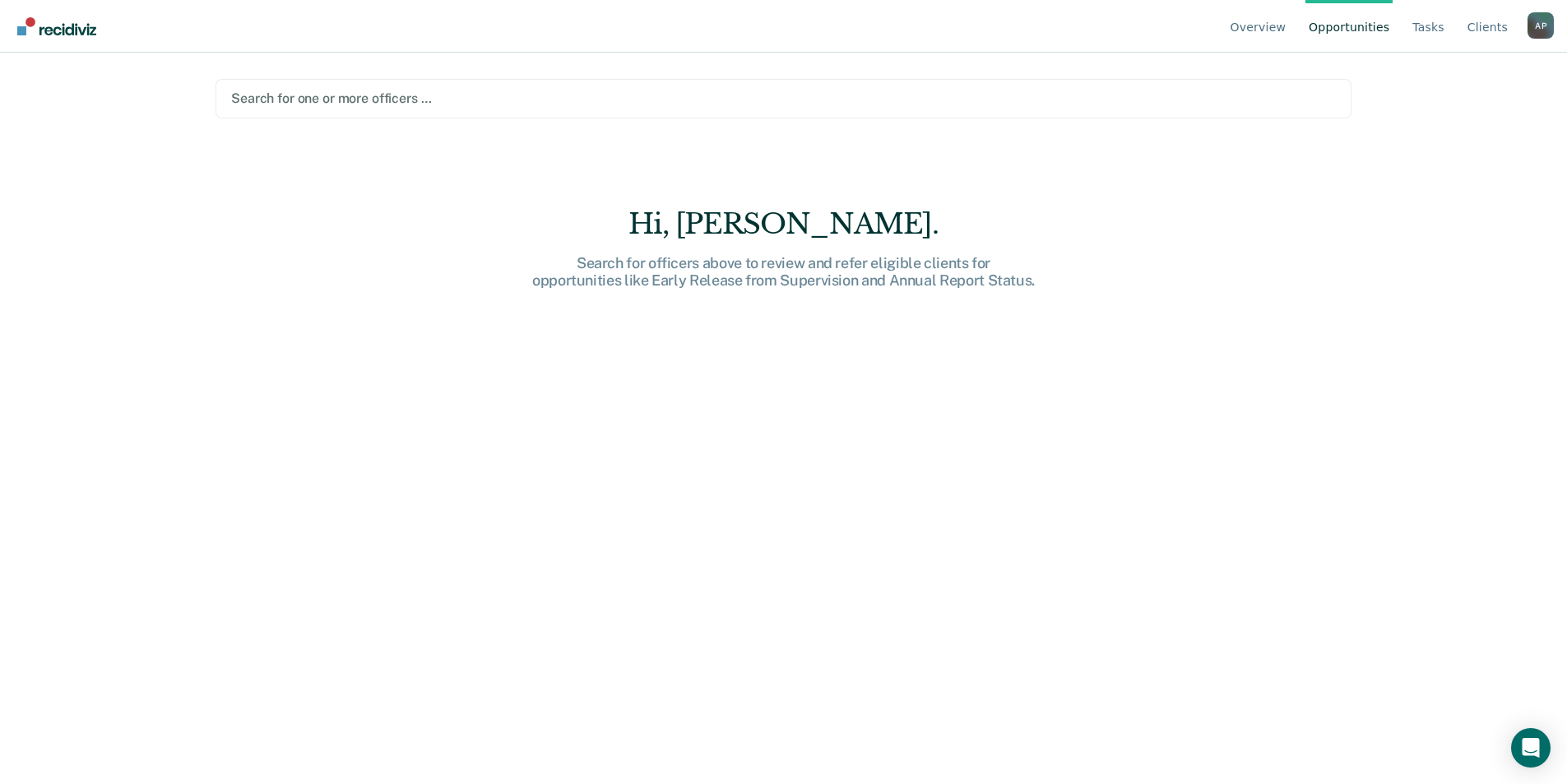
click at [372, 104] on div at bounding box center [784, 98] width 1105 height 19
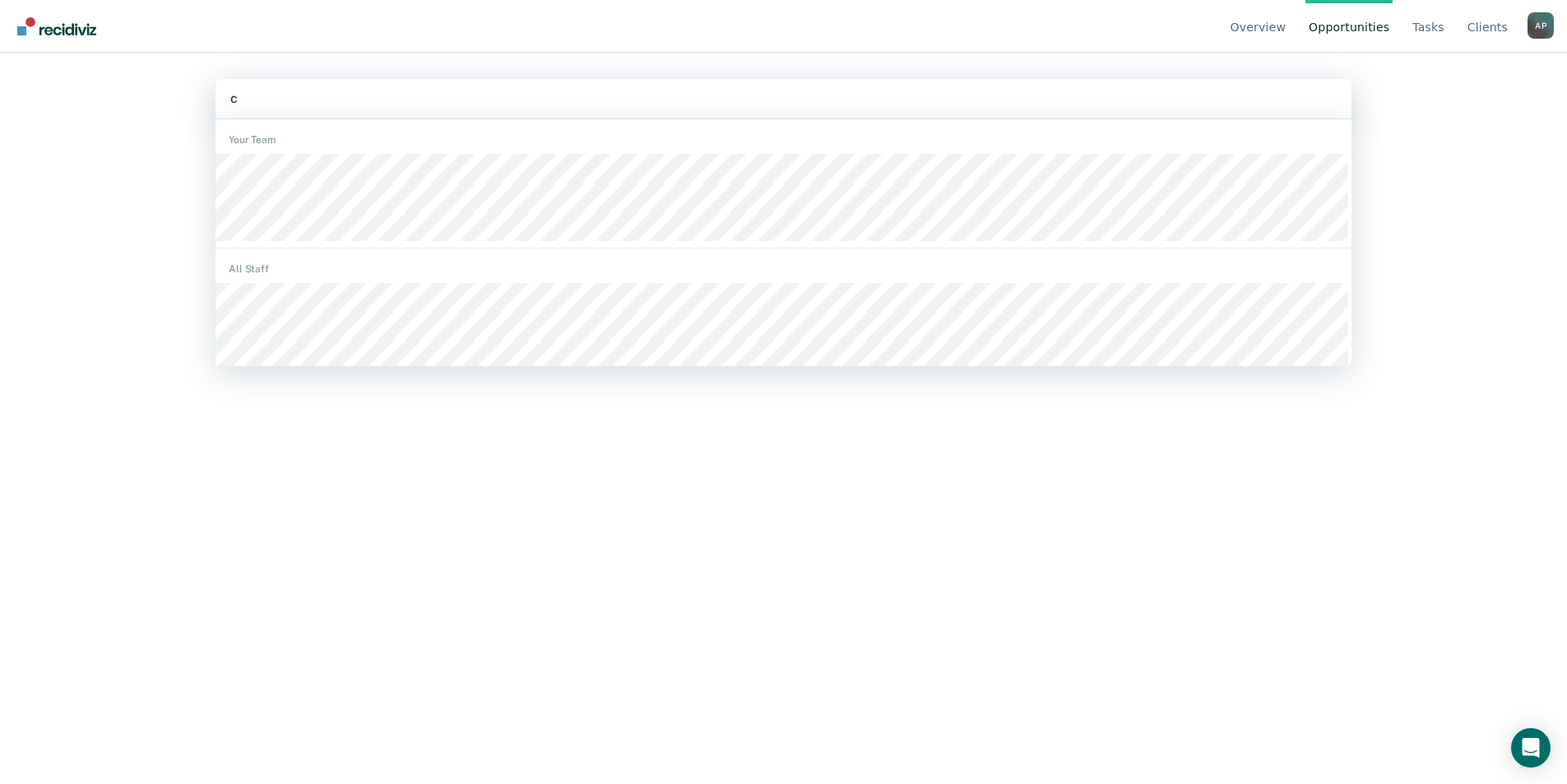
type input "ch"
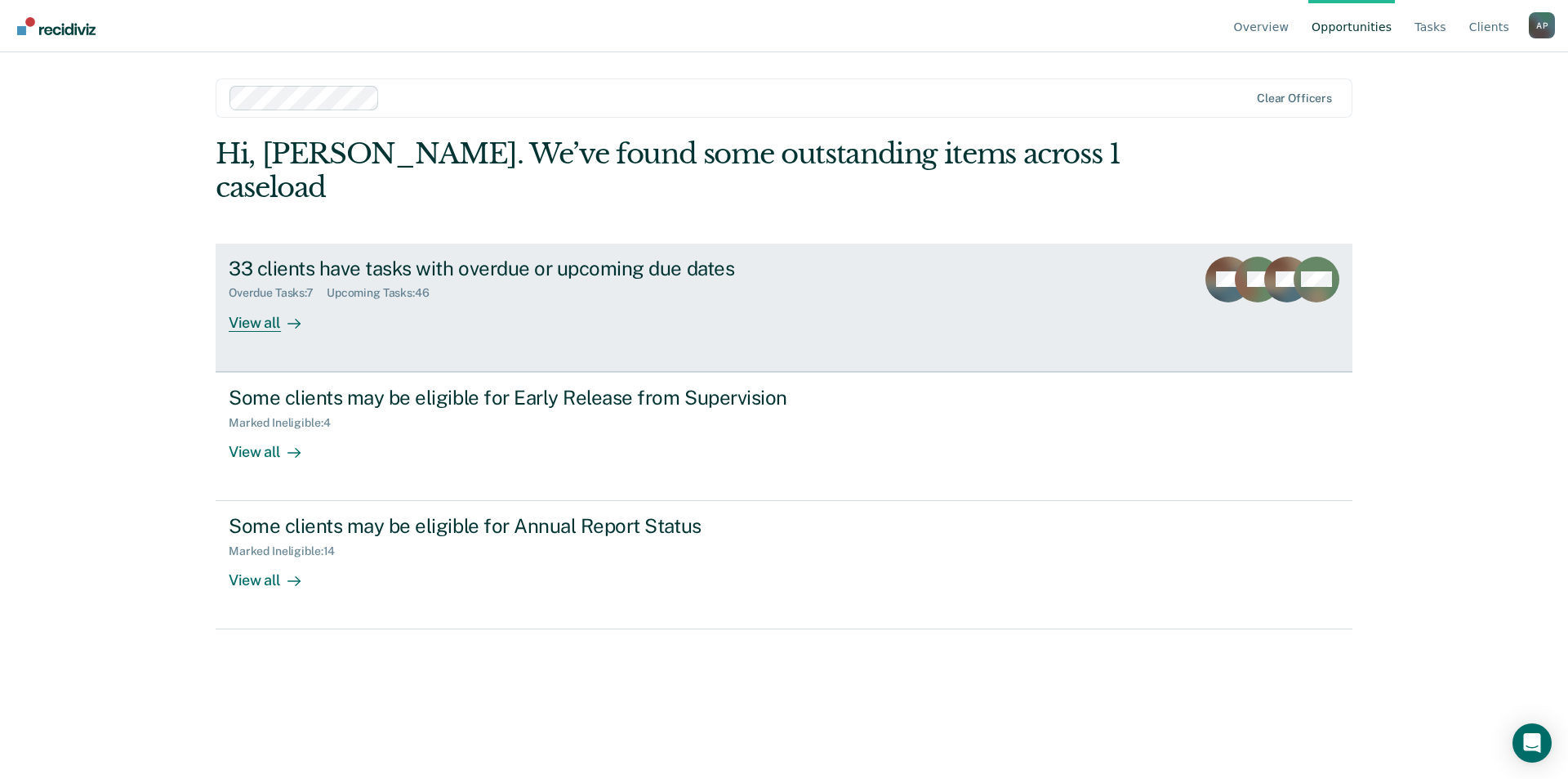
click at [465, 257] on div "33 clients have tasks with overdue or upcoming due dates" at bounding box center [515, 269] width 573 height 24
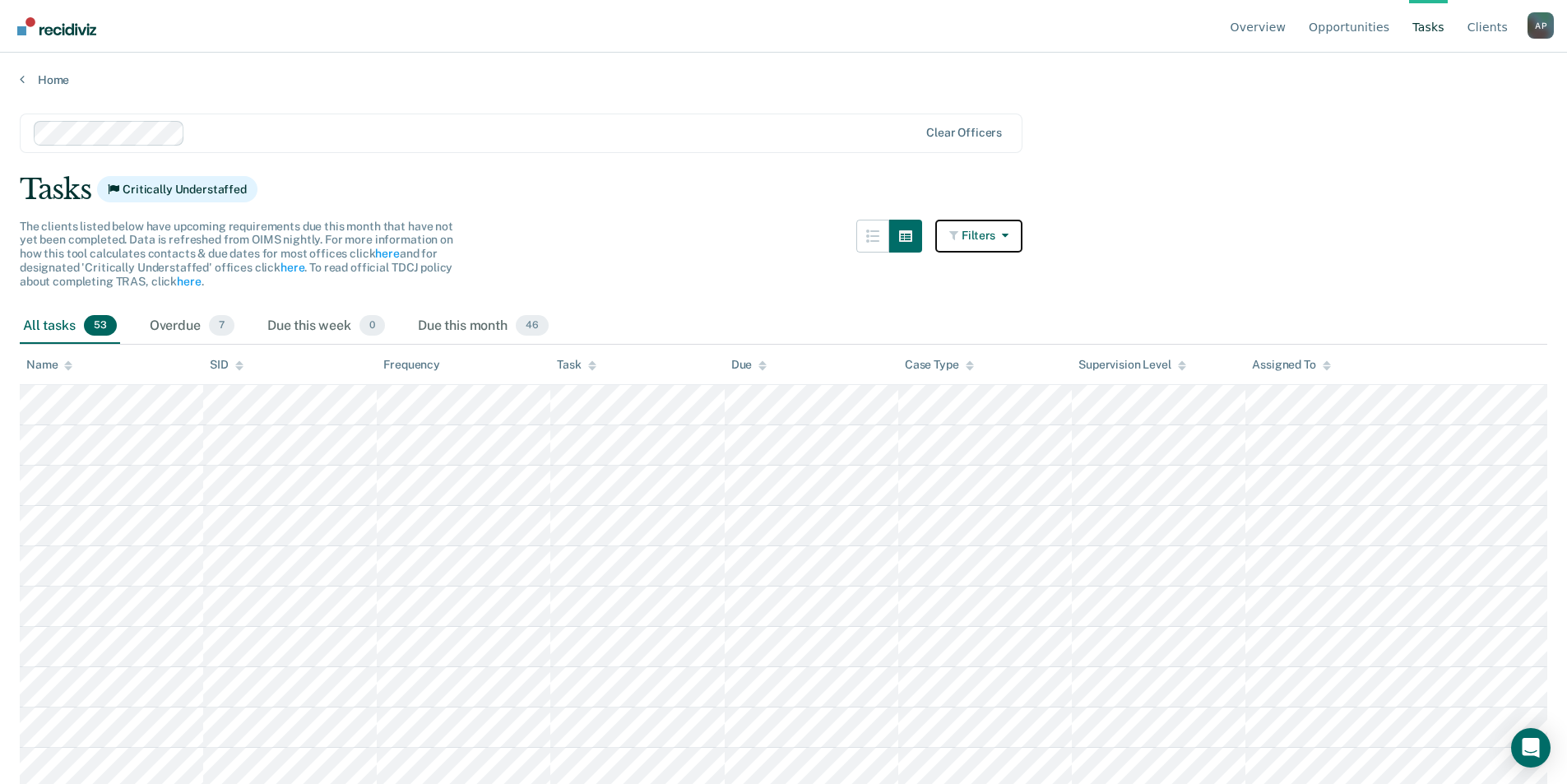
click at [1009, 234] on icon "button" at bounding box center [1002, 235] width 13 height 12
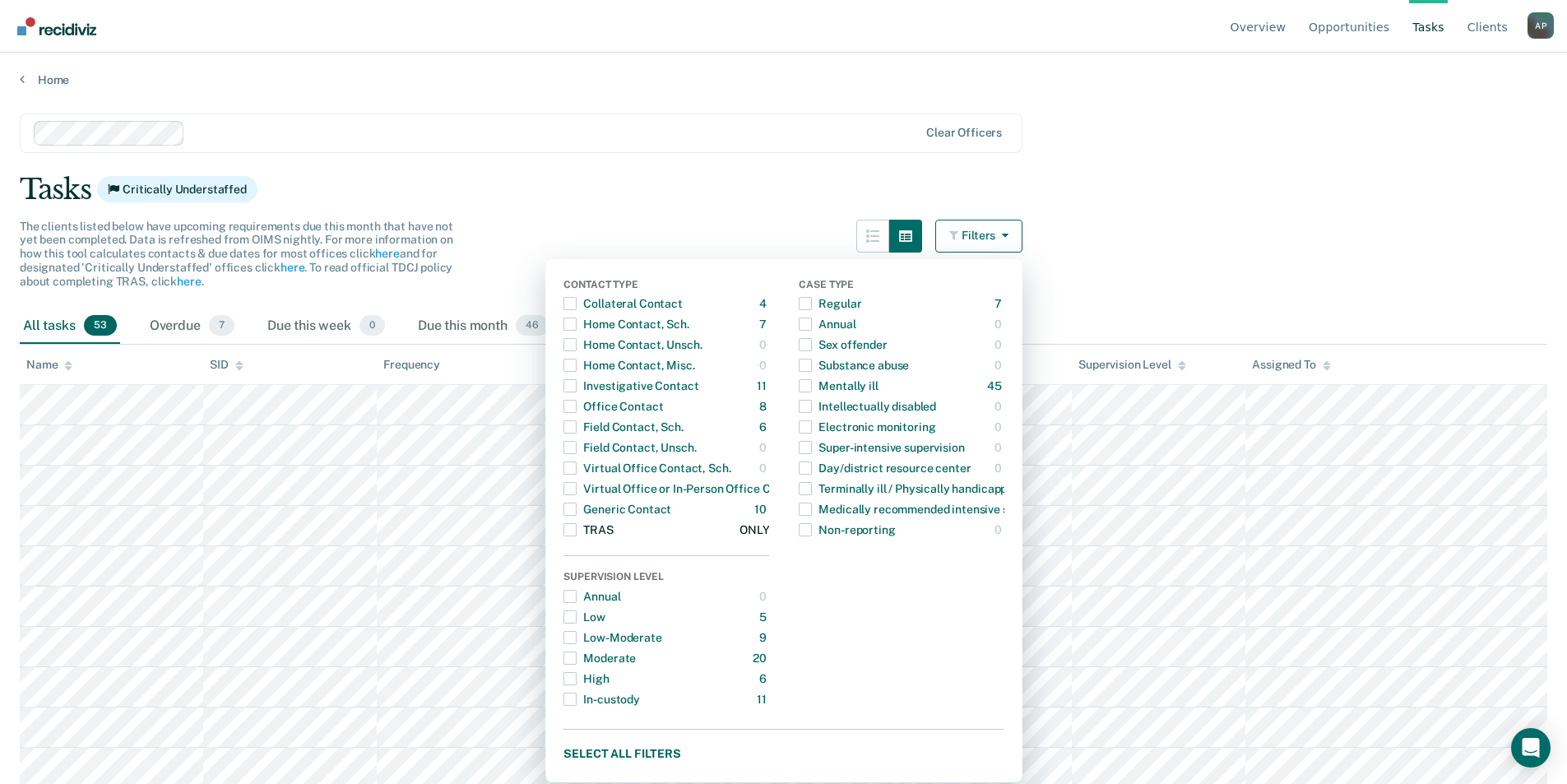
click at [577, 528] on span "Dropdown Menu" at bounding box center [569, 529] width 13 height 13
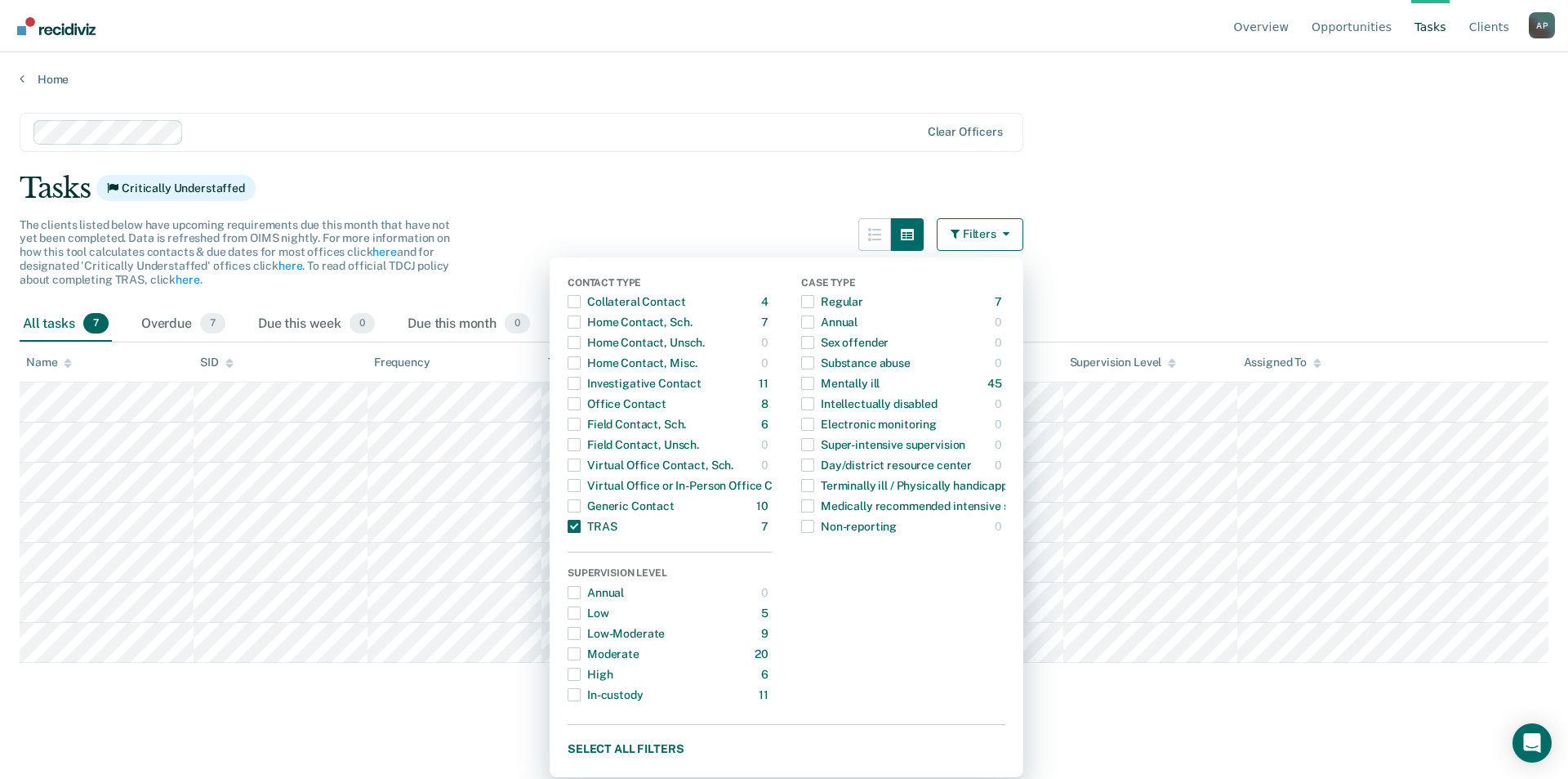
click at [477, 199] on div "Tasks Critically Understaffed" at bounding box center [784, 188] width 1529 height 33
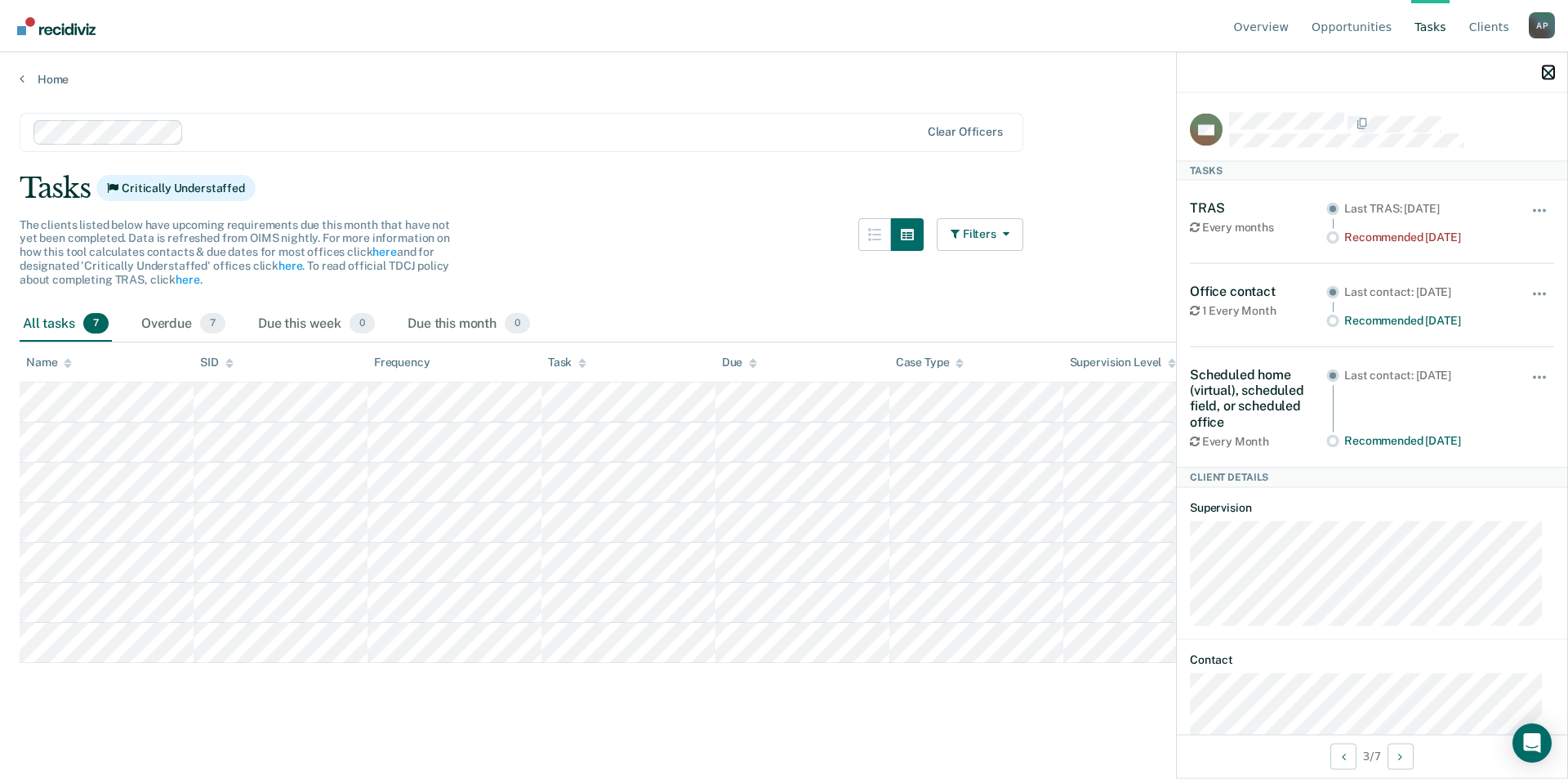
click at [1546, 71] on icon "button" at bounding box center [1548, 73] width 12 height 12
